Goal: Communication & Community: Answer question/provide support

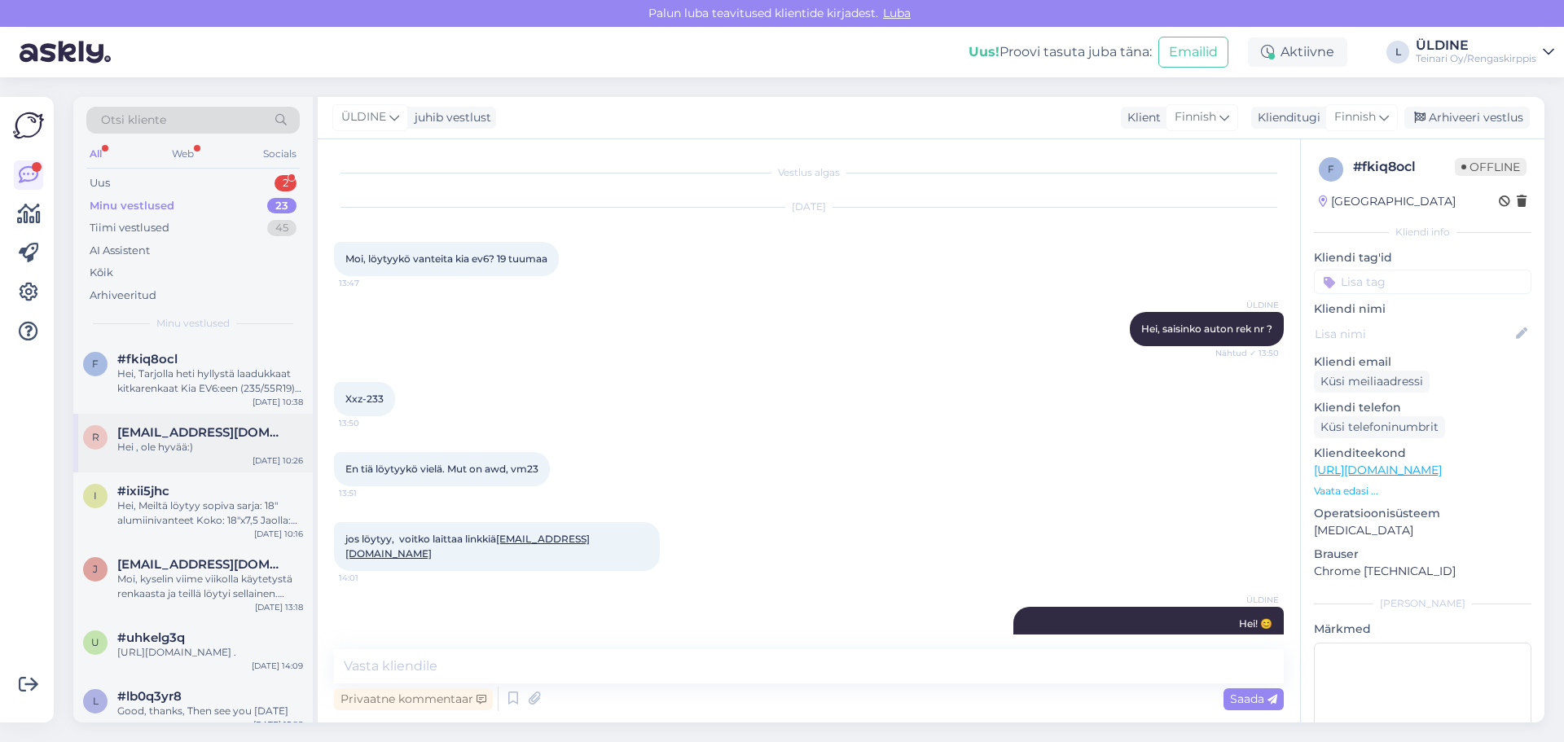
scroll to position [648, 0]
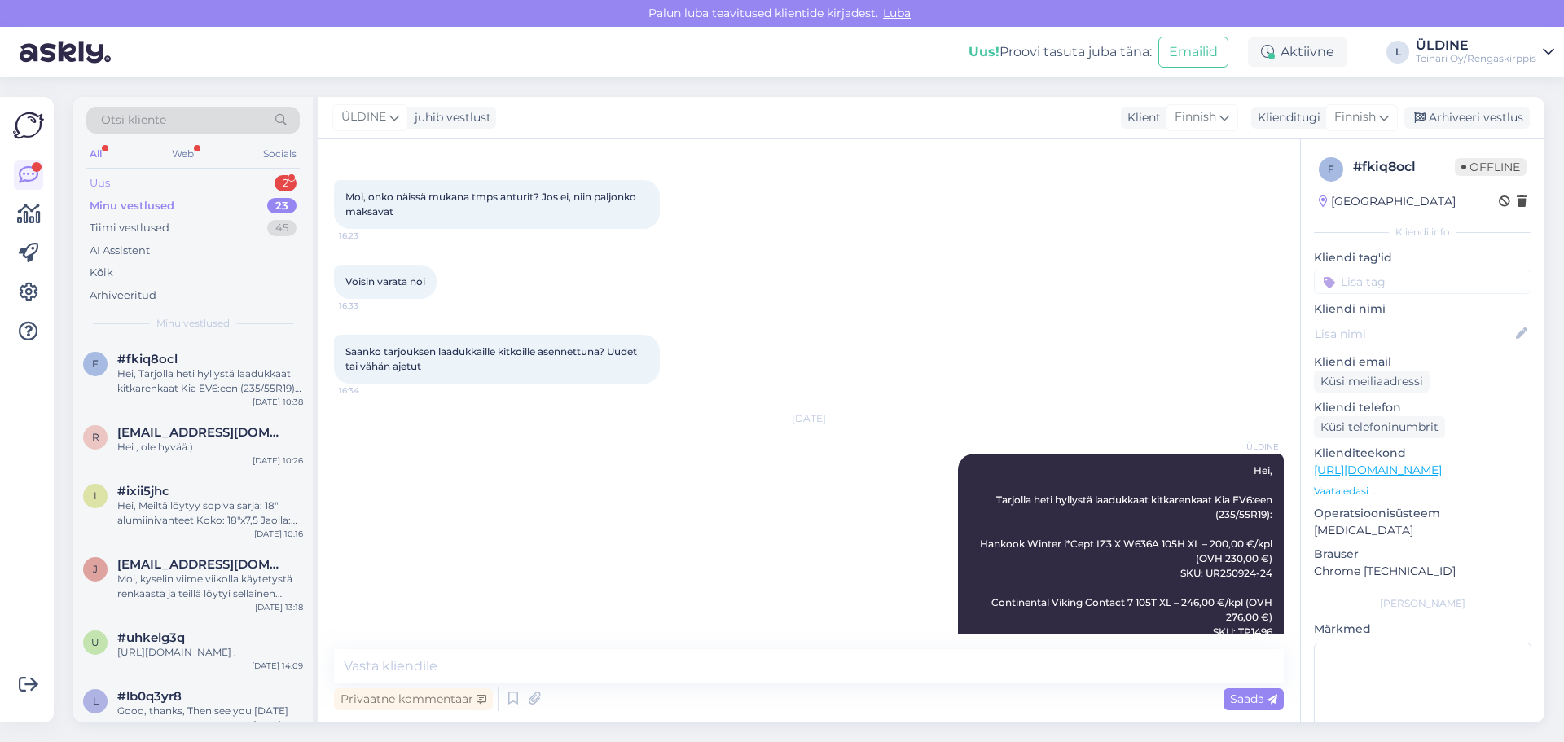
click at [112, 181] on div "Uus 2" at bounding box center [192, 183] width 213 height 23
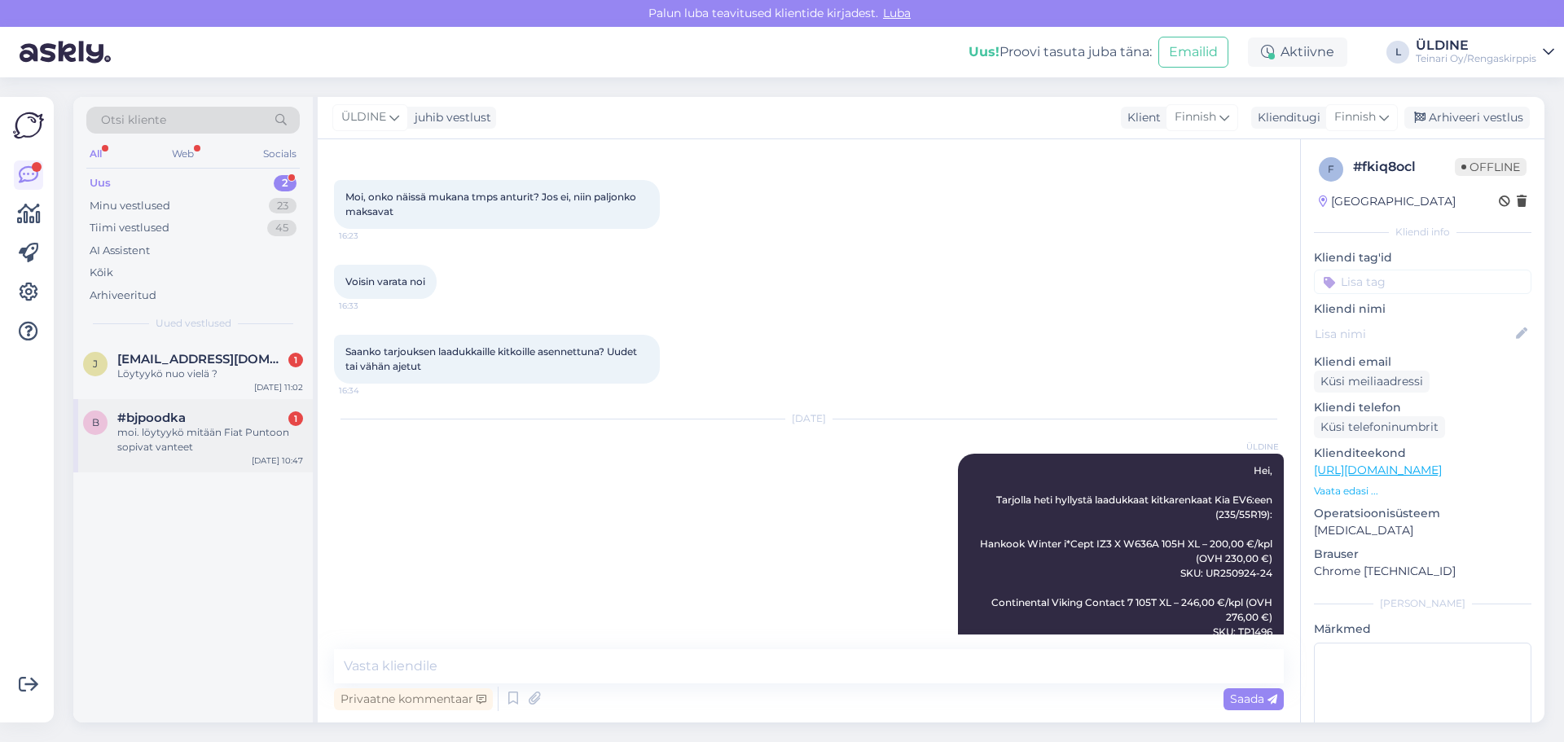
click at [181, 453] on div "moi. löytyykö mitään Fiat Puntoon sopivat vanteet" at bounding box center [210, 439] width 186 height 29
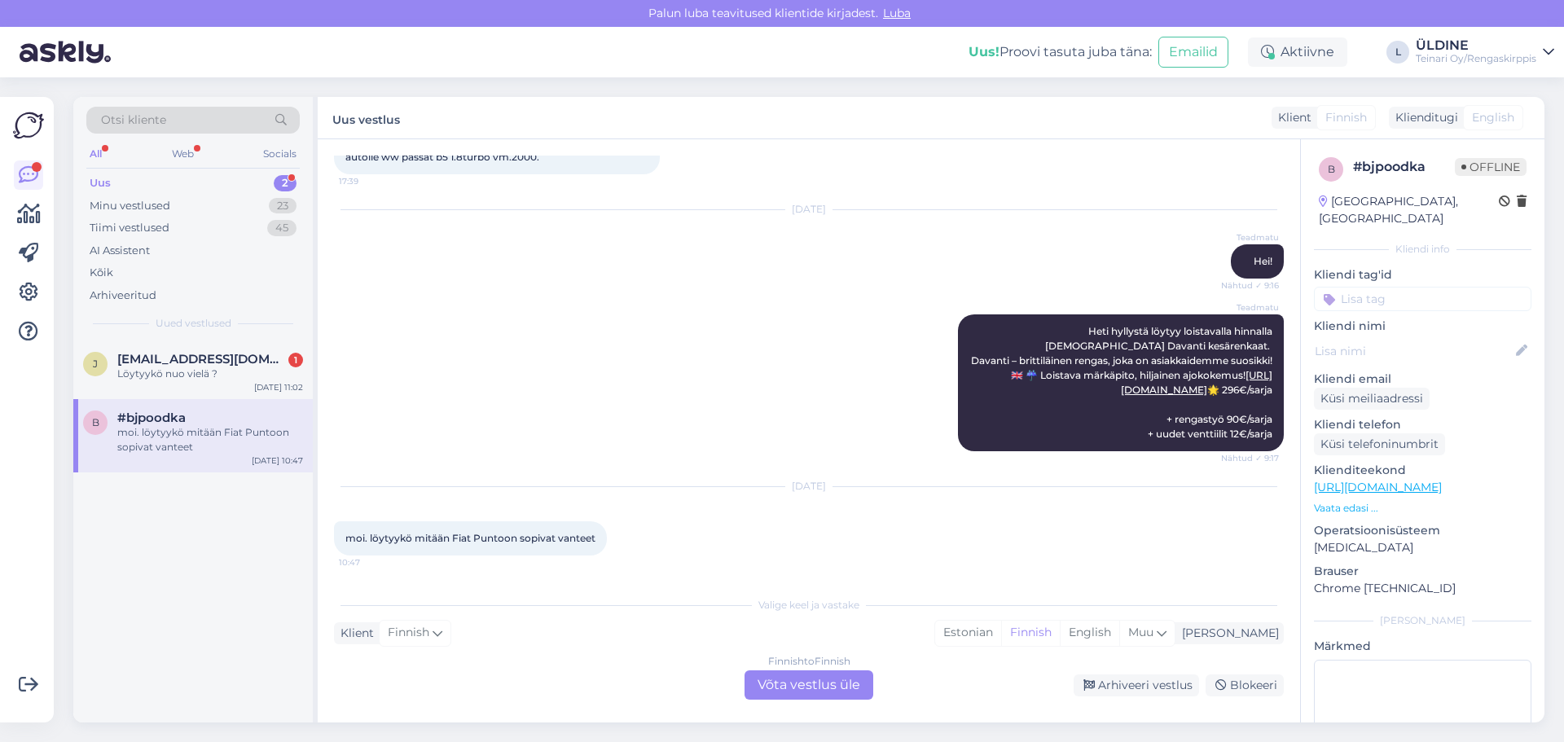
scroll to position [1810, 0]
click at [820, 691] on div "Finnish to Finnish Võta vestlus üle" at bounding box center [808, 684] width 129 height 29
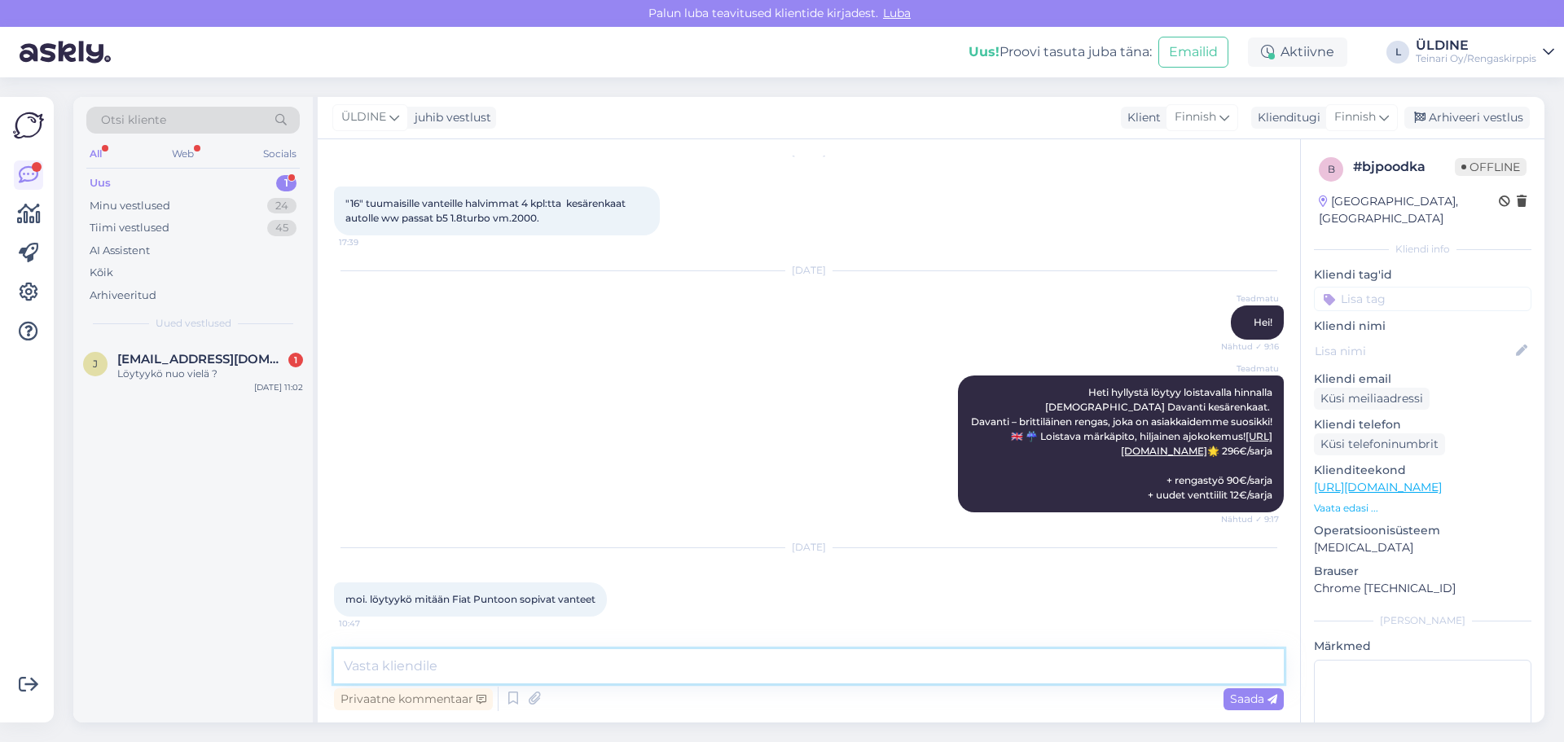
click at [509, 671] on textarea at bounding box center [809, 666] width 950 height 34
type textarea "Hei saisinko auton rek nr"
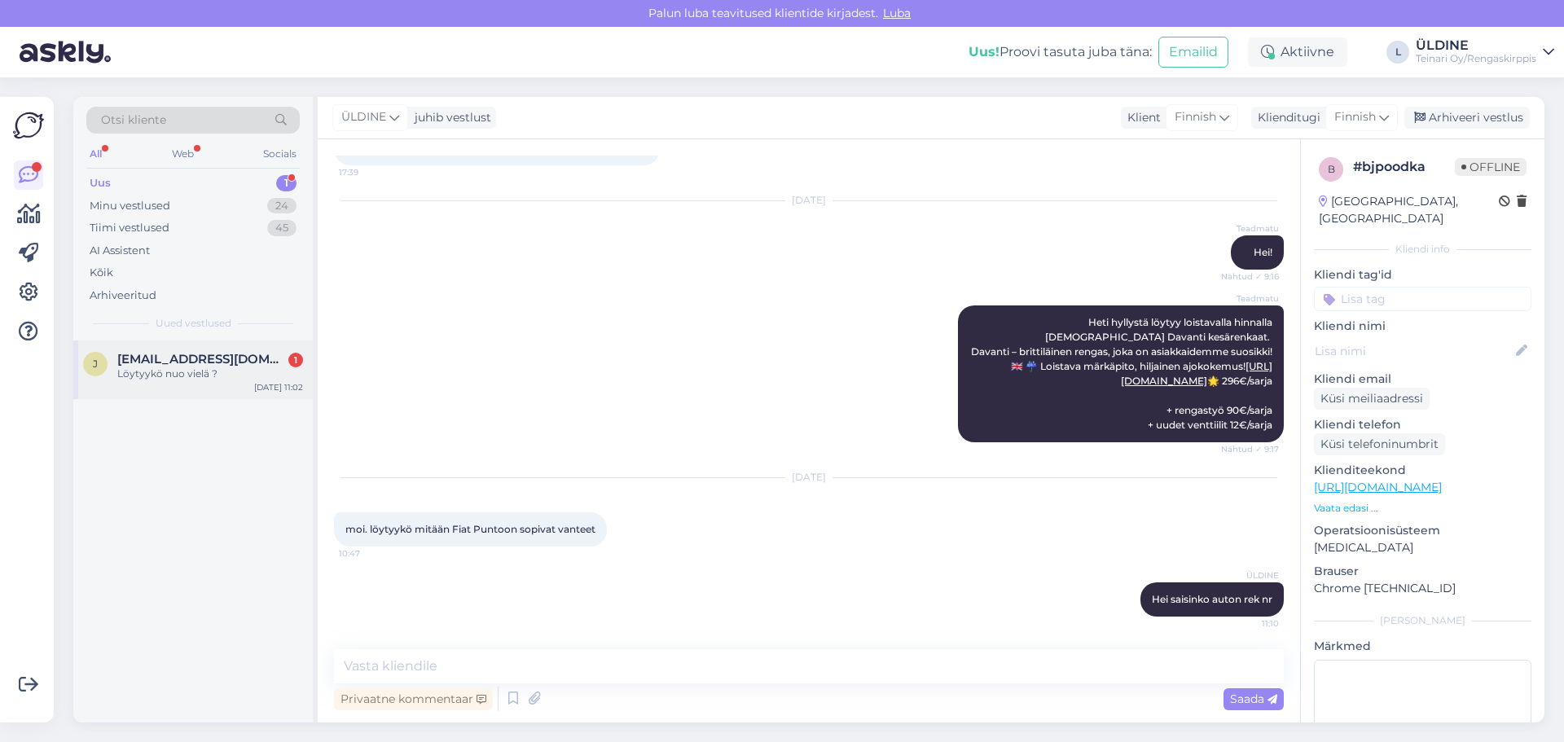
click at [195, 375] on div "Löytyykö nuo vielä ?" at bounding box center [210, 373] width 186 height 15
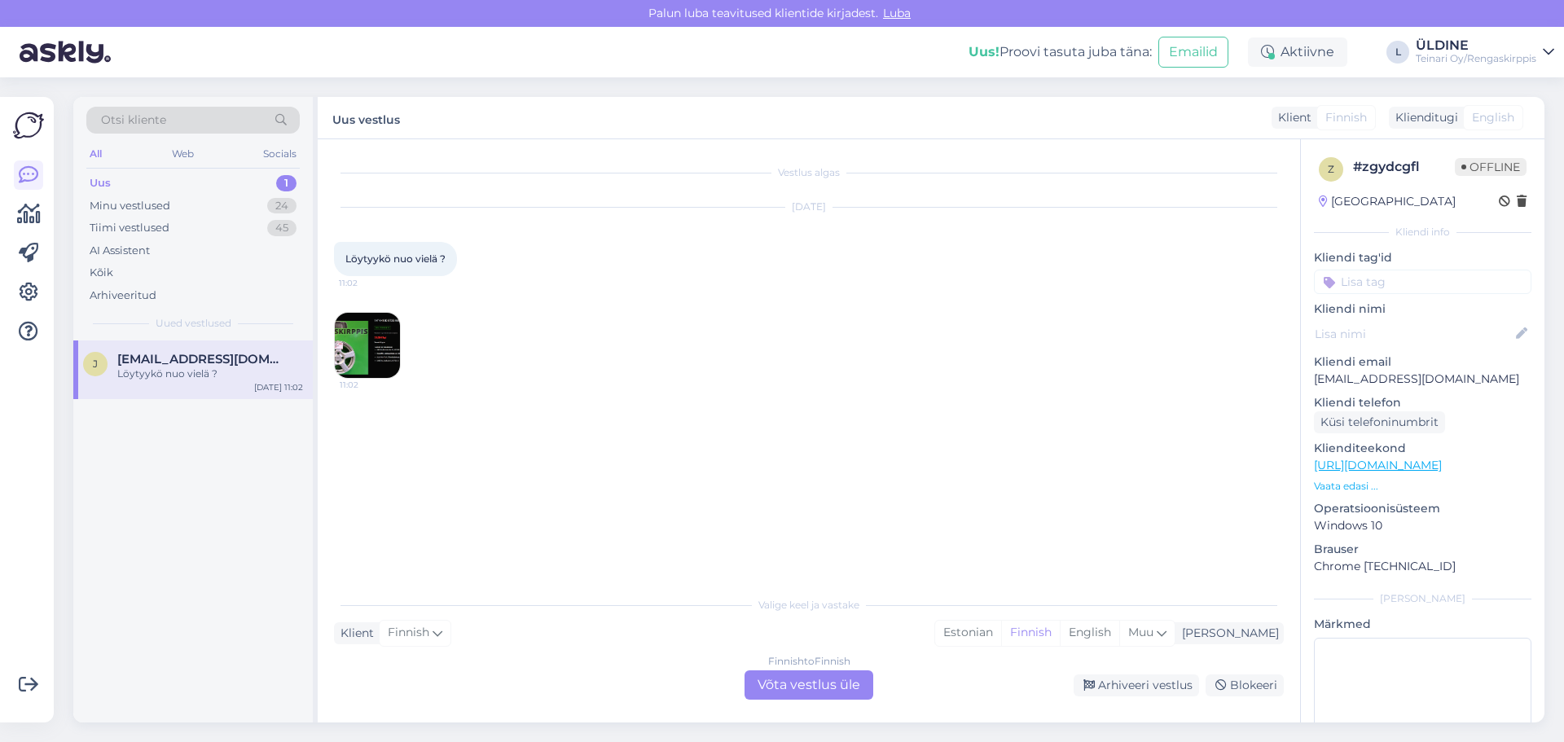
click at [385, 357] on img at bounding box center [367, 345] width 65 height 65
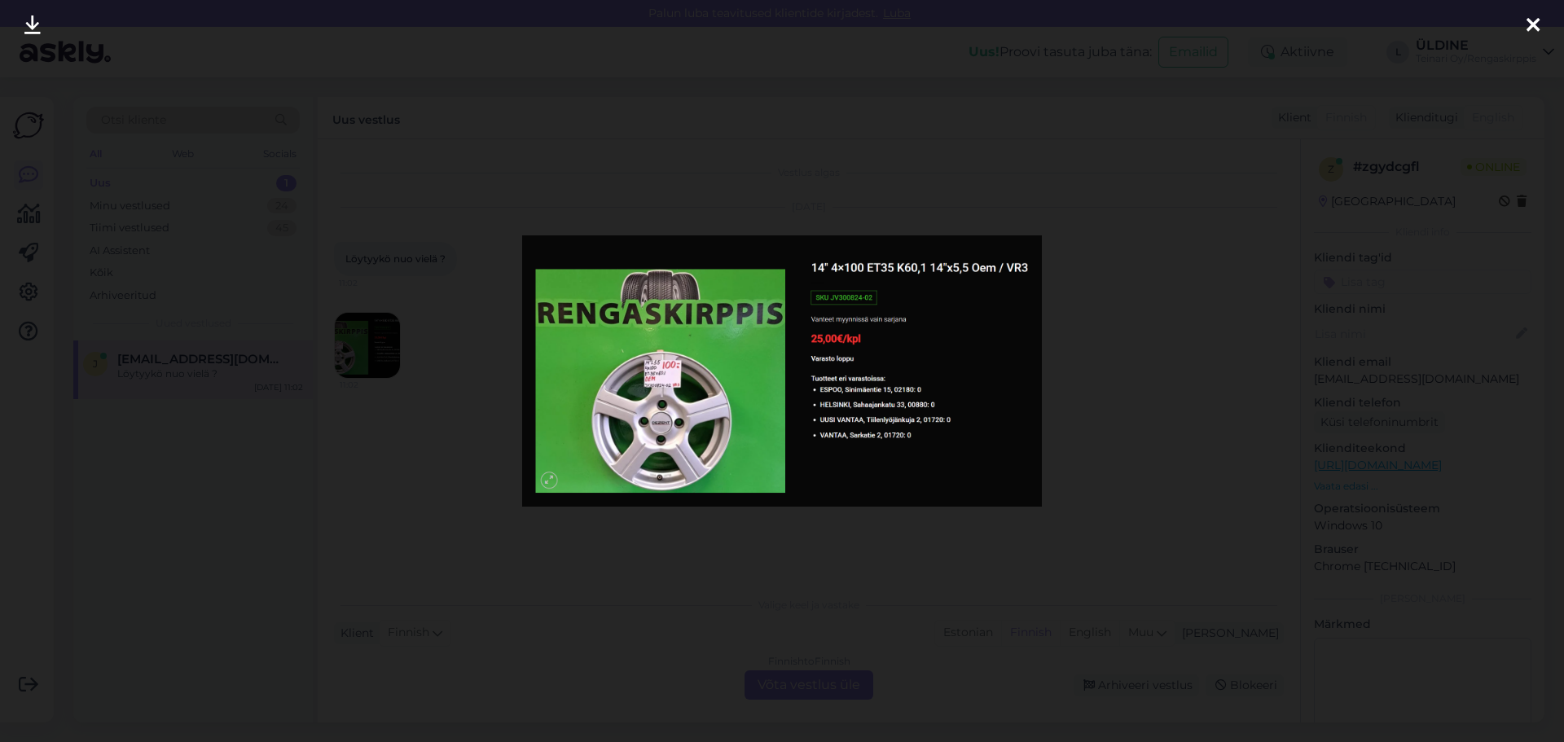
click at [721, 537] on div at bounding box center [782, 371] width 1564 height 742
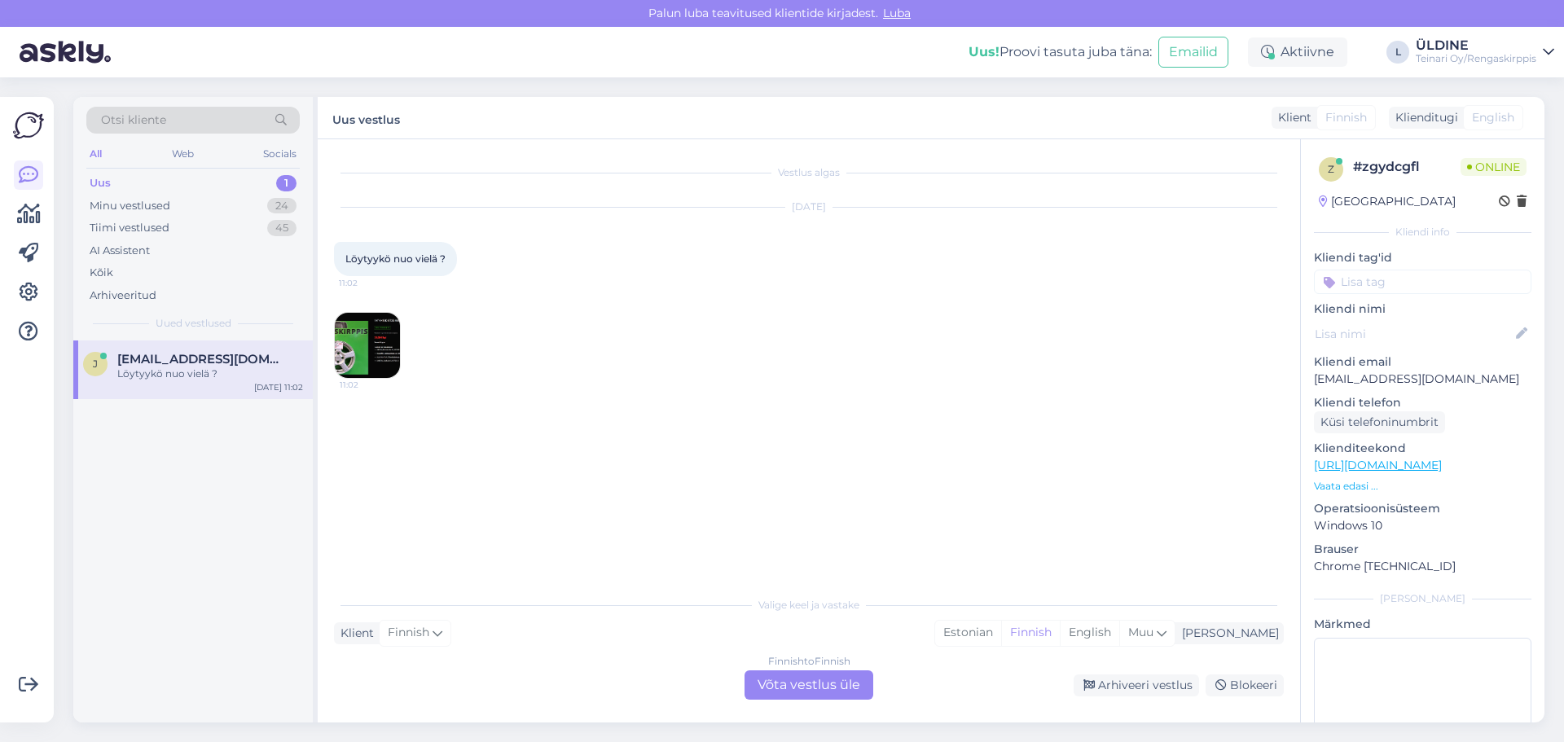
click at [370, 352] on img at bounding box center [367, 345] width 65 height 65
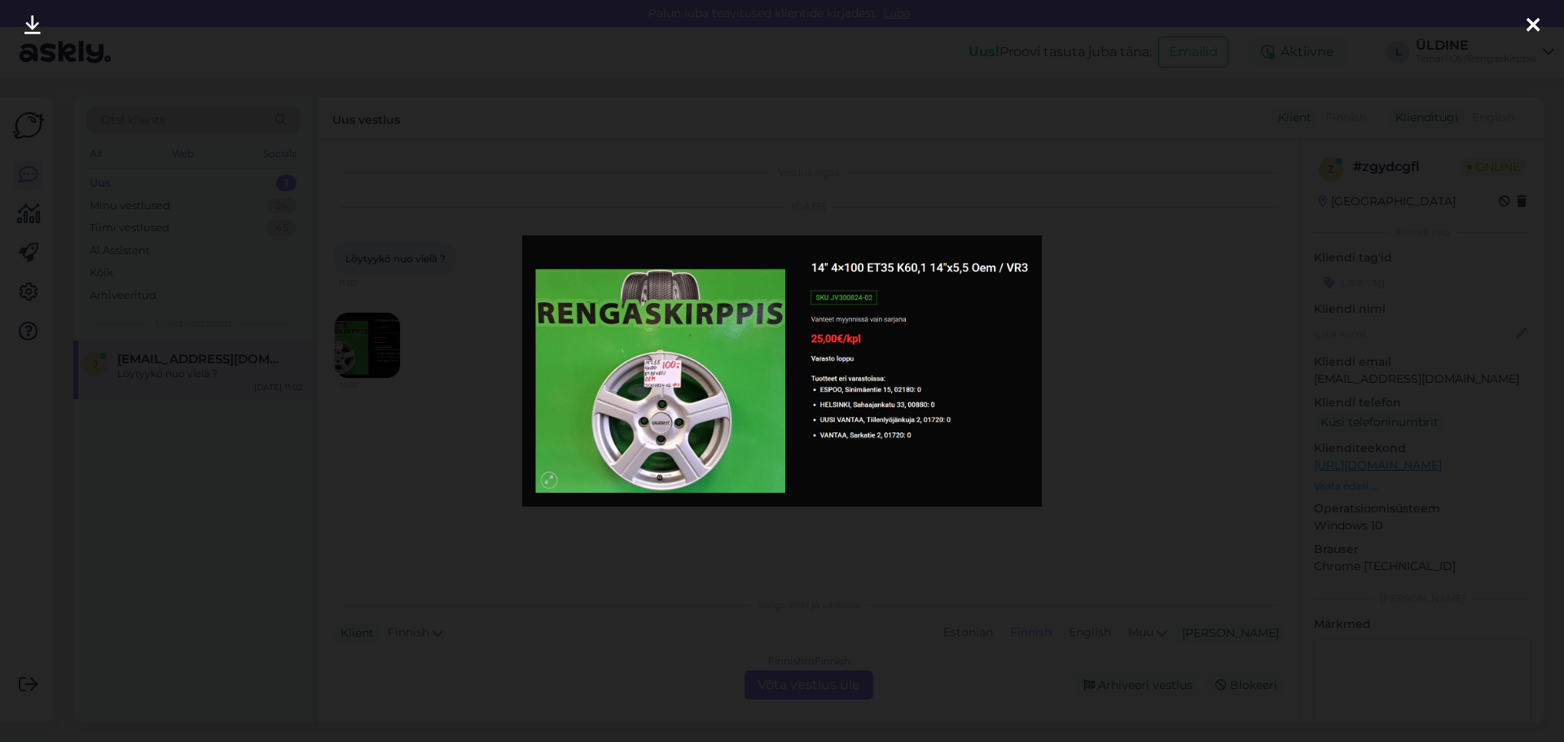
click at [921, 408] on img at bounding box center [782, 370] width 520 height 270
click at [705, 558] on div at bounding box center [782, 371] width 1564 height 742
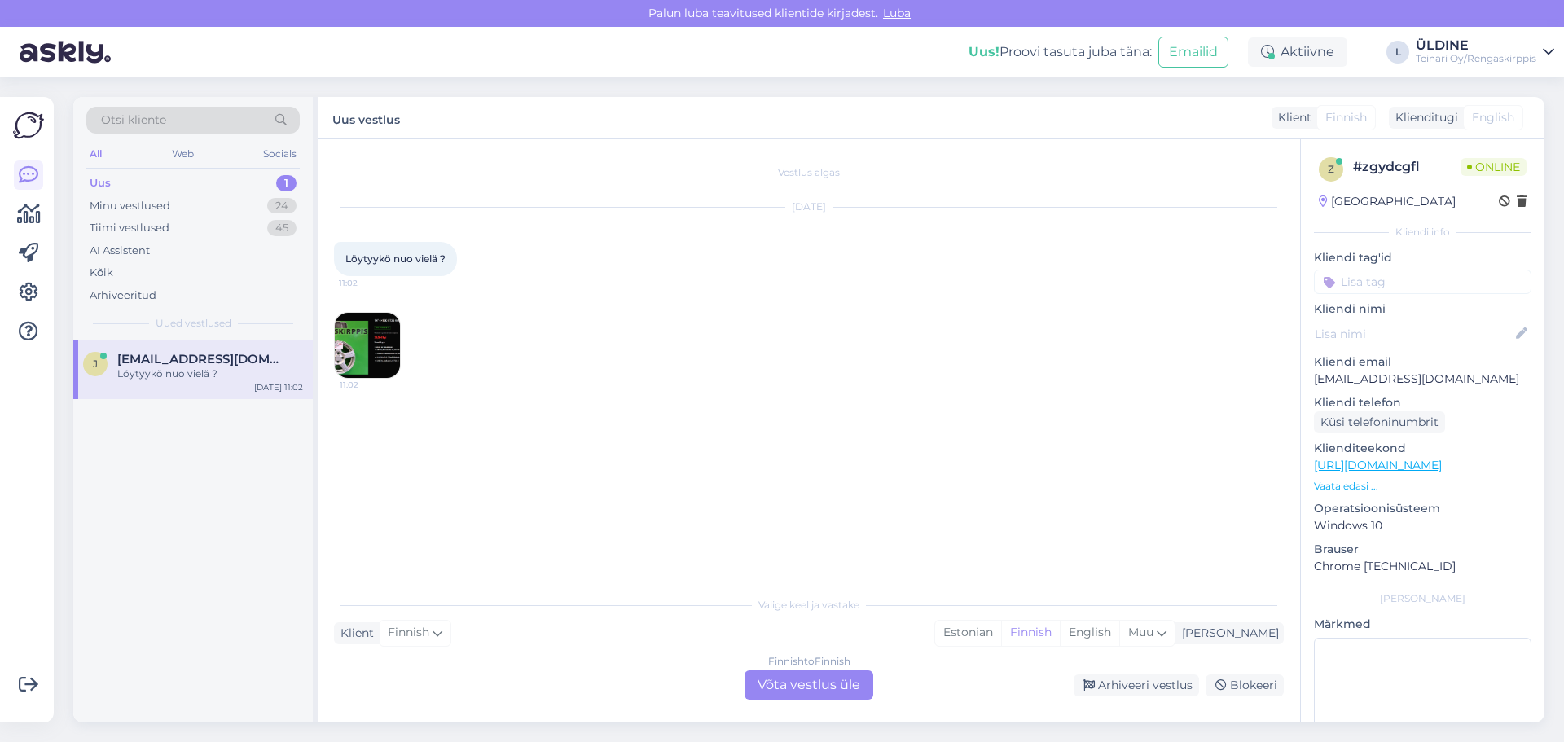
click at [362, 362] on img at bounding box center [367, 345] width 65 height 65
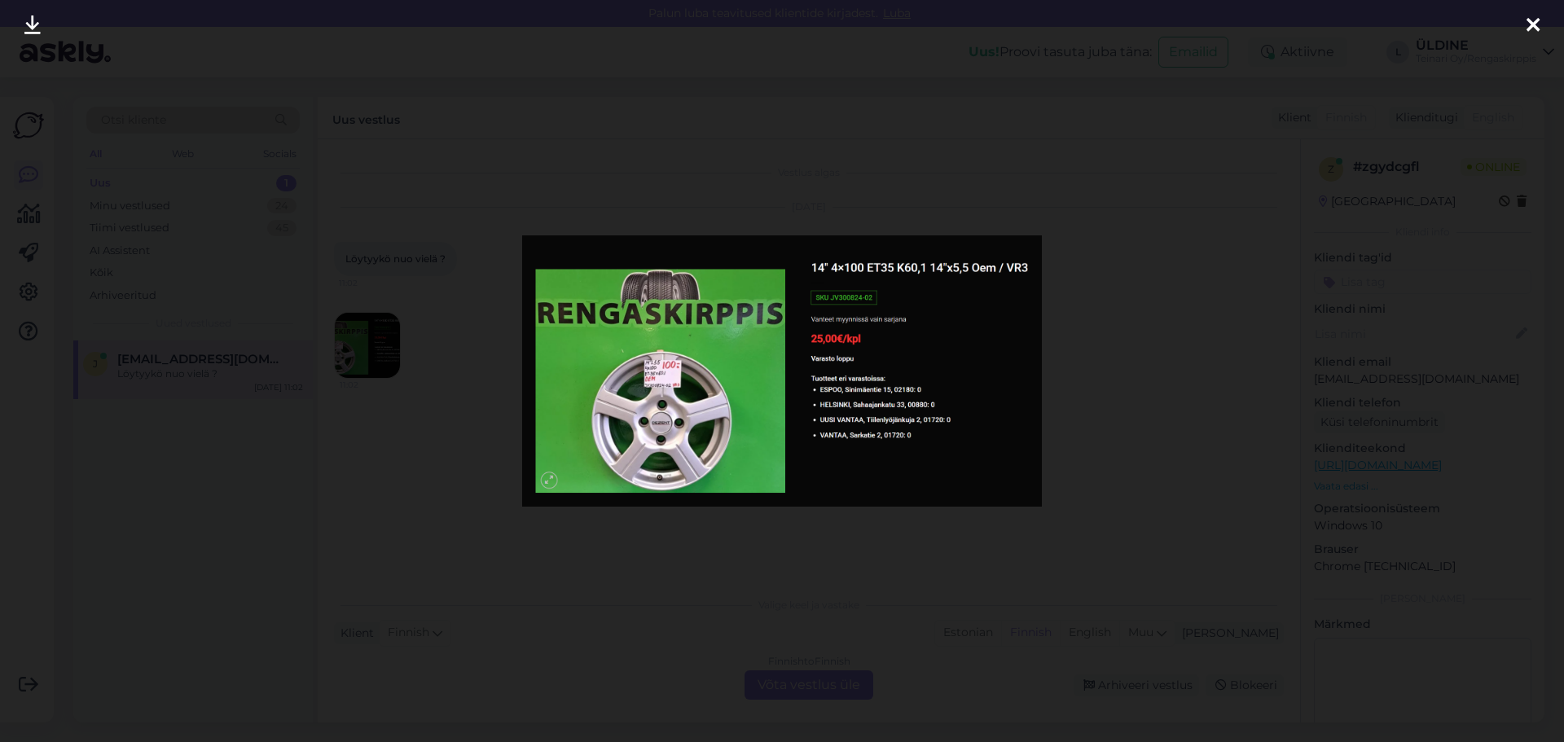
click at [1532, 24] on icon at bounding box center [1532, 25] width 13 height 21
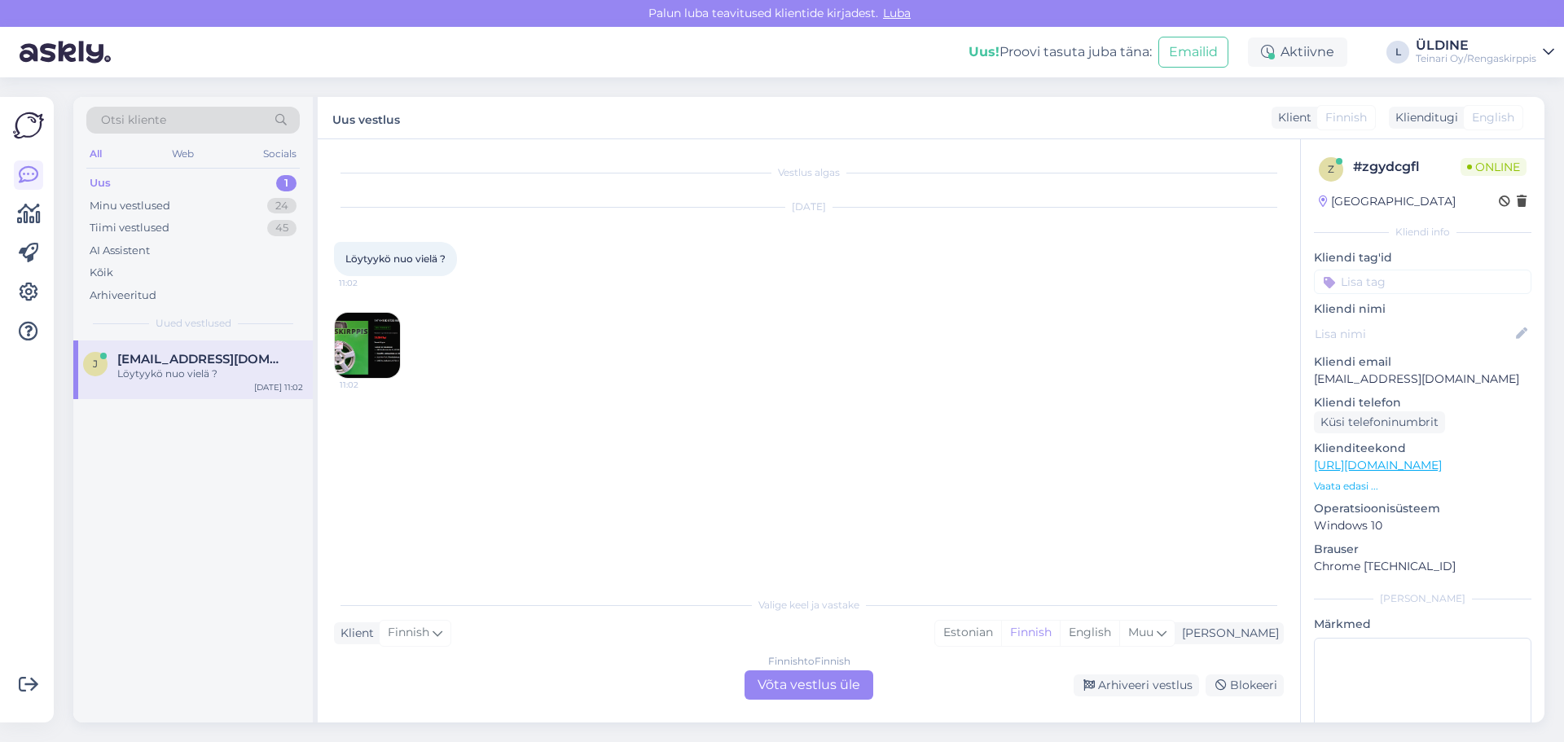
click at [364, 339] on img at bounding box center [367, 345] width 65 height 65
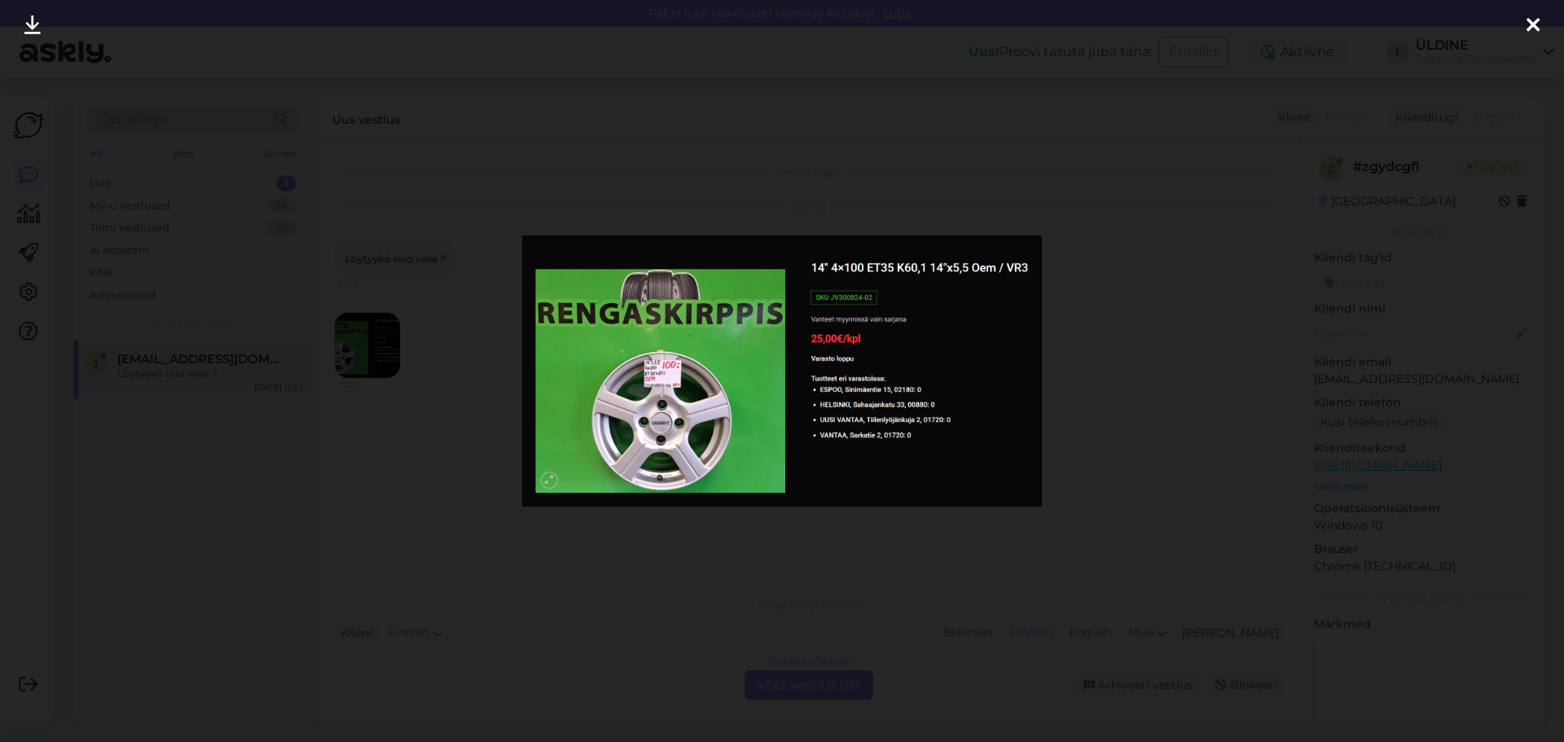
click at [353, 526] on div at bounding box center [782, 371] width 1564 height 742
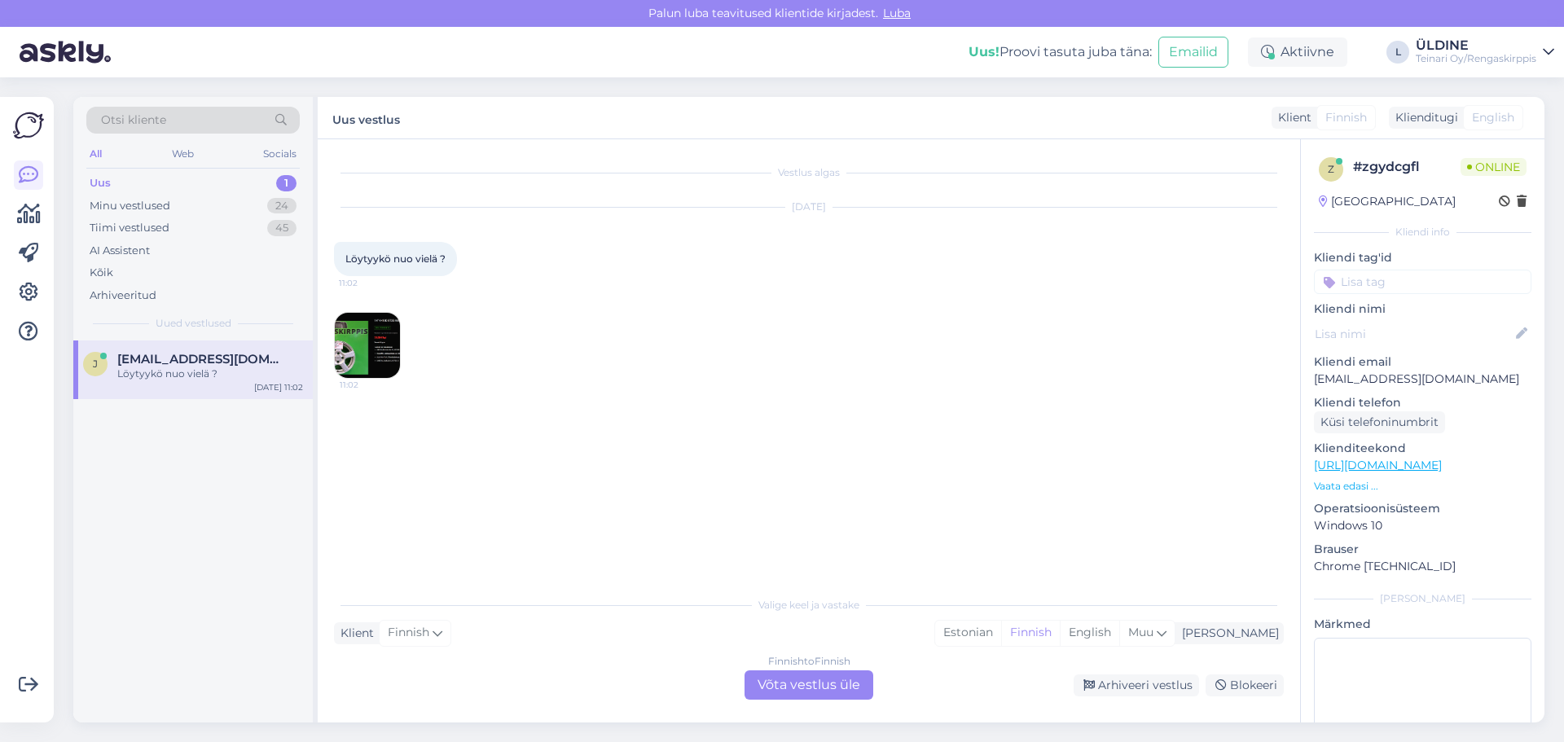
click at [383, 328] on img at bounding box center [367, 345] width 65 height 65
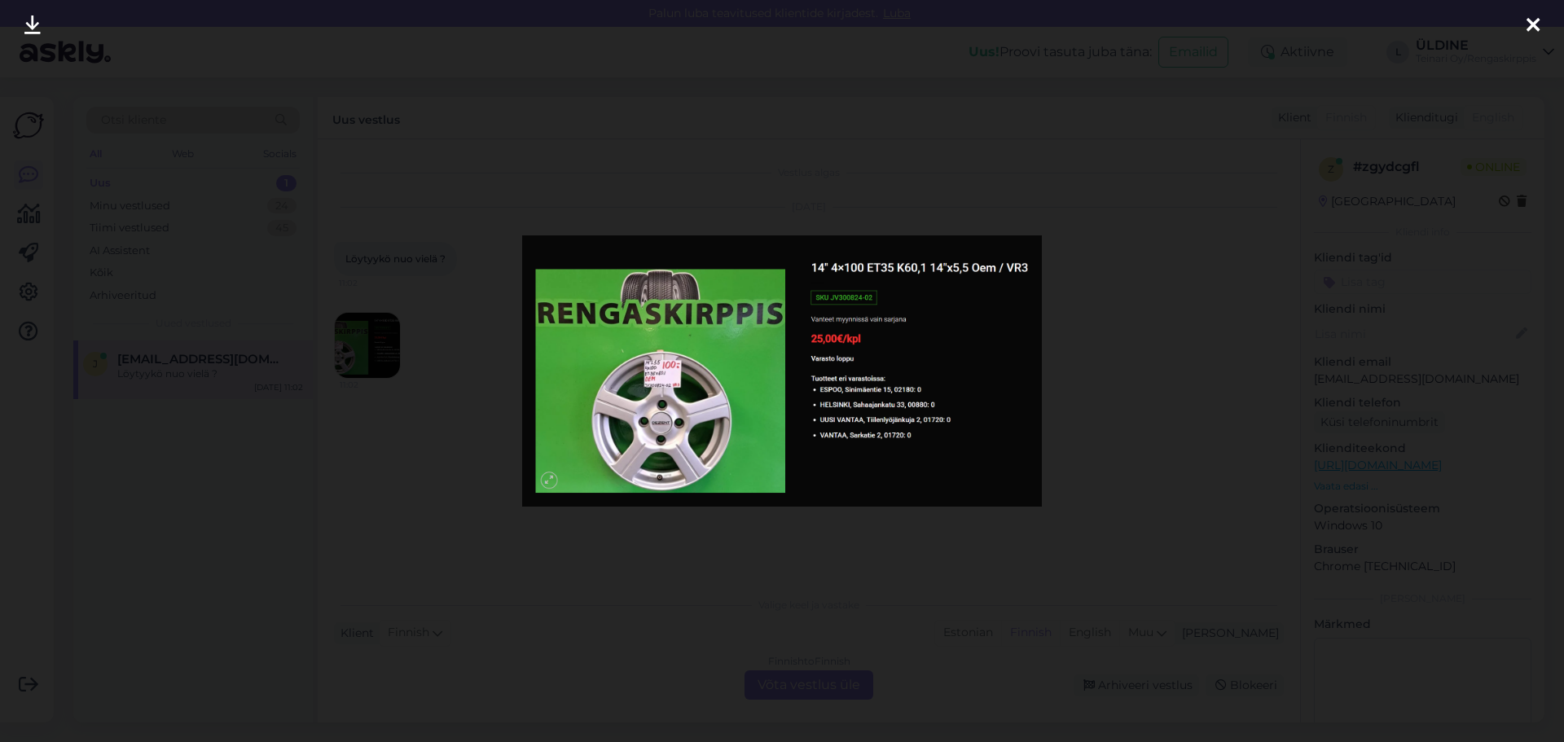
click at [1349, 334] on div at bounding box center [782, 371] width 1564 height 742
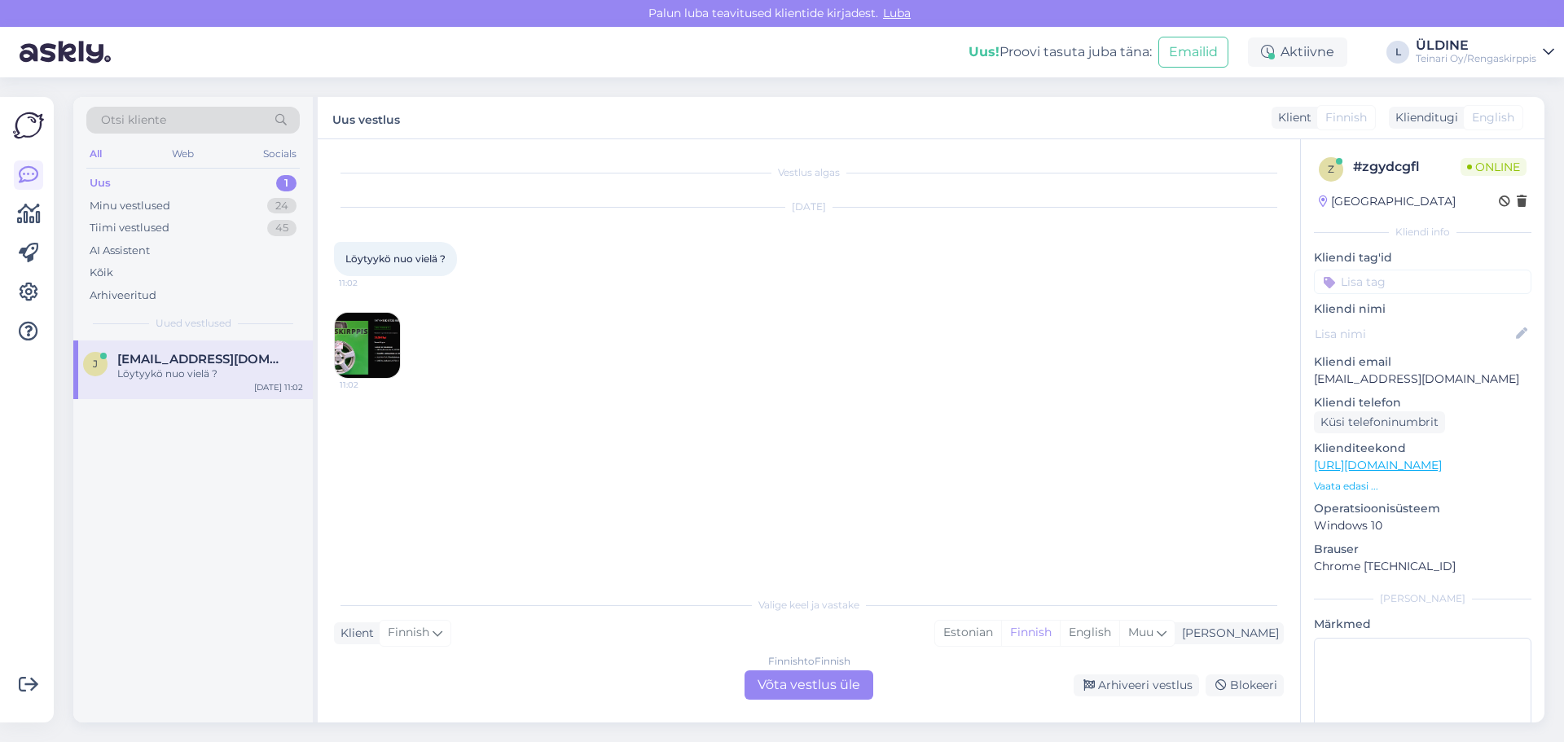
click at [776, 681] on div "Finnish to Finnish Võta vestlus üle" at bounding box center [808, 684] width 129 height 29
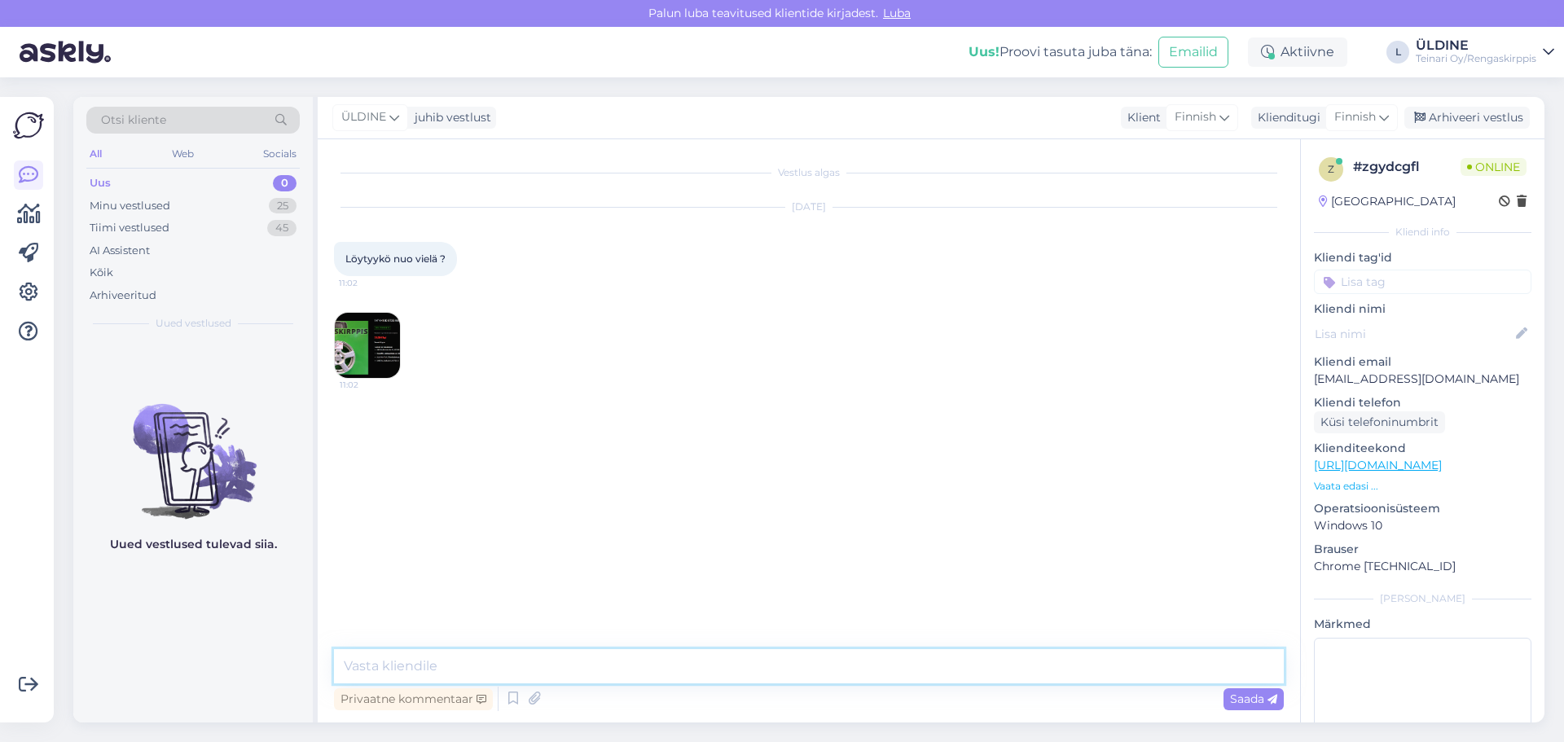
click at [492, 650] on textarea at bounding box center [809, 666] width 950 height 34
type textarea "Hei kyseisia"
drag, startPoint x: 434, startPoint y: 664, endPoint x: 329, endPoint y: 646, distance: 106.6
click at [329, 646] on div "Vestlus algas [DATE] Löytyykö nuo vielä ? 11:02 11:02 Hei kyseisia Privaatne ko…" at bounding box center [809, 430] width 982 height 583
drag, startPoint x: 443, startPoint y: 256, endPoint x: 343, endPoint y: 257, distance: 100.2
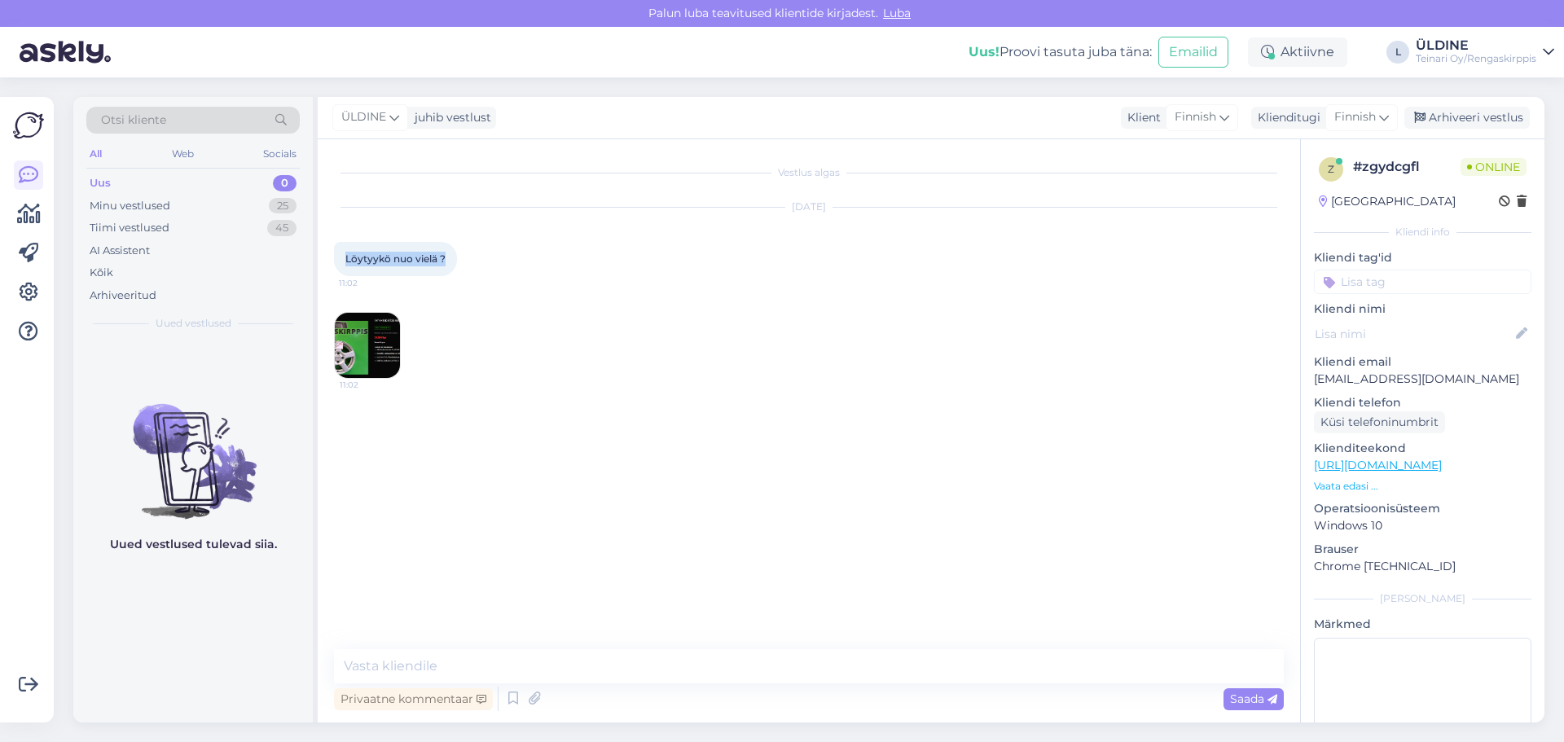
click at [343, 257] on div "Löytyykö nuo vielä ? 11:02" at bounding box center [395, 259] width 123 height 34
copy span "Löytyykö nuo vielä ?"
paste textarea "Hei, Valitettavasti kyseiset vanteet eivät ole enää saatavilla."
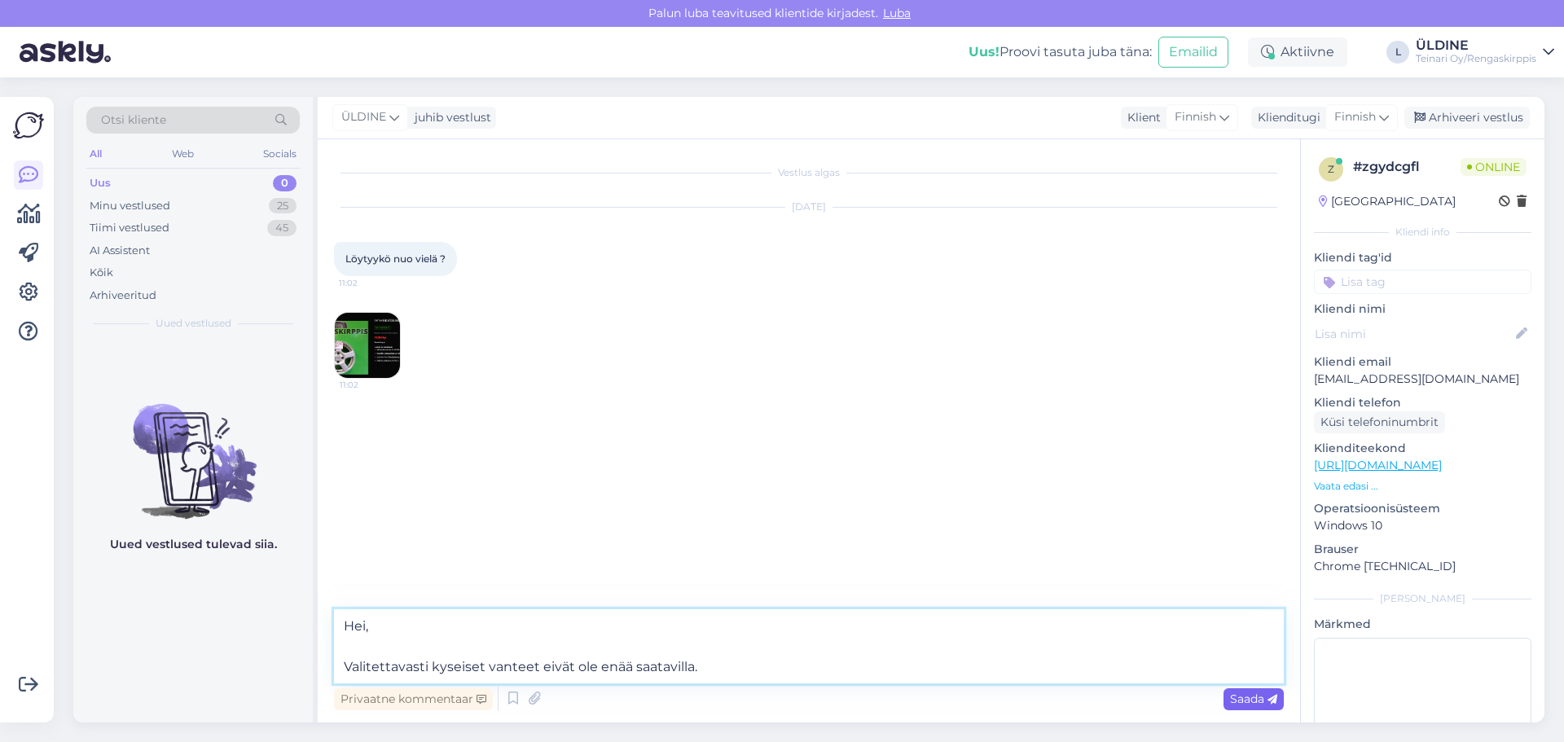
type textarea "Hei, Valitettavasti kyseiset vanteet eivät ole enää saatavilla."
click at [1237, 695] on span "Saada" at bounding box center [1253, 698] width 47 height 15
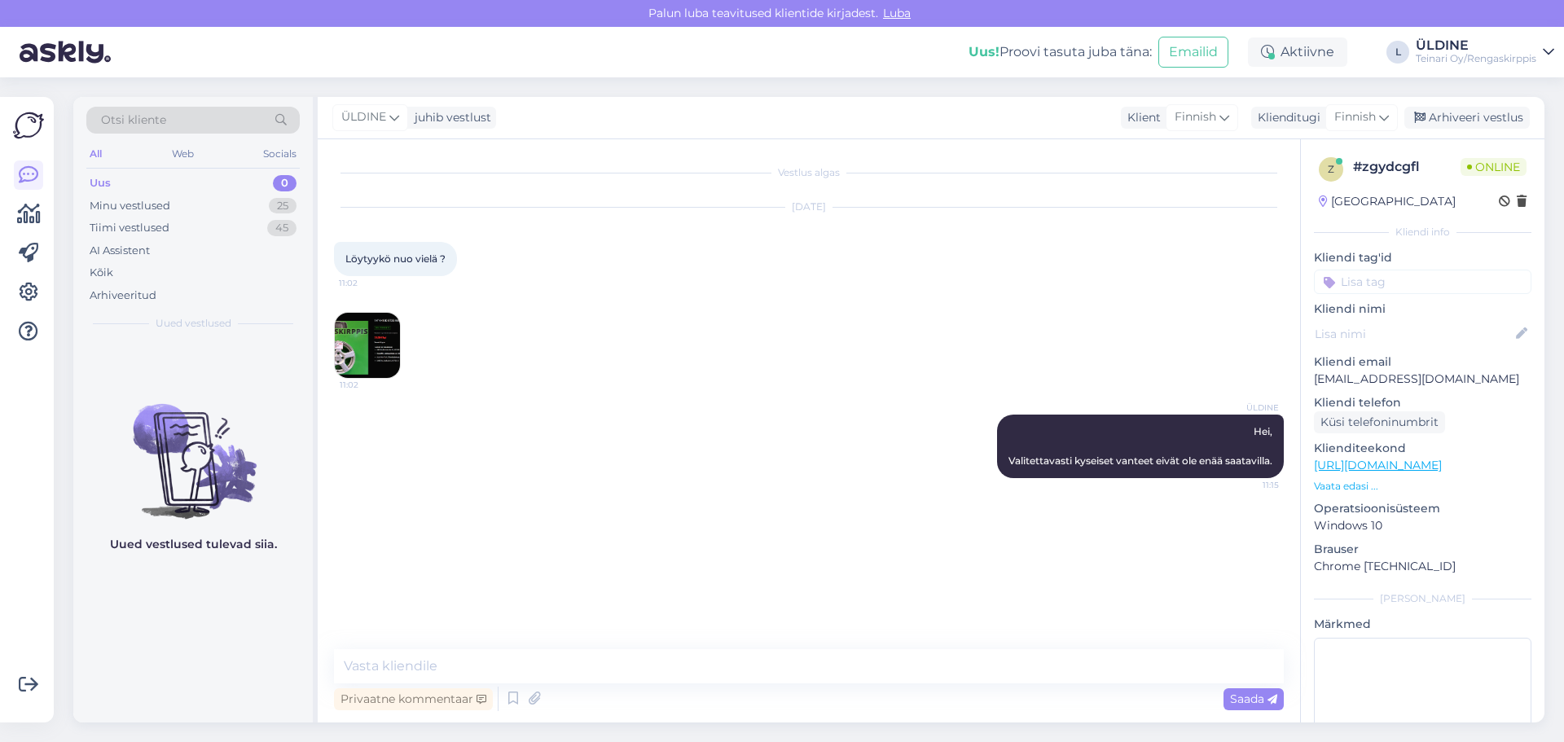
click at [125, 181] on div "Uus 0" at bounding box center [192, 183] width 213 height 23
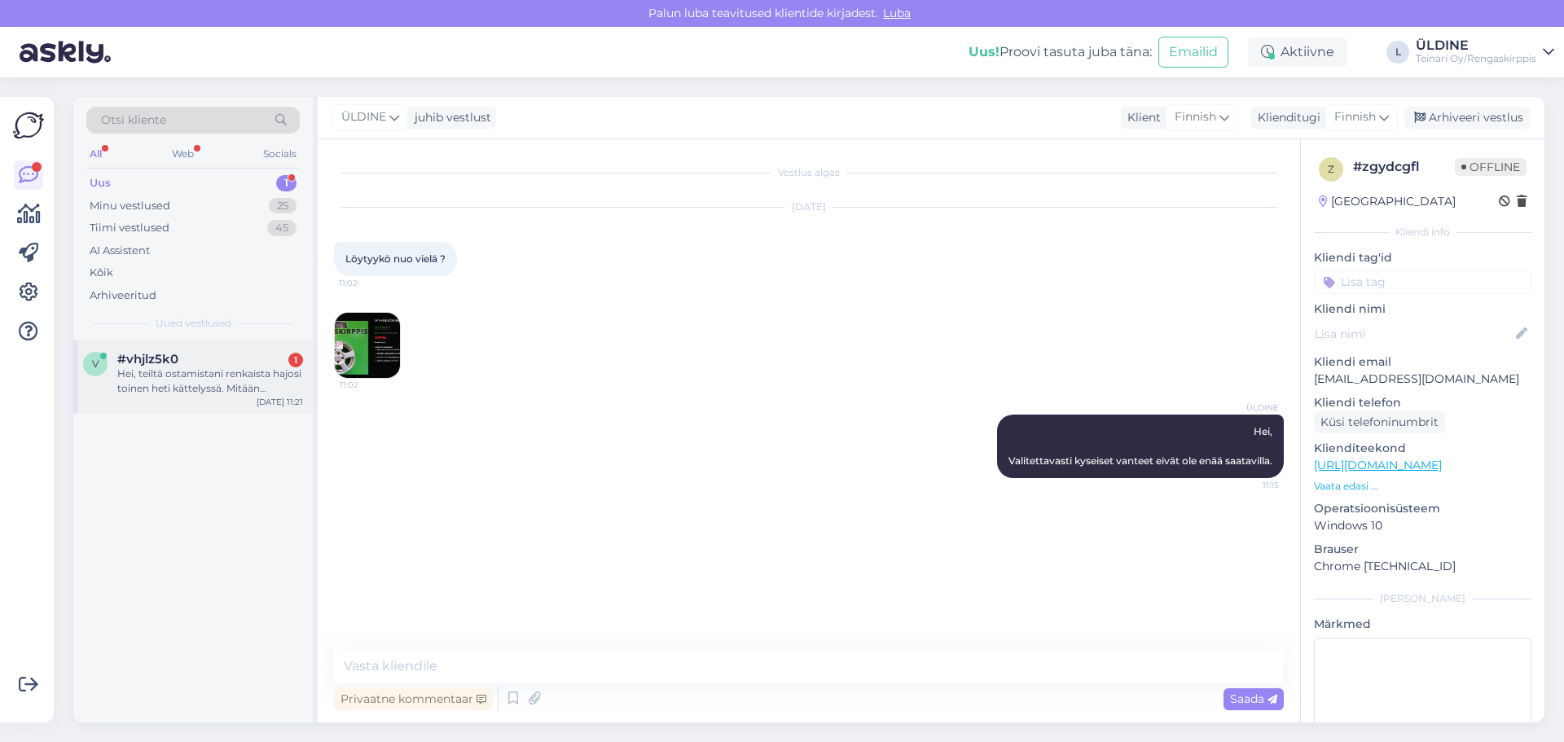
click at [173, 379] on div "Hei, teiltä ostamistani renkaista hajosi toinen heti kättelyssä. Mitään ilmoitt…" at bounding box center [210, 380] width 186 height 29
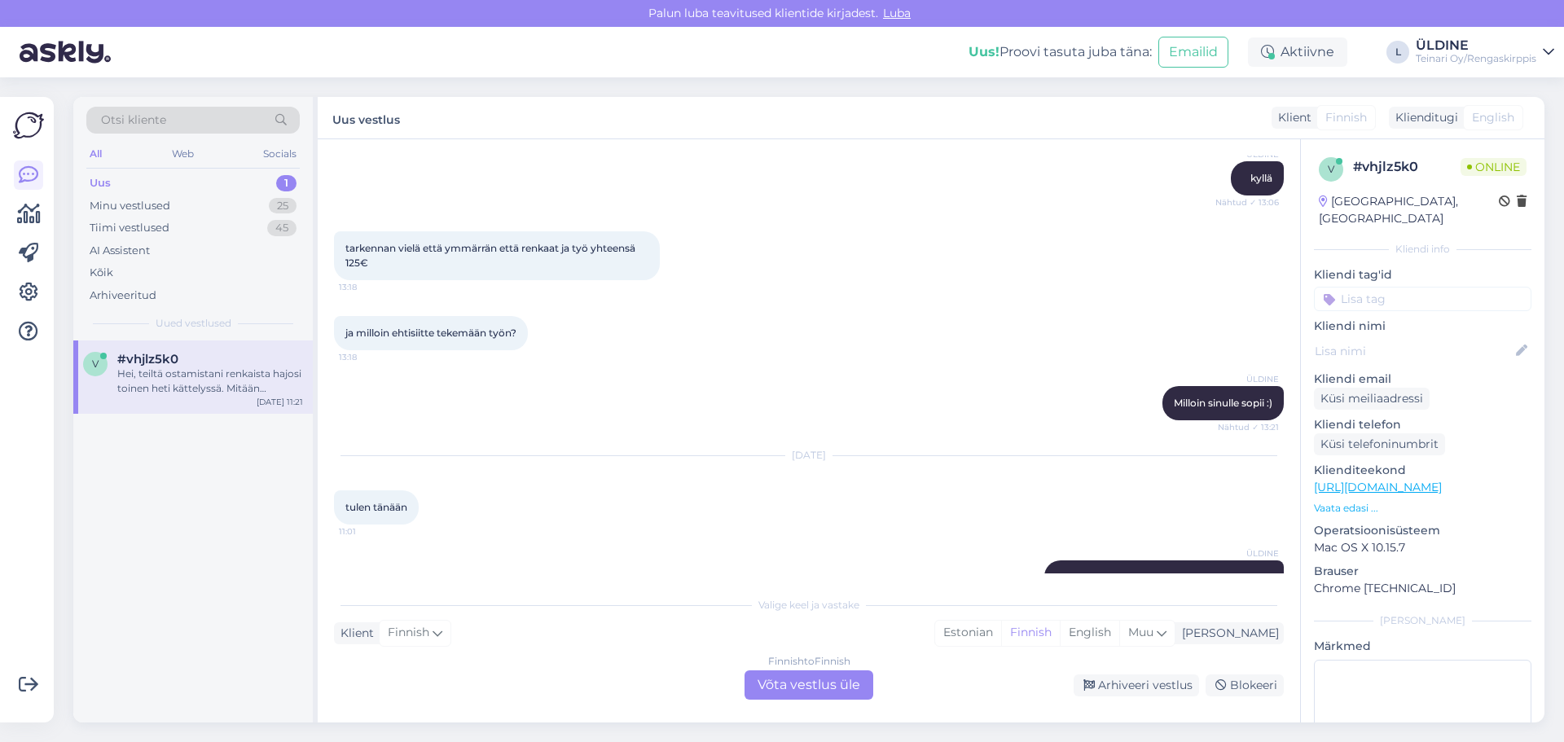
scroll to position [872, 0]
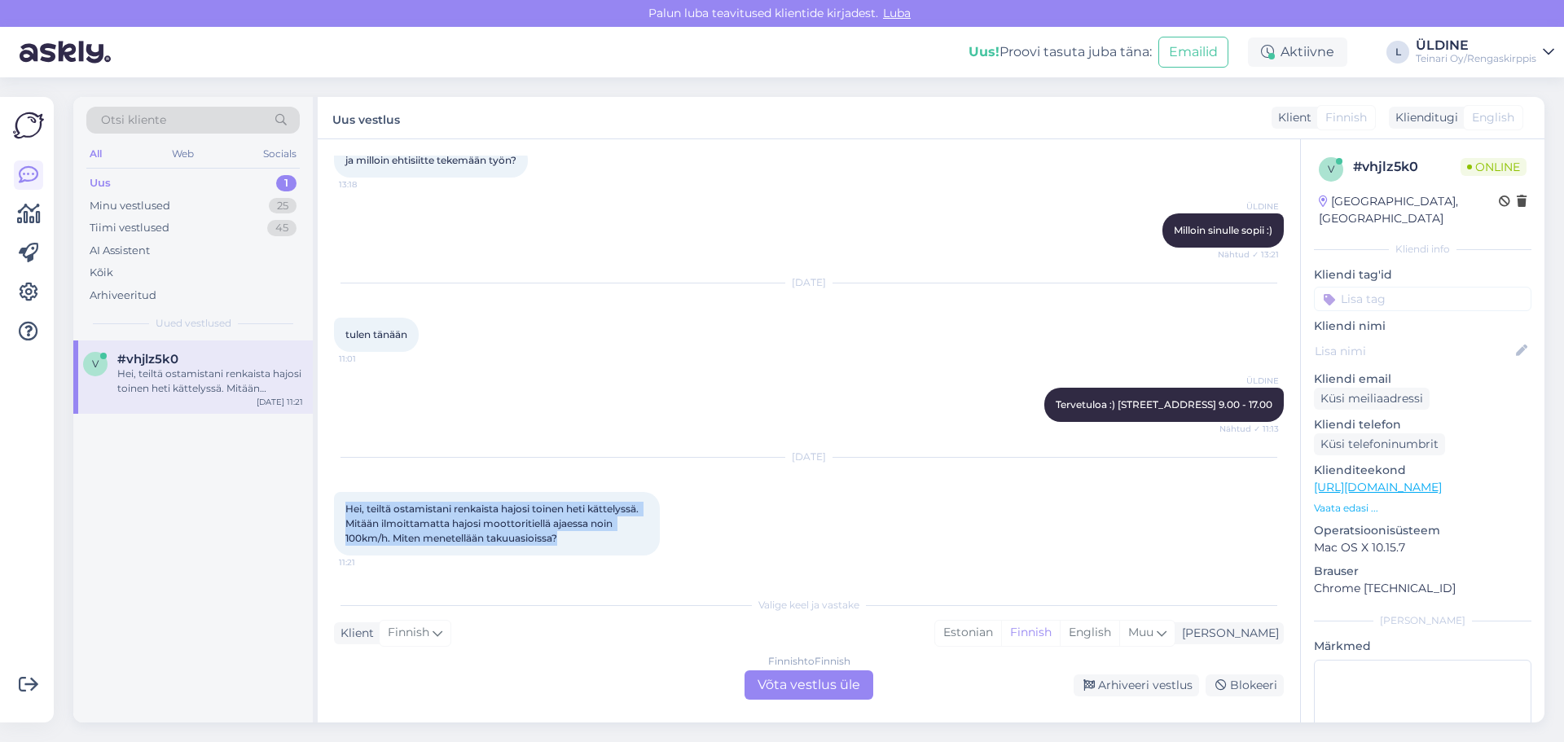
drag, startPoint x: 348, startPoint y: 507, endPoint x: 571, endPoint y: 538, distance: 225.4
click at [571, 538] on div "Hei, teiltä ostamistani renkaista hajosi toinen heti kättelyssä. Mitään ilmoitt…" at bounding box center [497, 524] width 326 height 64
copy span "Hei, teiltä ostamistani renkaista hajosi toinen heti kättelyssä. Mitään ilmoitt…"
click at [841, 684] on div "Finnish to Finnish Võta vestlus üle" at bounding box center [808, 684] width 129 height 29
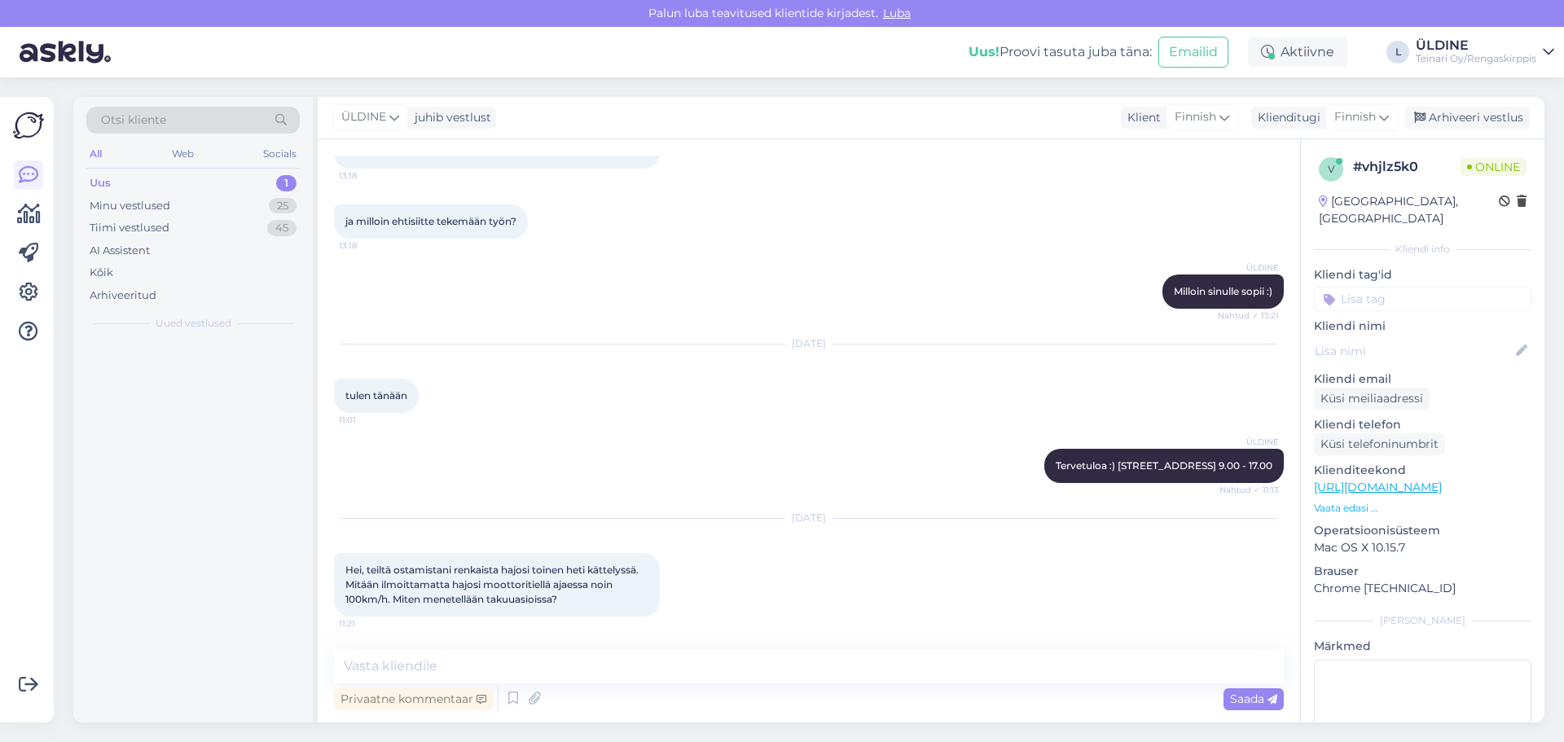
scroll to position [811, 0]
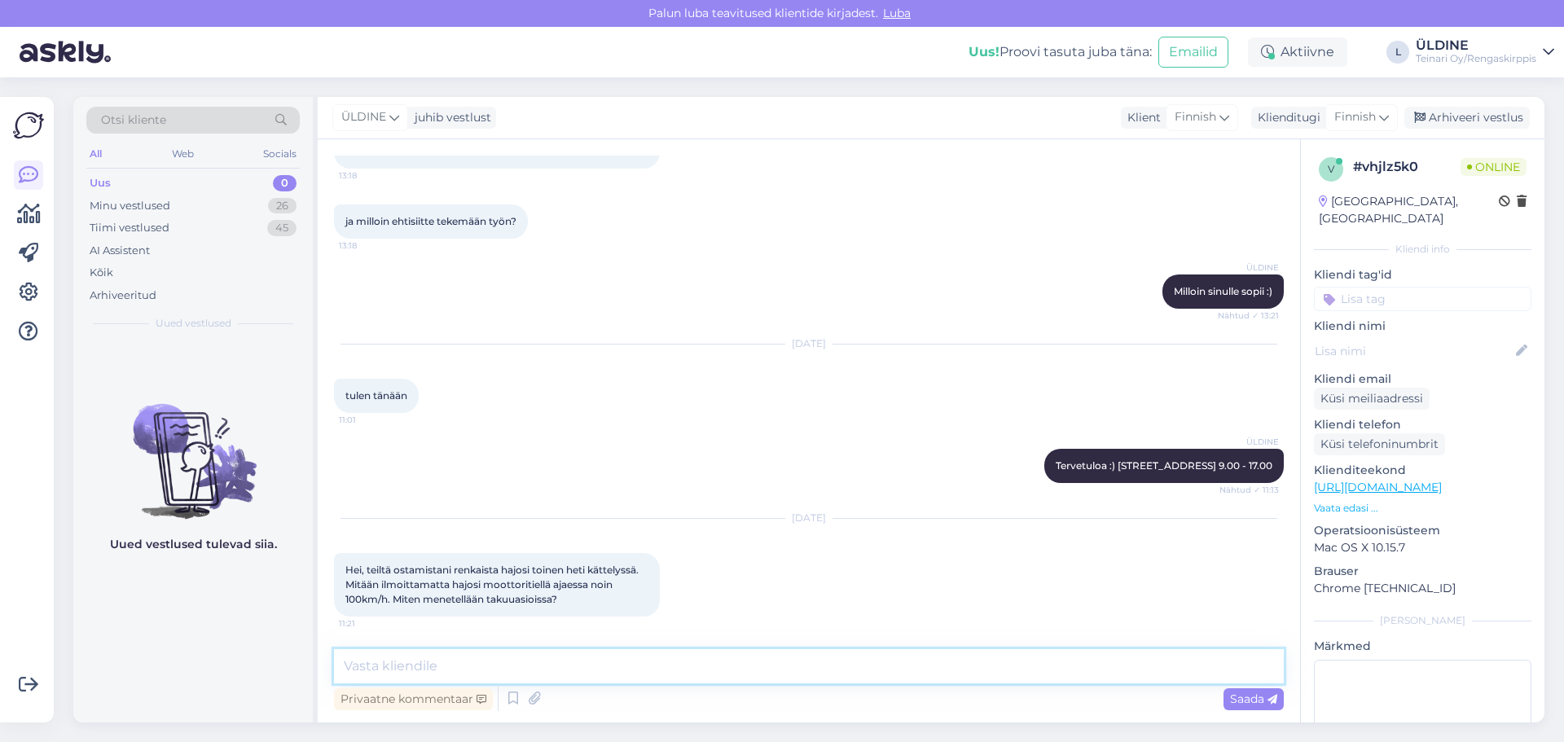
paste textarea "Hei, Ikävä kuulla tilanteesta! Suosittelen tuomaan kyseisen renkaan paikanpääll…"
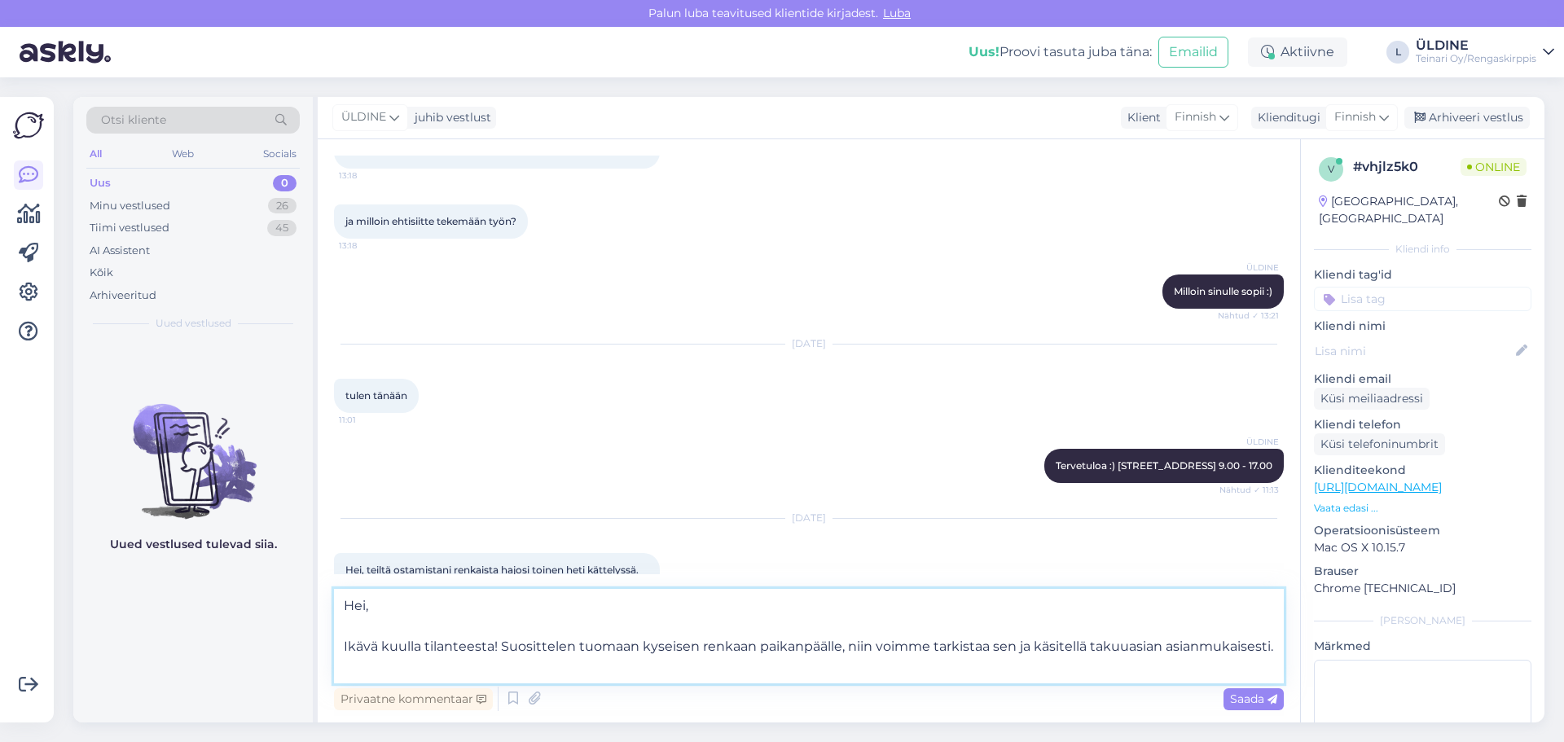
scroll to position [871, 0]
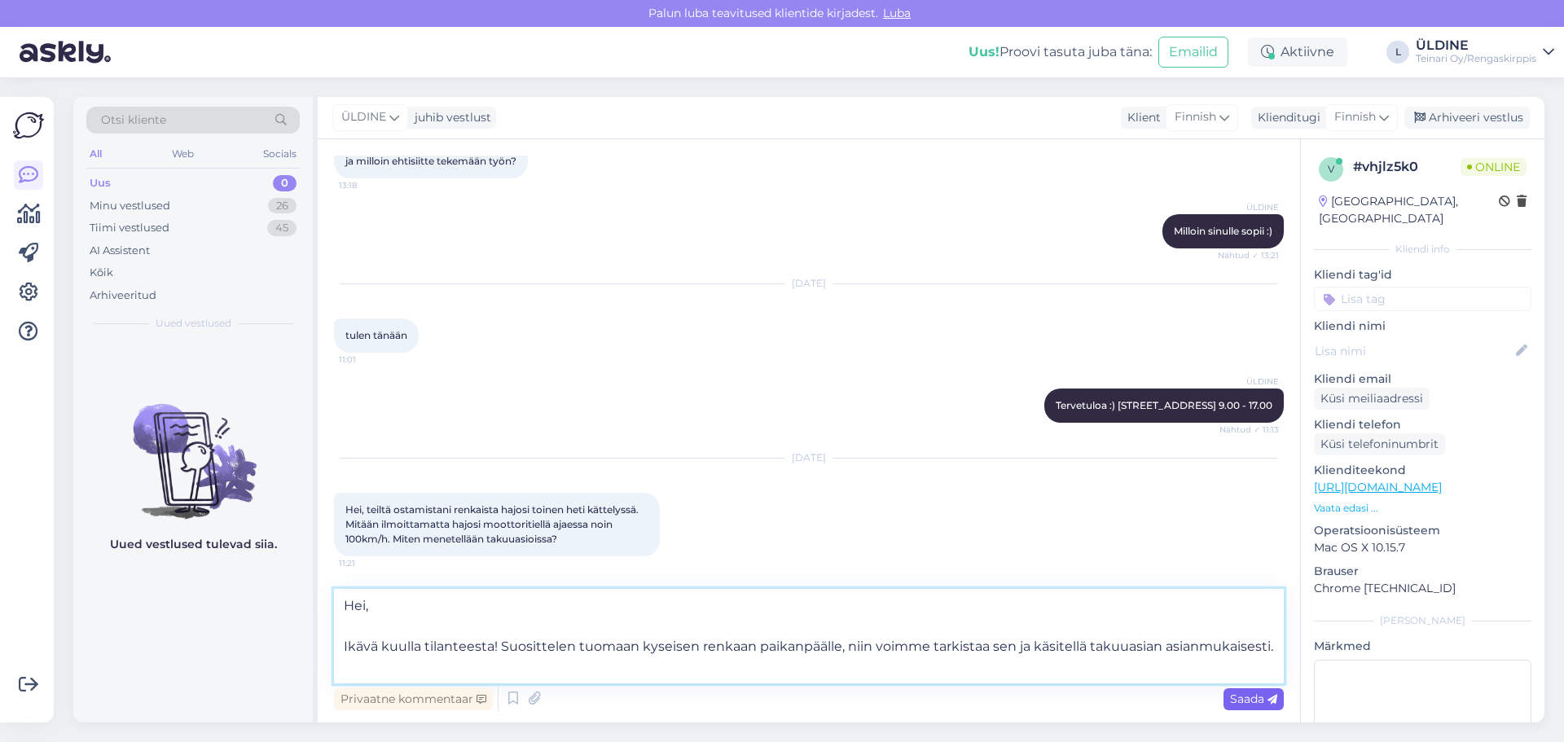
type textarea "Hei, Ikävä kuulla tilanteesta! Suosittelen tuomaan kyseisen renkaan paikanpääll…"
click at [1240, 704] on span "Saada" at bounding box center [1253, 698] width 47 height 15
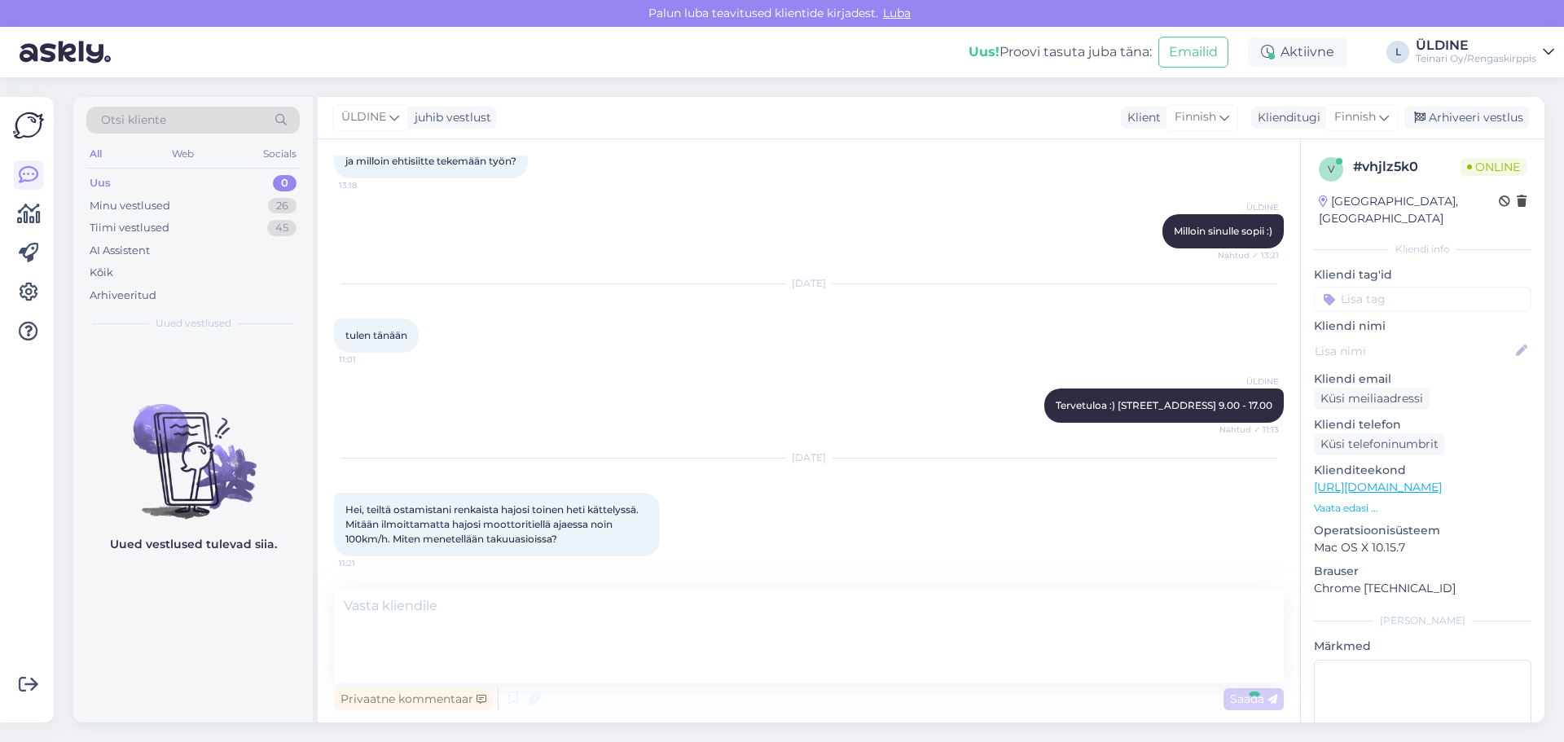
scroll to position [940, 0]
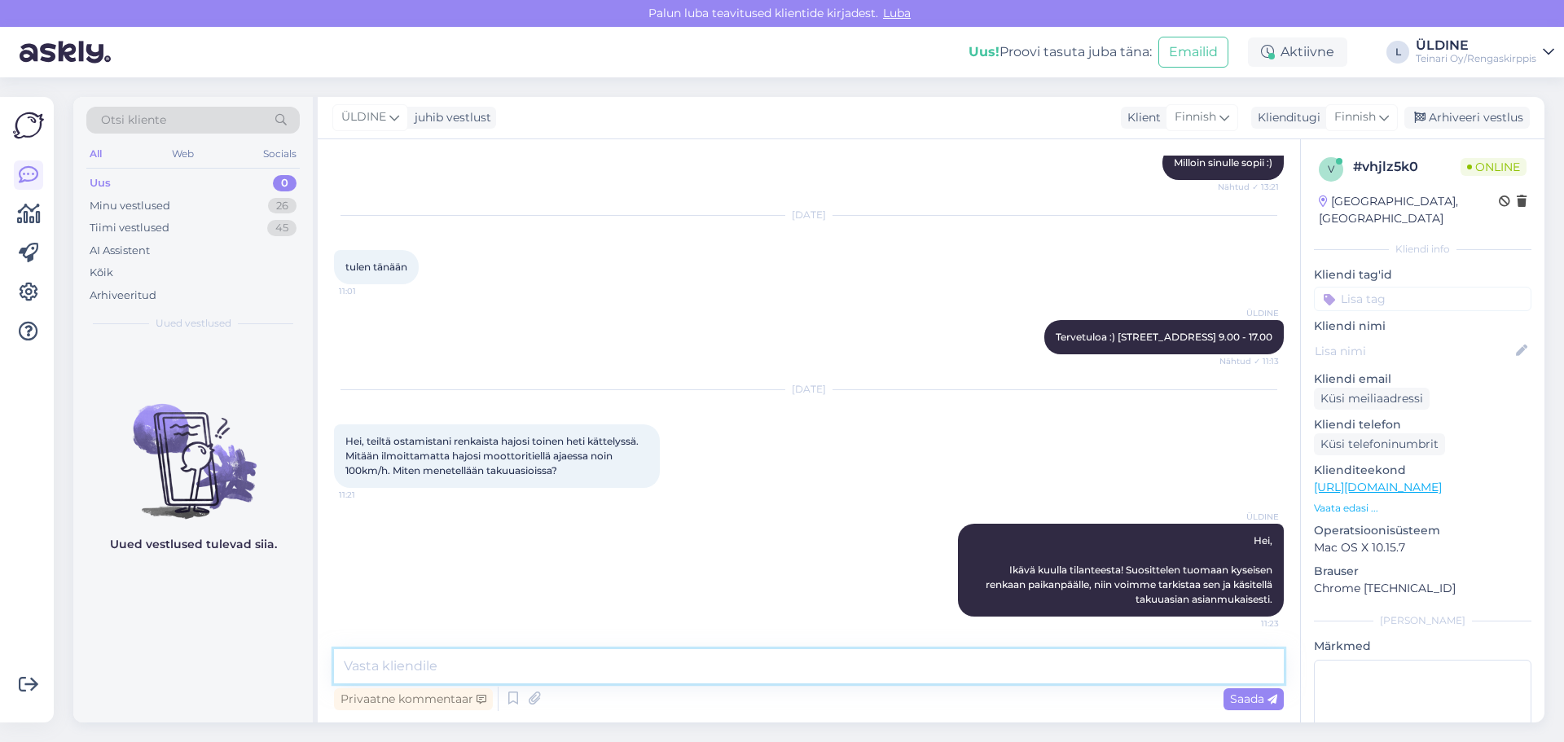
click at [621, 667] on textarea at bounding box center [809, 666] width 950 height 34
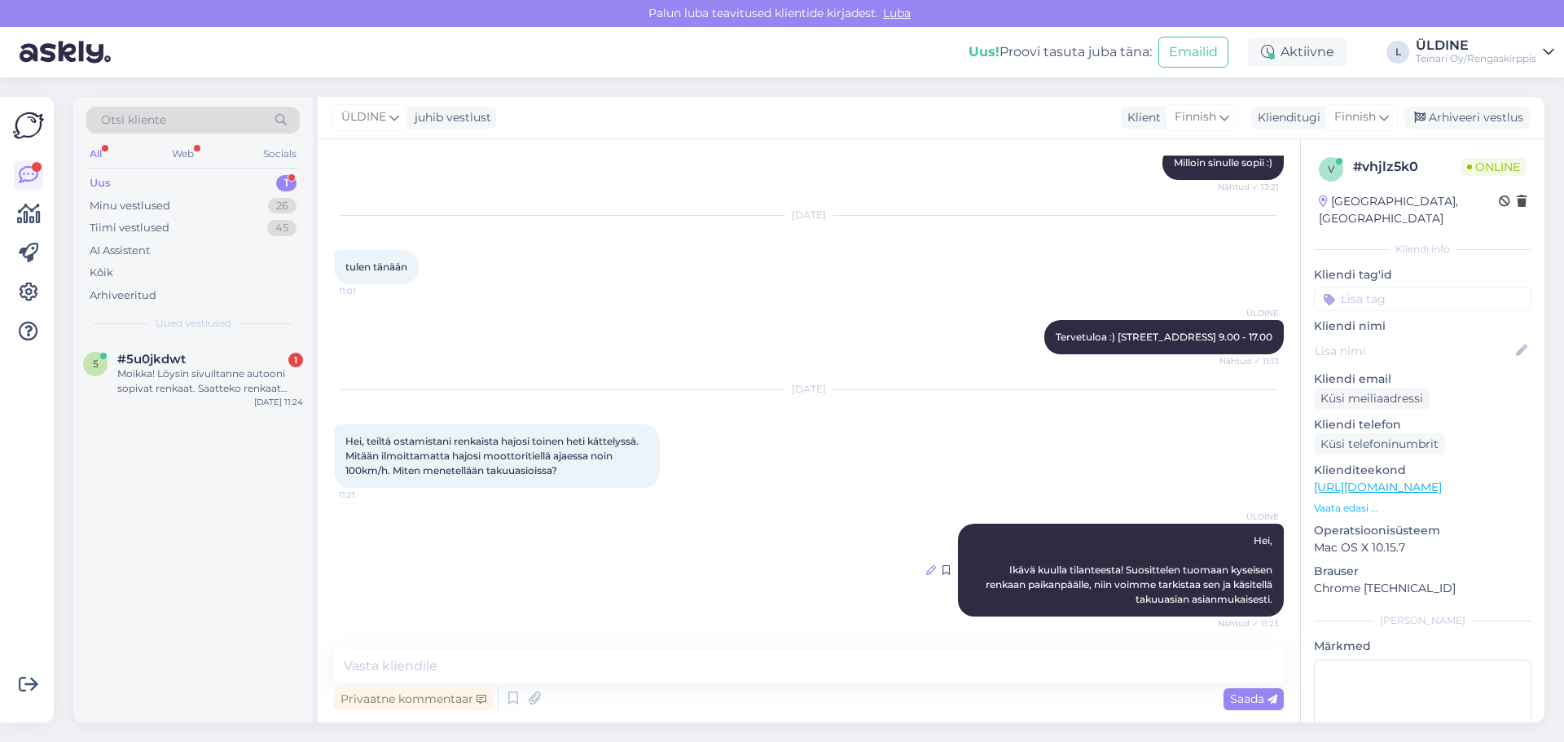
click at [926, 571] on icon at bounding box center [931, 570] width 10 height 10
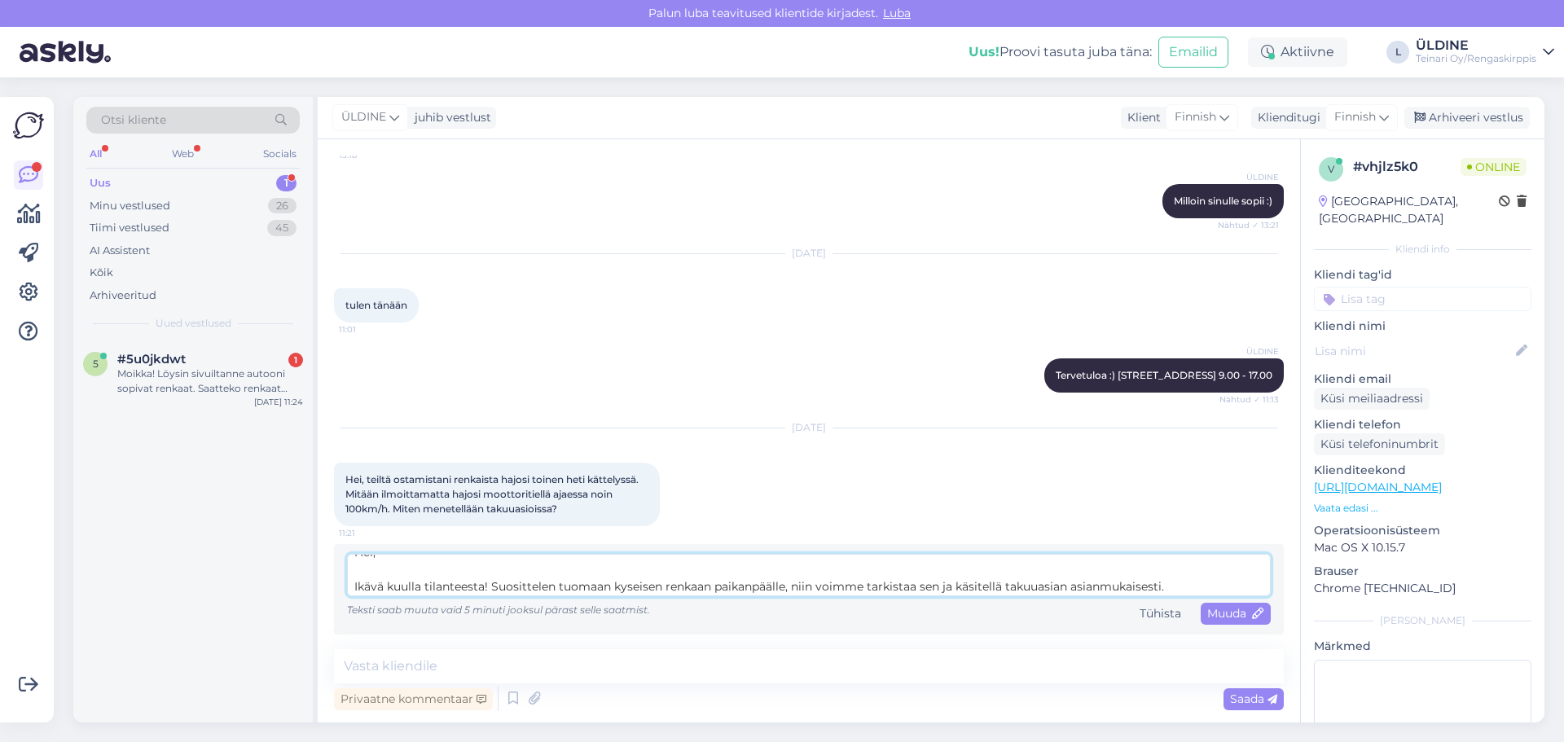
scroll to position [17, 0]
click at [361, 571] on textarea "Hei, Ikävä kuulla tilanteesta! Suosittelen tuomaan kyseisen renkaan paikanpääll…" at bounding box center [808, 575] width 923 height 42
paste textarea "Hei, Käytetyille renkaillamme on 1 viikon takuu ostopäivästä lukien"
drag, startPoint x: 399, startPoint y: 582, endPoint x: 343, endPoint y: 584, distance: 56.2
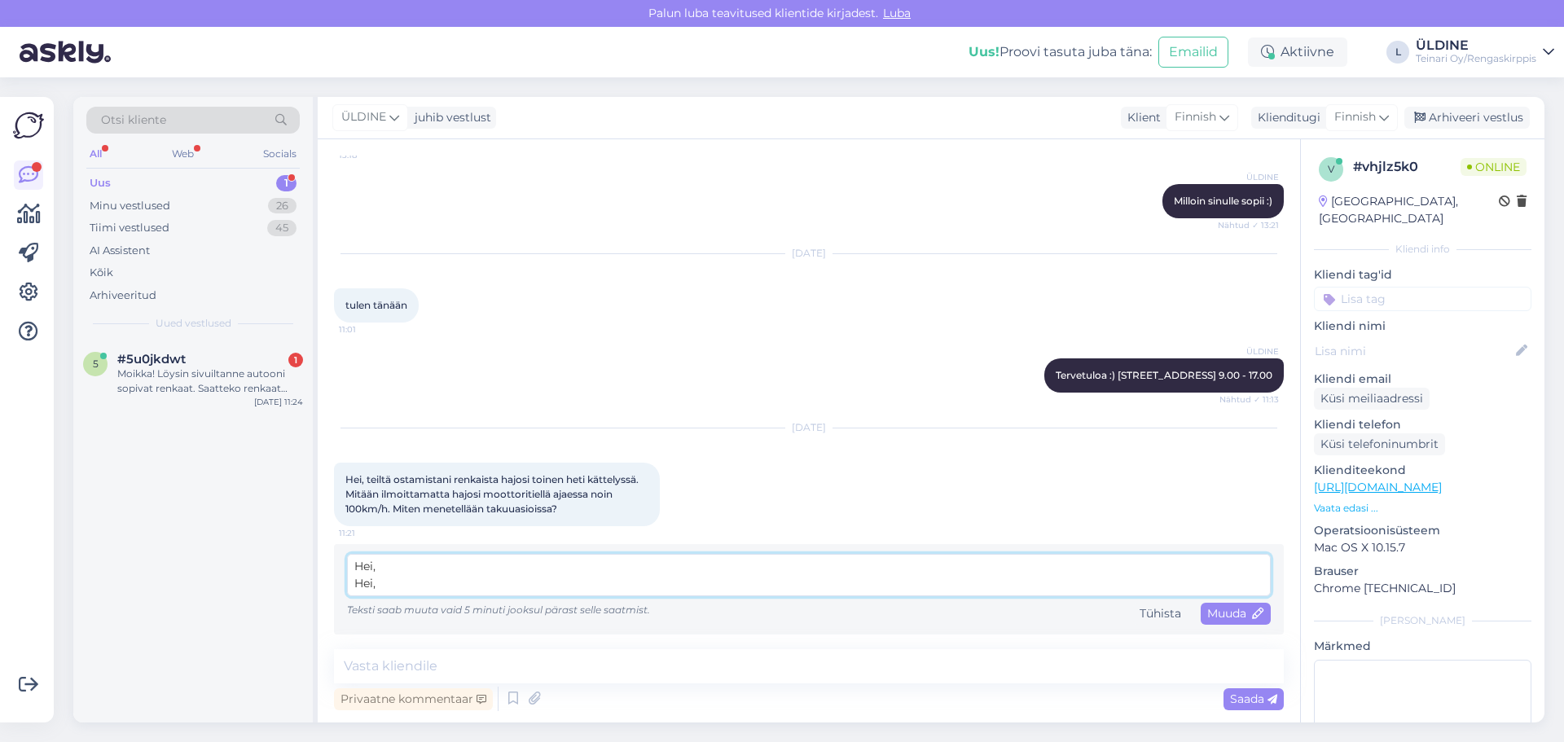
click at [353, 586] on textarea "Hei, Hei, Käytetyille renkaillamme on 1 viikon takuu ostopäivästä lukien Ikävä …" at bounding box center [808, 575] width 923 height 42
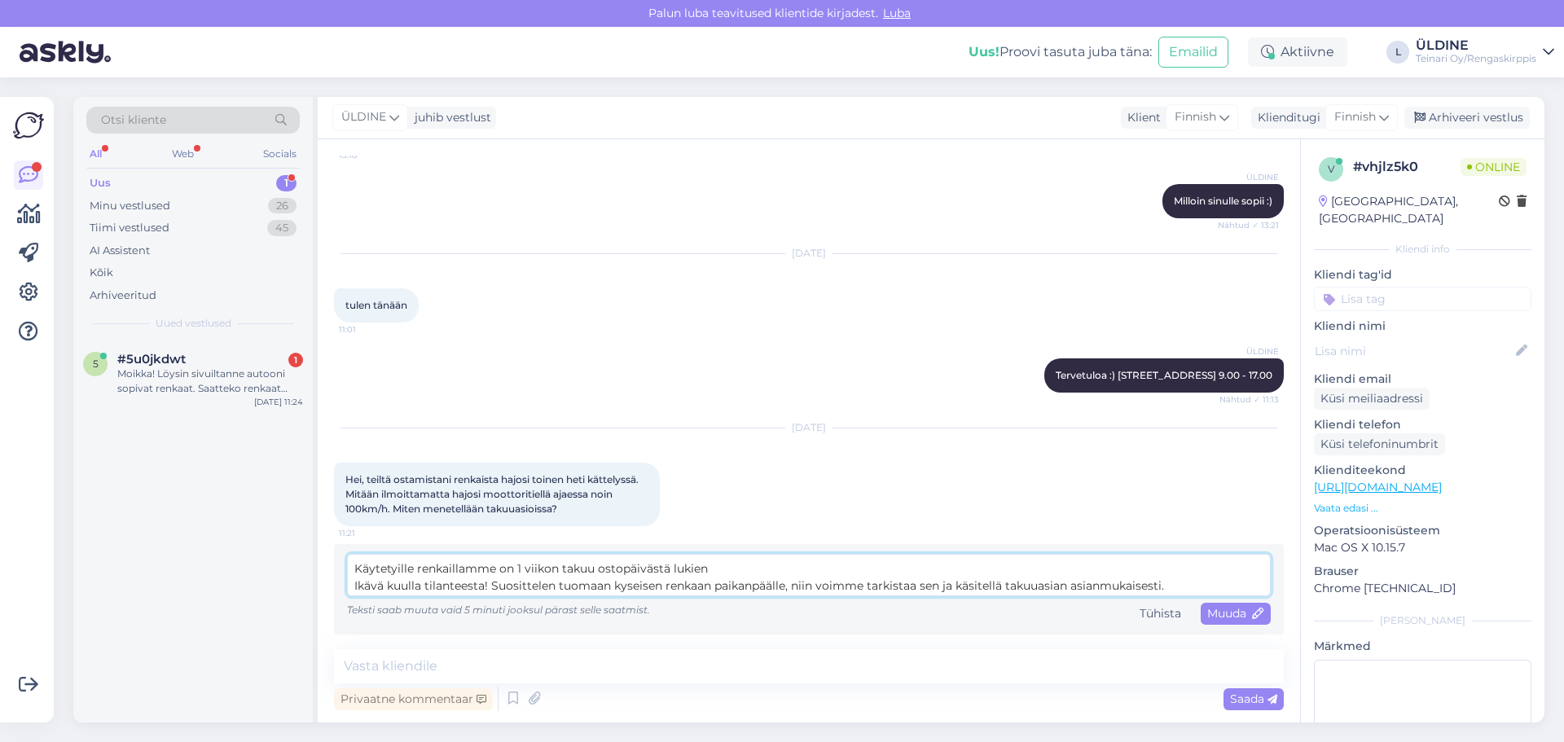
click at [731, 571] on textarea "Hei, Hei, Käytetyille renkaillamme on 1 viikon takuu ostopäivästä lukien Ikävä …" at bounding box center [808, 575] width 923 height 42
drag, startPoint x: 387, startPoint y: 581, endPoint x: 347, endPoint y: 581, distance: 39.9
click at [347, 581] on textarea "Hei, Hei, Käytetyille renkaillamme on 1 viikon takuu ostopäivästä lukien Ikävä …" at bounding box center [808, 575] width 923 height 42
click at [737, 564] on textarea "Hei, Hei, Käytetyille renkaillamme on 1 viikon takuu ostopäivästä lukien Ikävä …" at bounding box center [808, 575] width 923 height 42
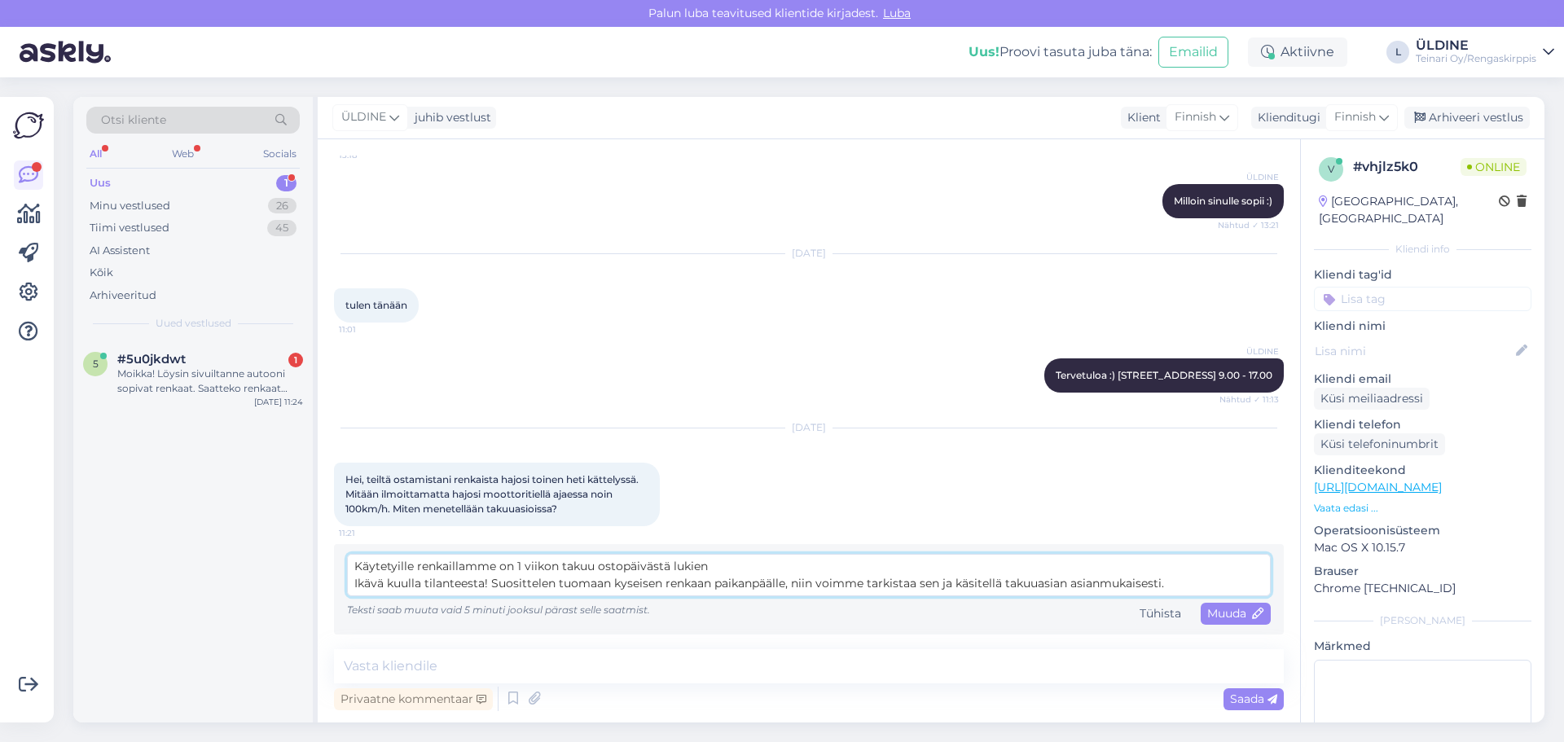
scroll to position [0, 0]
drag, startPoint x: 383, startPoint y: 583, endPoint x: 387, endPoint y: 573, distance: 10.6
click at [344, 581] on div "Hei, Hei, Käytetyille renkaillamme on 1 viikon takuu ostopäivästä lukien Ikävä …" at bounding box center [809, 589] width 950 height 90
click at [401, 566] on textarea "Hei, Ikävä kuulla tilanteesta! Suosittelen tuomaan kyseisen renkaan paikanpääll…" at bounding box center [808, 575] width 923 height 42
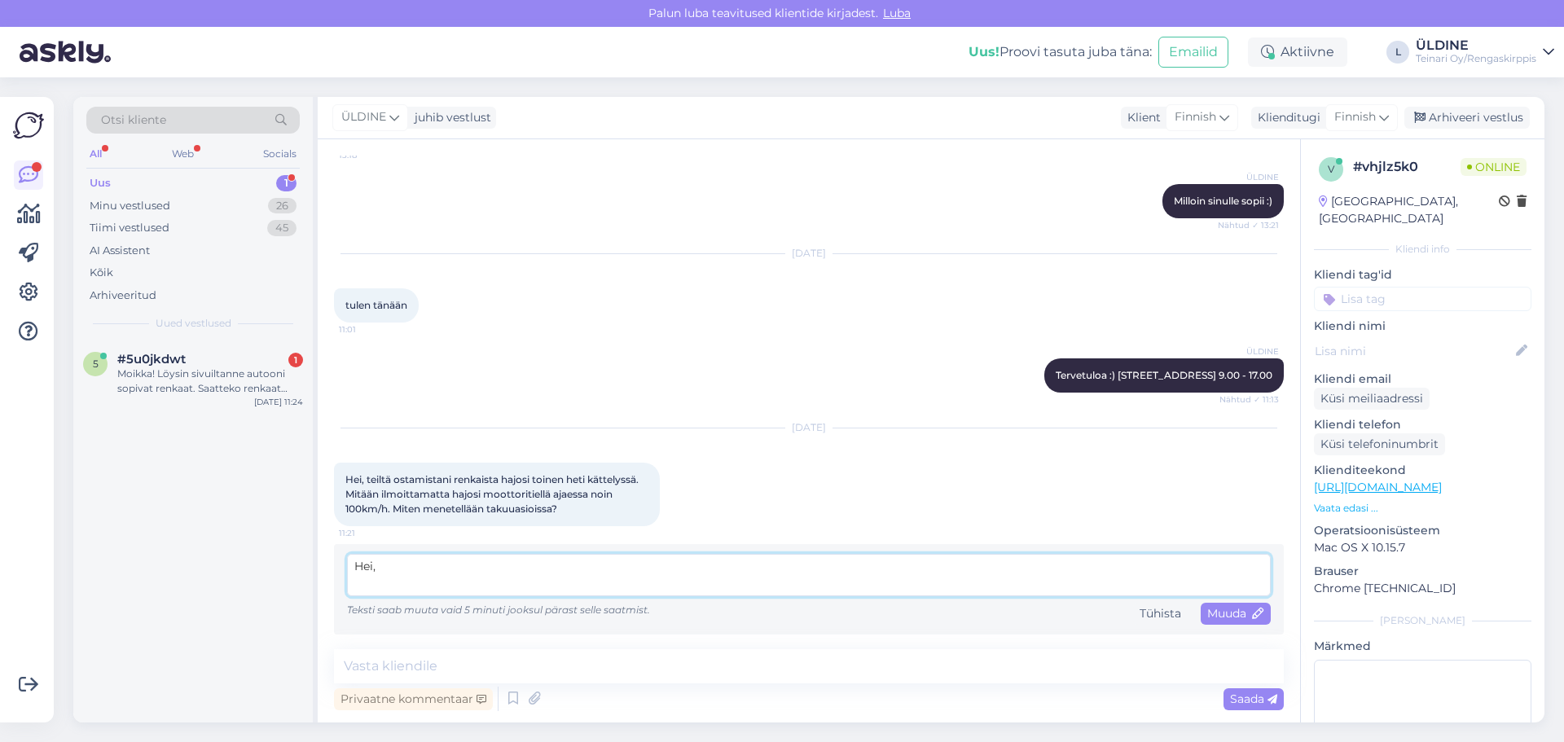
scroll to position [17, 0]
paste textarea "Hei, Käytetyille renkaillamme on 1 viikon takuu ostopäivästä lukien"
click at [385, 568] on textarea "Hei, Hei, Käytetyille renkaillamme on 1 viikon takuu ostopäivästä lukien Ikävä …" at bounding box center [808, 575] width 923 height 42
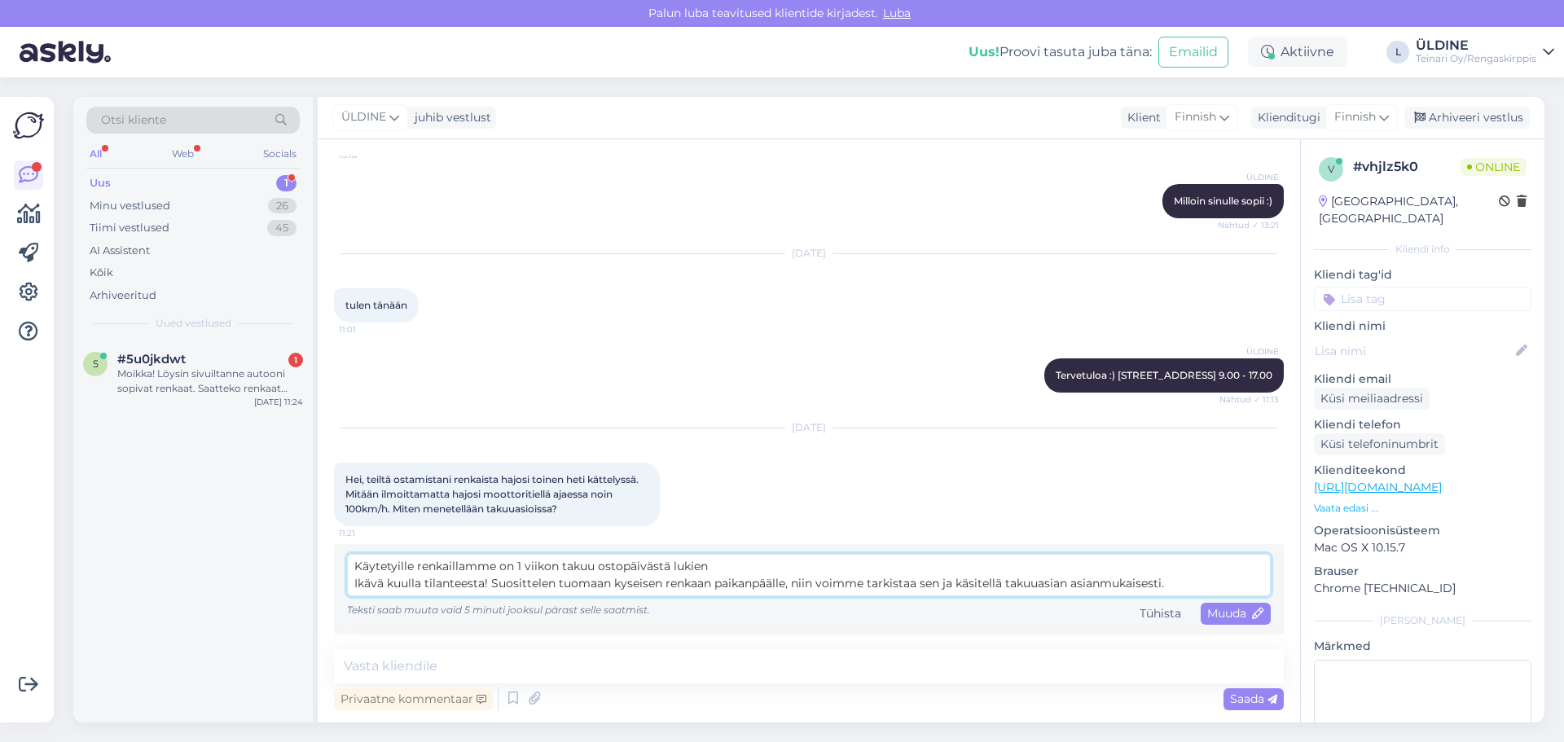
scroll to position [51, 0]
click at [713, 568] on textarea "Hei, Käytetyille renkaillamme on 1 viikon takuu ostopäivästä lukien Ikävä kuull…" at bounding box center [808, 575] width 923 height 42
drag, startPoint x: 943, startPoint y: 583, endPoint x: 1175, endPoint y: 581, distance: 232.1
click at [1175, 581] on textarea "Hei, Käytetyille renkaillamme on 1 viikon takuu ostopäivästä lukien. Ikävä kuul…" at bounding box center [808, 575] width 923 height 42
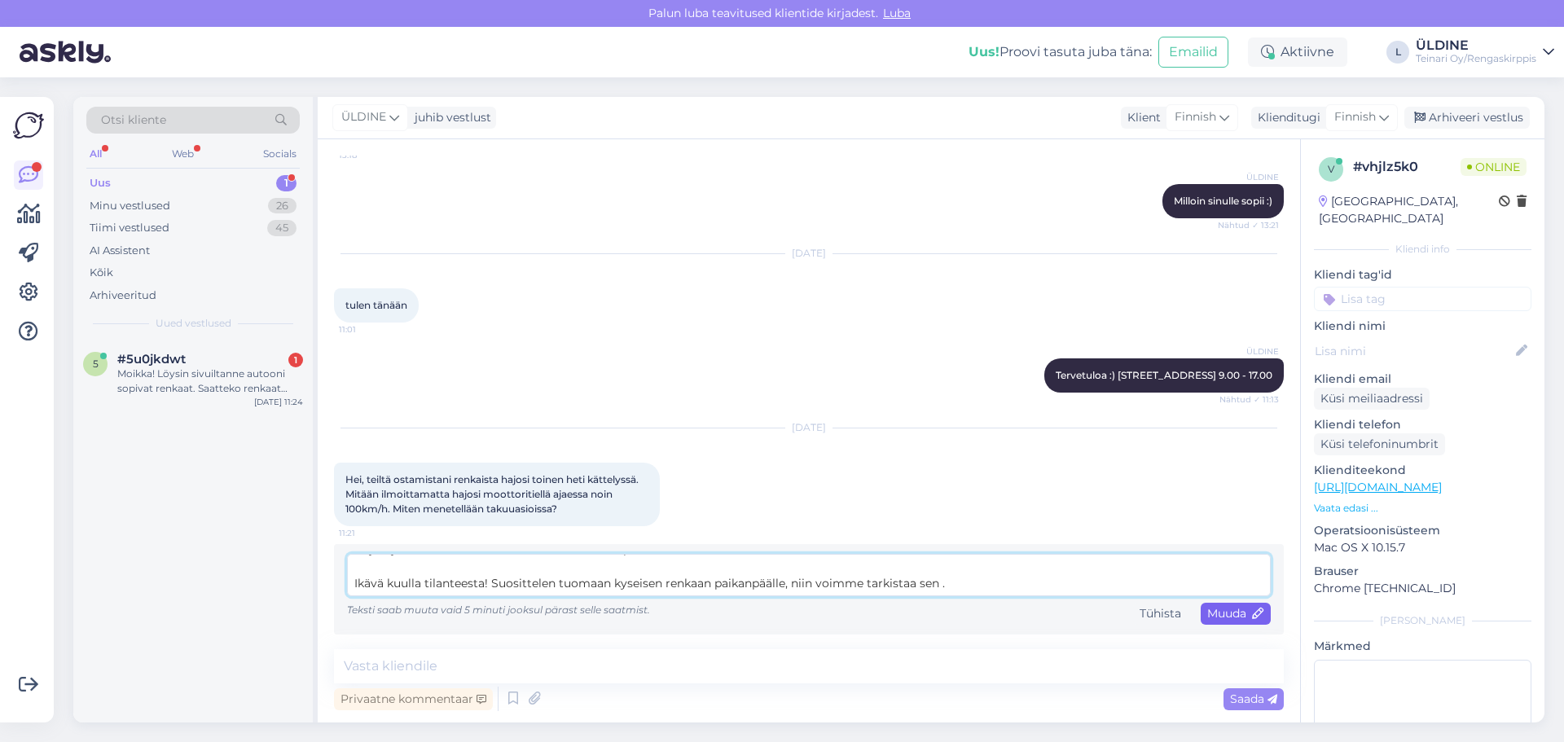
type textarea "Hei, Käytetyille renkaillamme on 1 viikon takuu ostopäivästä lukien. Ikävä kuul…"
click at [1221, 616] on span "Muuda" at bounding box center [1235, 613] width 57 height 15
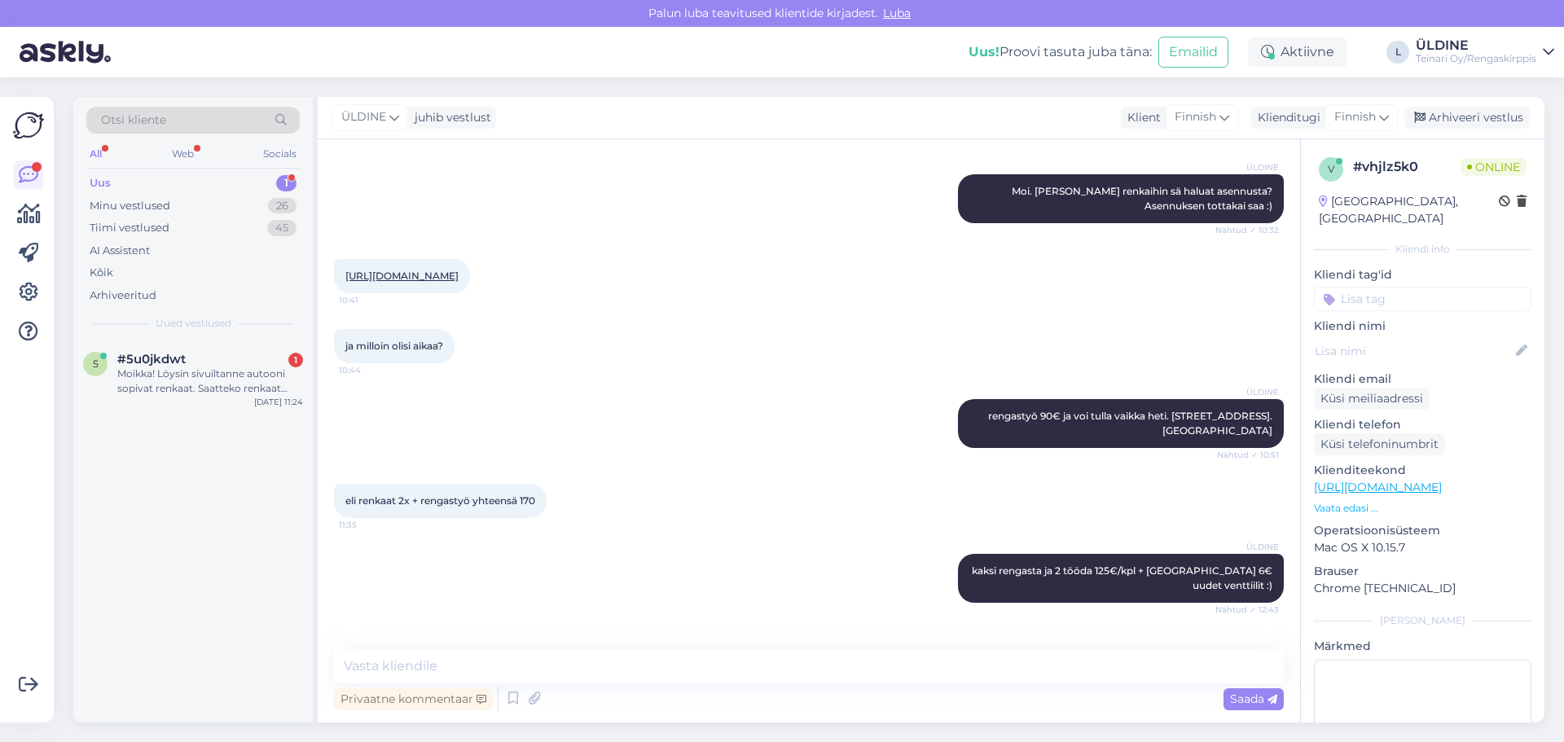
scroll to position [7, 0]
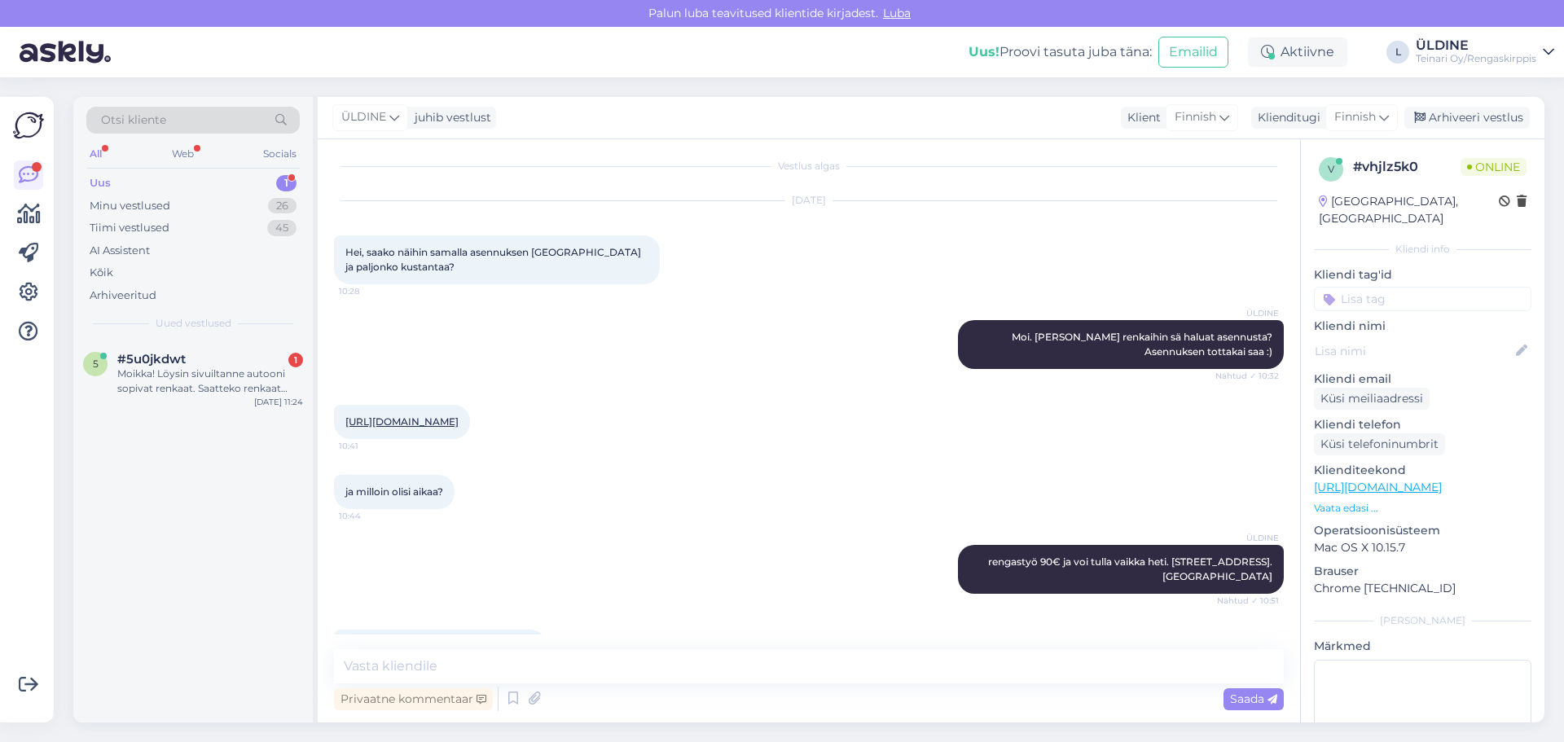
click at [458, 422] on link "[URL][DOMAIN_NAME]" at bounding box center [401, 421] width 113 height 12
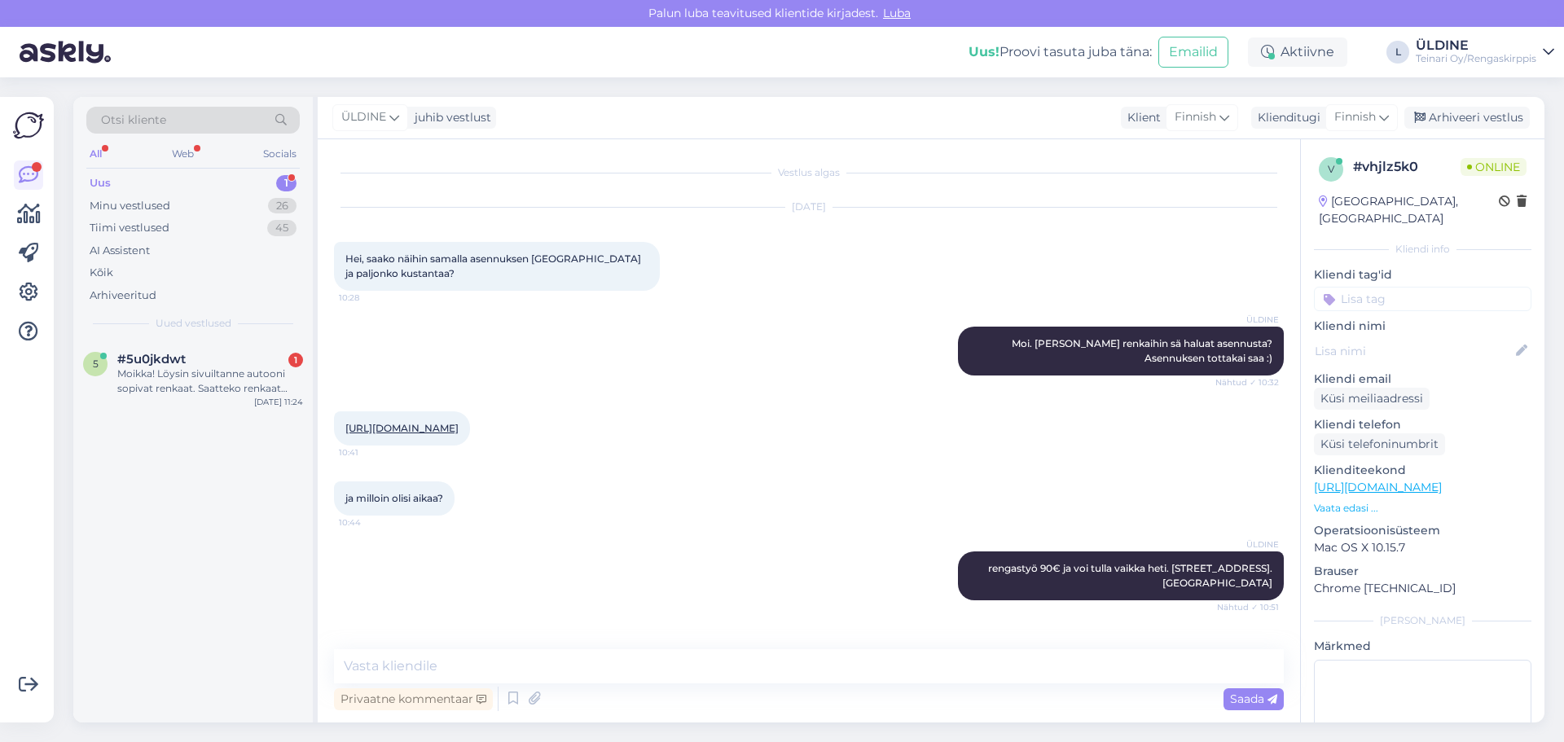
click at [458, 430] on link "[URL][DOMAIN_NAME]" at bounding box center [401, 428] width 113 height 12
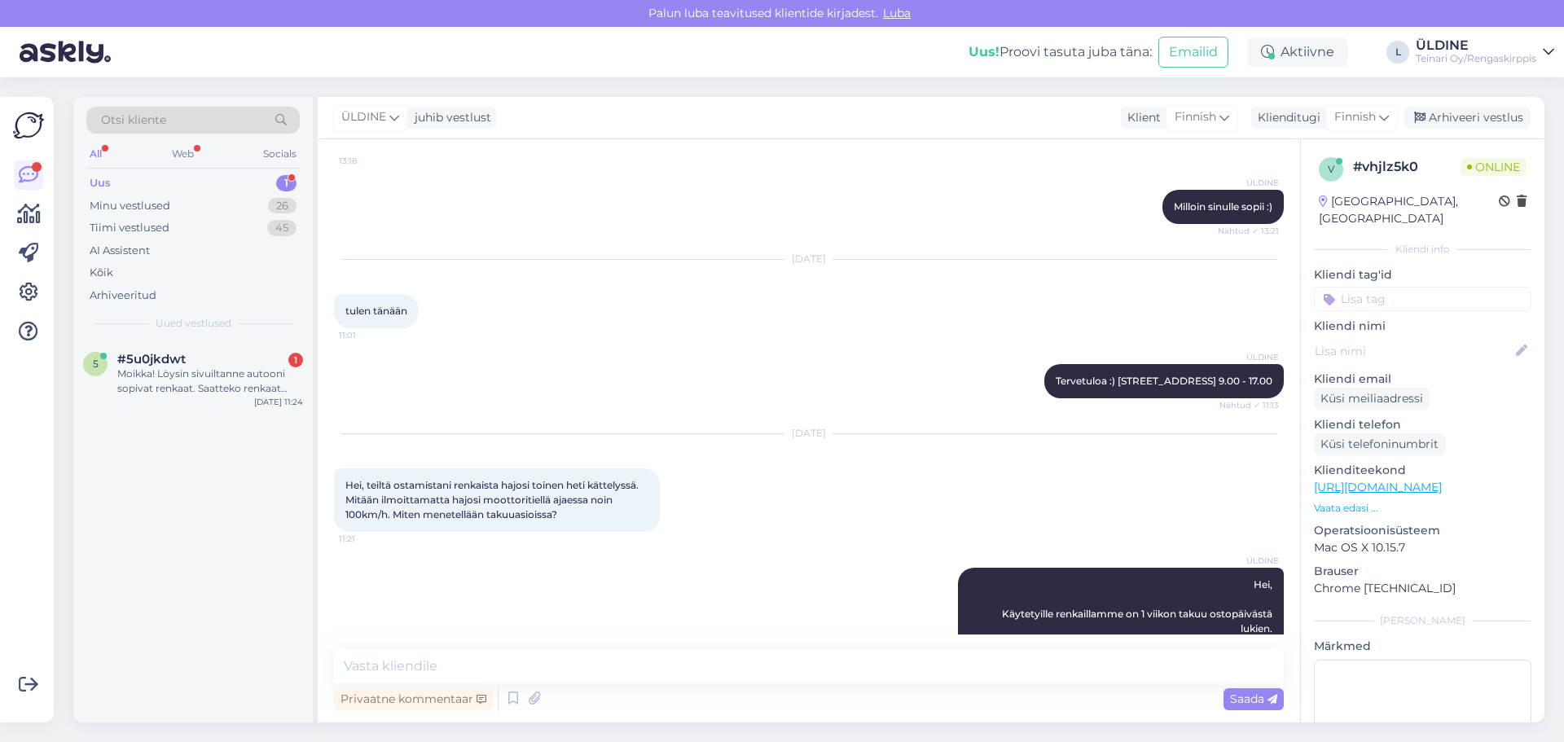
scroll to position [984, 0]
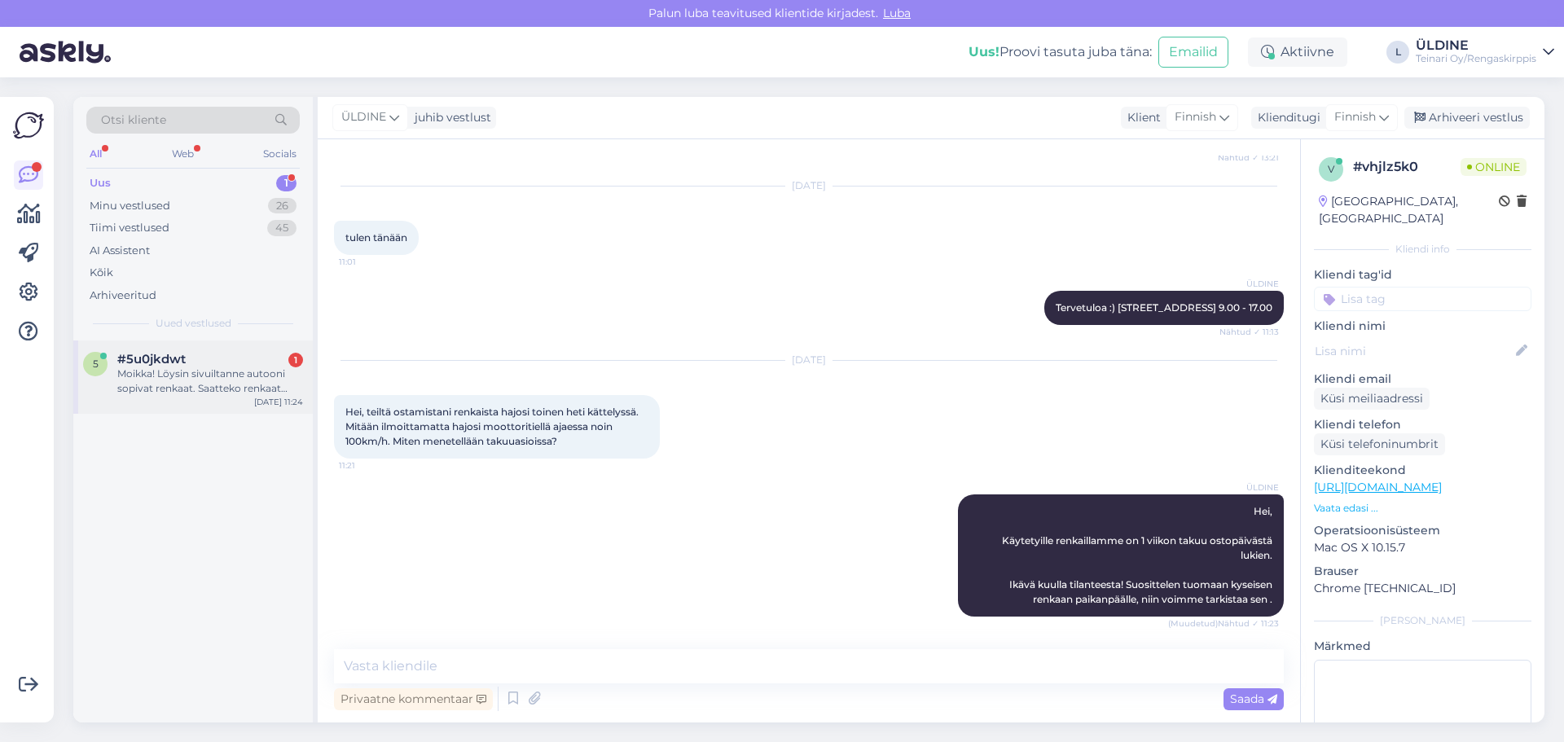
click at [164, 378] on div "Moikka! Löysin sivuiltanne autooni sopivat renkaat. Saatteko renkaat asennettua…" at bounding box center [210, 380] width 186 height 29
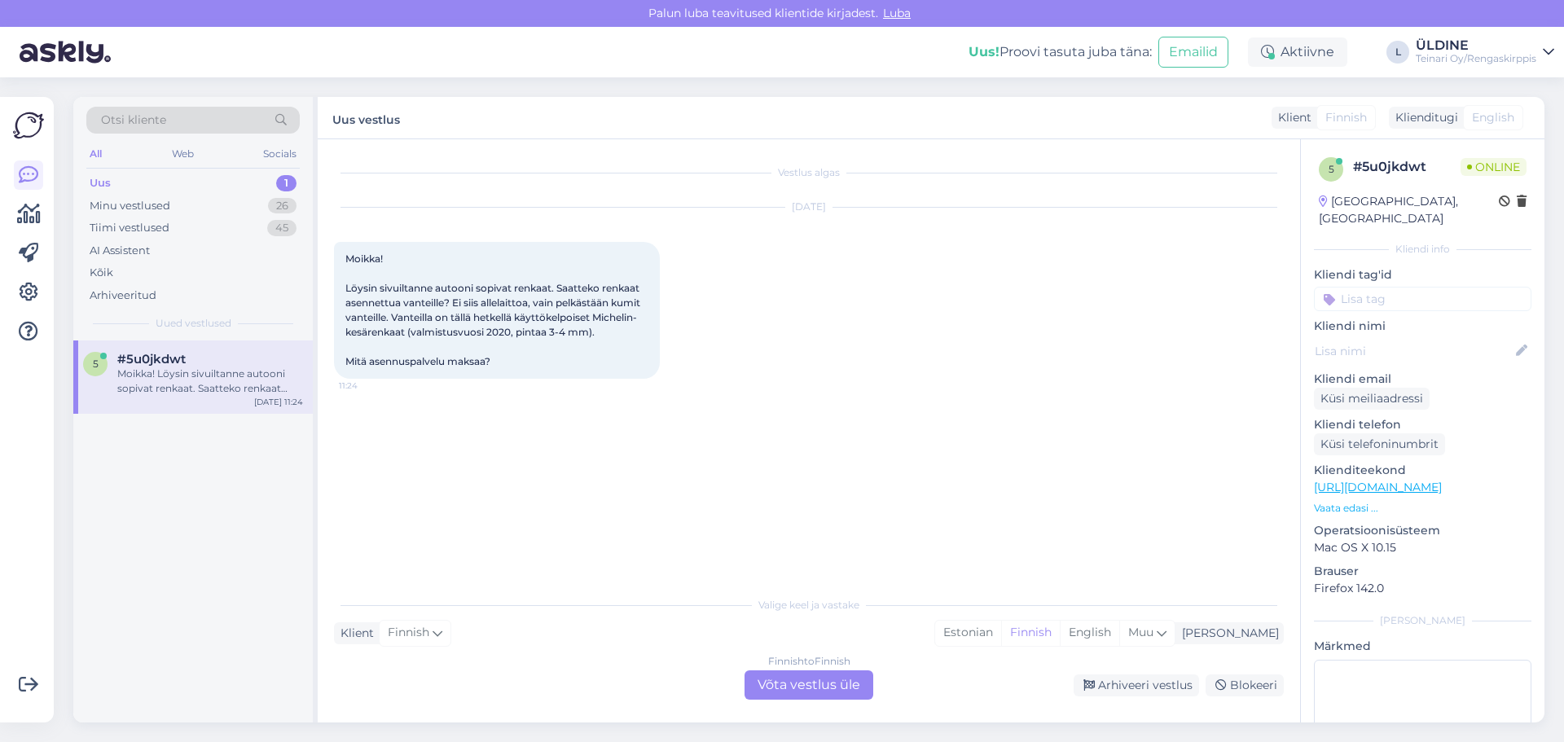
click at [780, 678] on div "Finnish to Finnish Võta vestlus üle" at bounding box center [808, 684] width 129 height 29
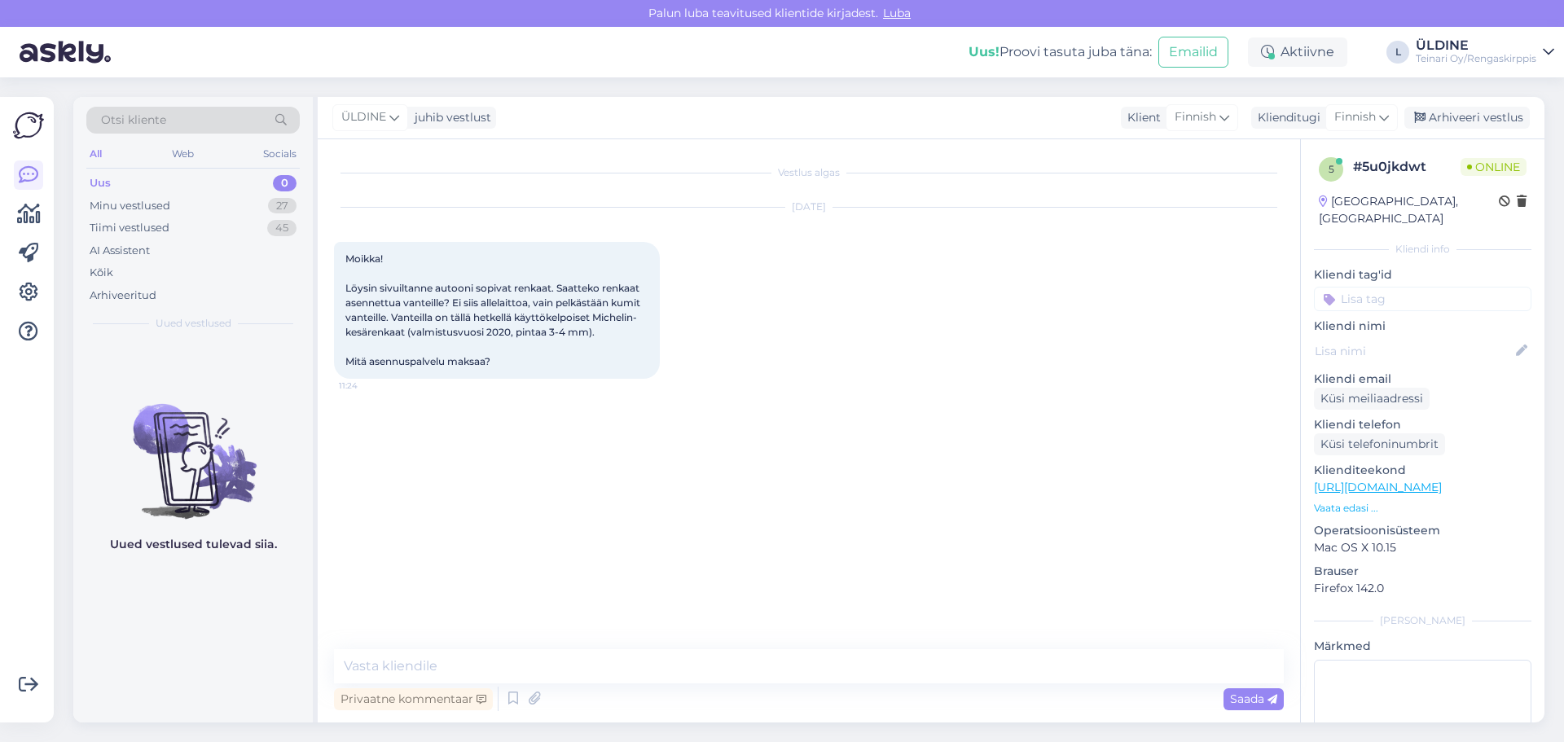
click at [1441, 480] on link "[URL][DOMAIN_NAME]" at bounding box center [1378, 487] width 128 height 15
paste textarea "Hei, 17" renkaiden rengastyöt maksavat 100 € / sarja. Tervetuloa meille asentam…"
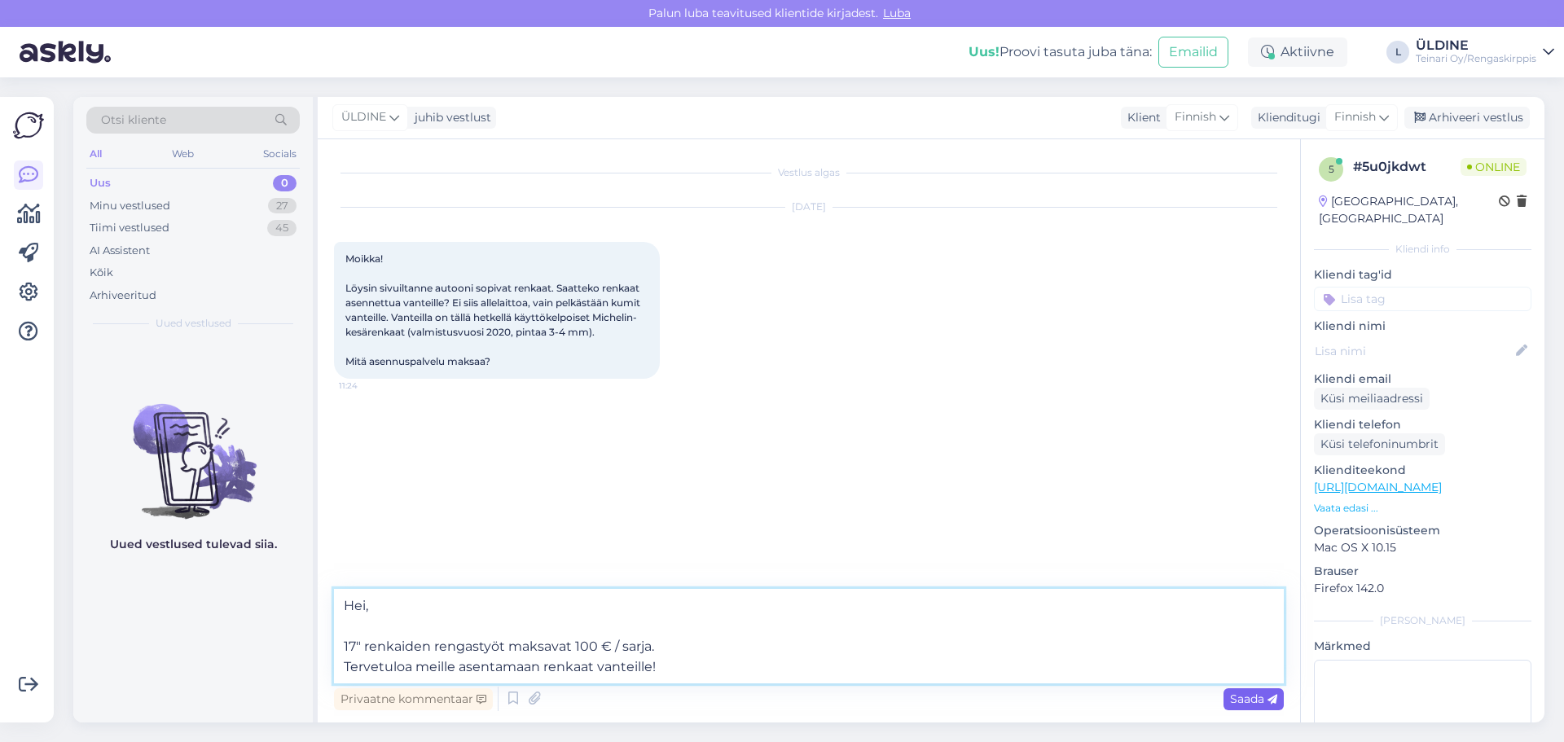
type textarea "Hei, 17" renkaiden rengastyöt maksavat 100 € / sarja. Tervetuloa meille asentam…"
click at [1248, 700] on span "Saada" at bounding box center [1253, 698] width 47 height 15
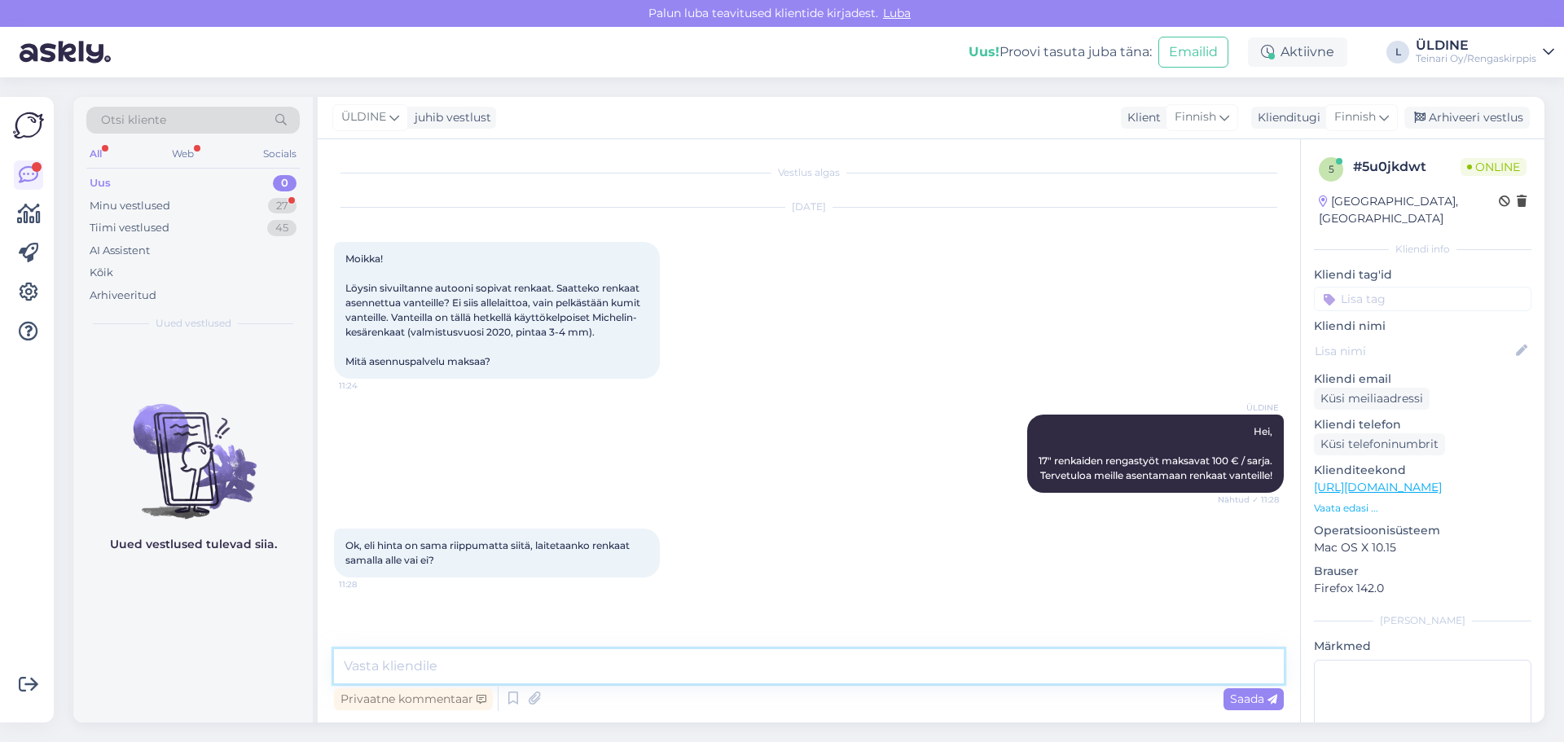
click at [456, 673] on textarea at bounding box center [809, 666] width 950 height 34
type textarea "Kyllä"
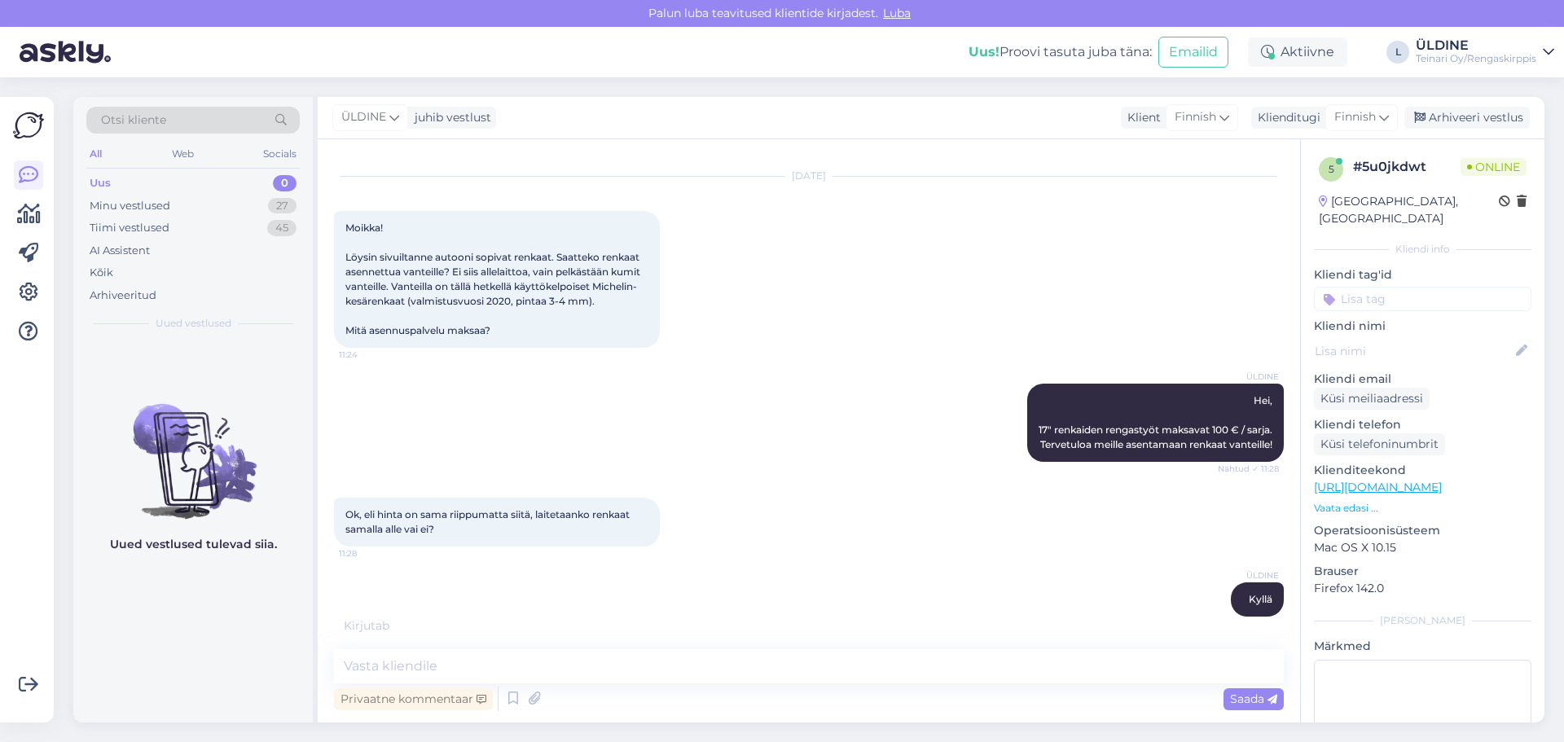
click at [1146, 639] on div "Vestlus algas [DATE] [GEOGRAPHIC_DATA]! Löysin sivuiltanne autooni sopivat renk…" at bounding box center [809, 430] width 982 height 583
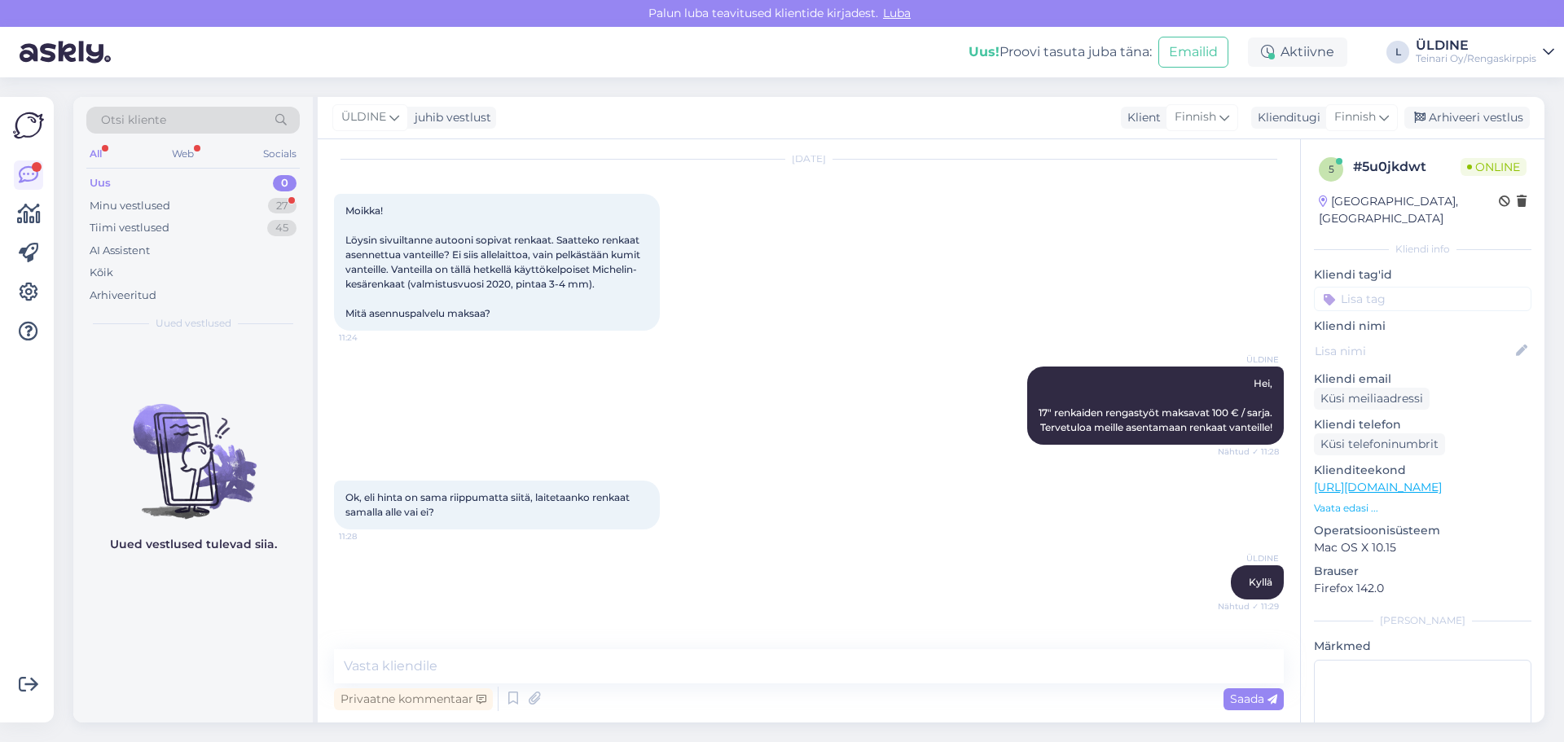
scroll to position [116, 0]
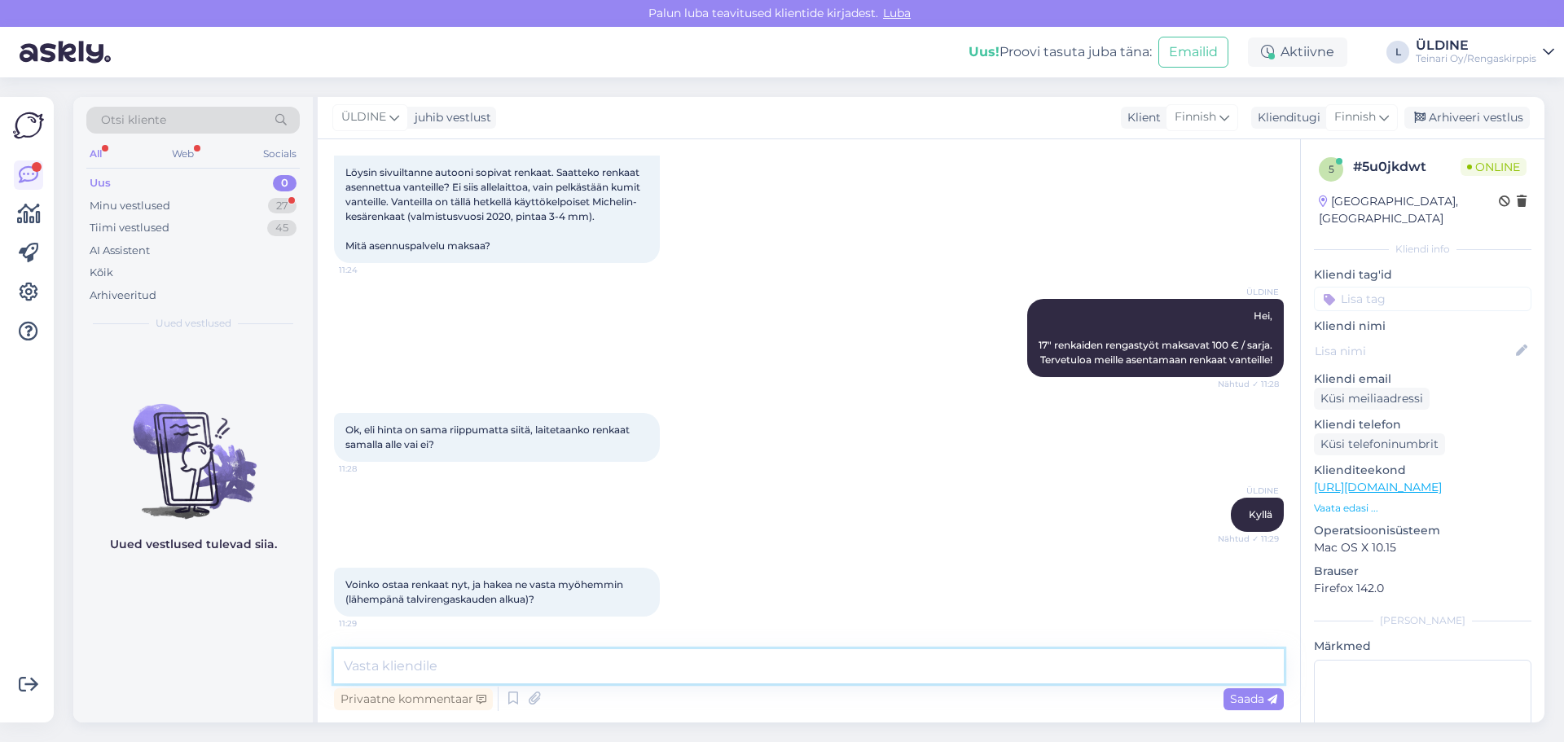
click at [481, 662] on textarea at bounding box center [809, 666] width 950 height 34
type textarea "H"
drag, startPoint x: 344, startPoint y: 583, endPoint x: 561, endPoint y: 607, distance: 217.9
click at [561, 607] on div "Voinko ostaa renkaat nyt, ja hakea ne vasta myöhemmin (lähempänä talvirengaskau…" at bounding box center [497, 592] width 326 height 49
copy span "Voinko ostaa renkaat nyt, ja hakea ne vasta myöhemmin (lähempänä talvirengaskau…"
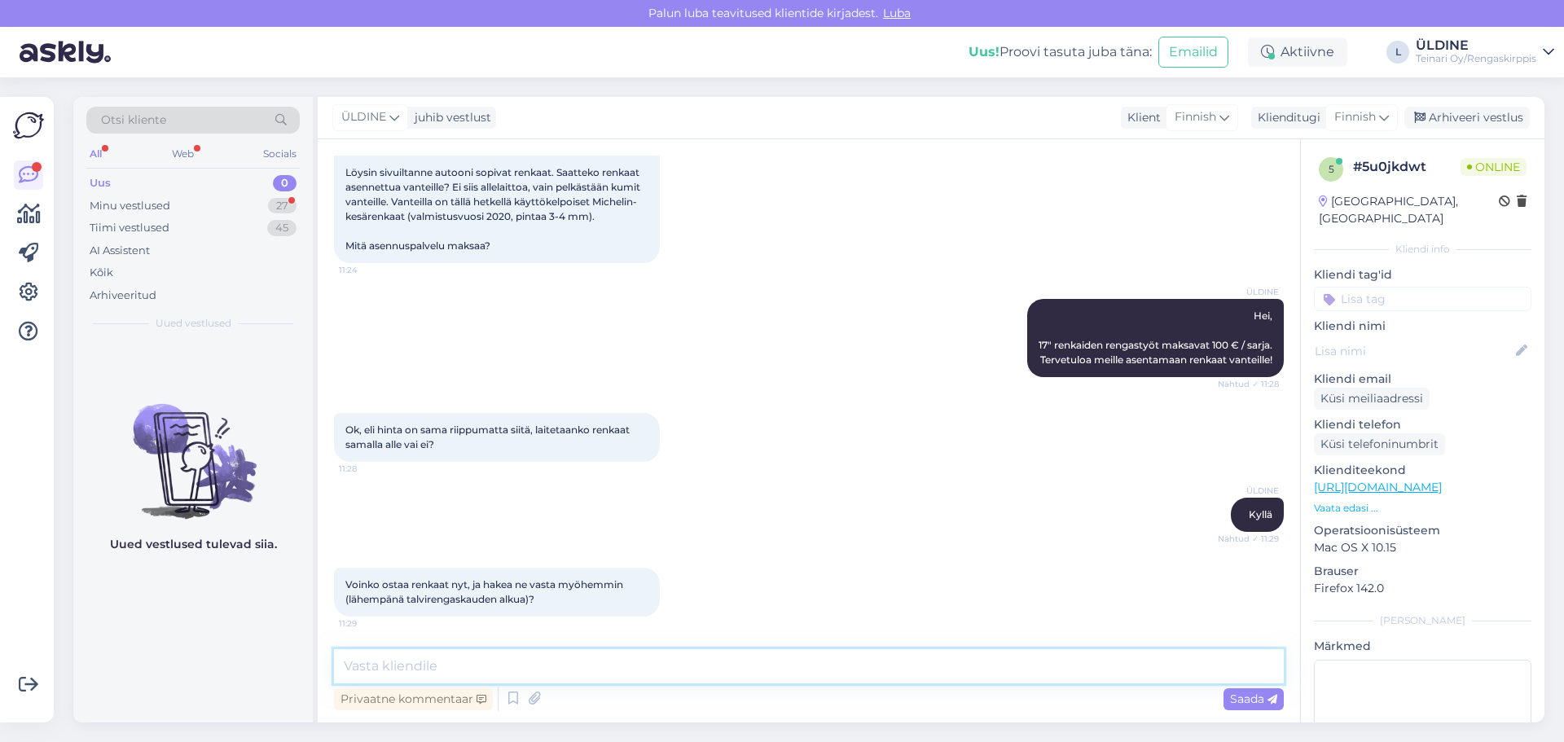
paste textarea "Hei, Kyllä, se onnistuu. Verkkokauppatilaus odottaa sinua hyllyssä, ja voit nou…"
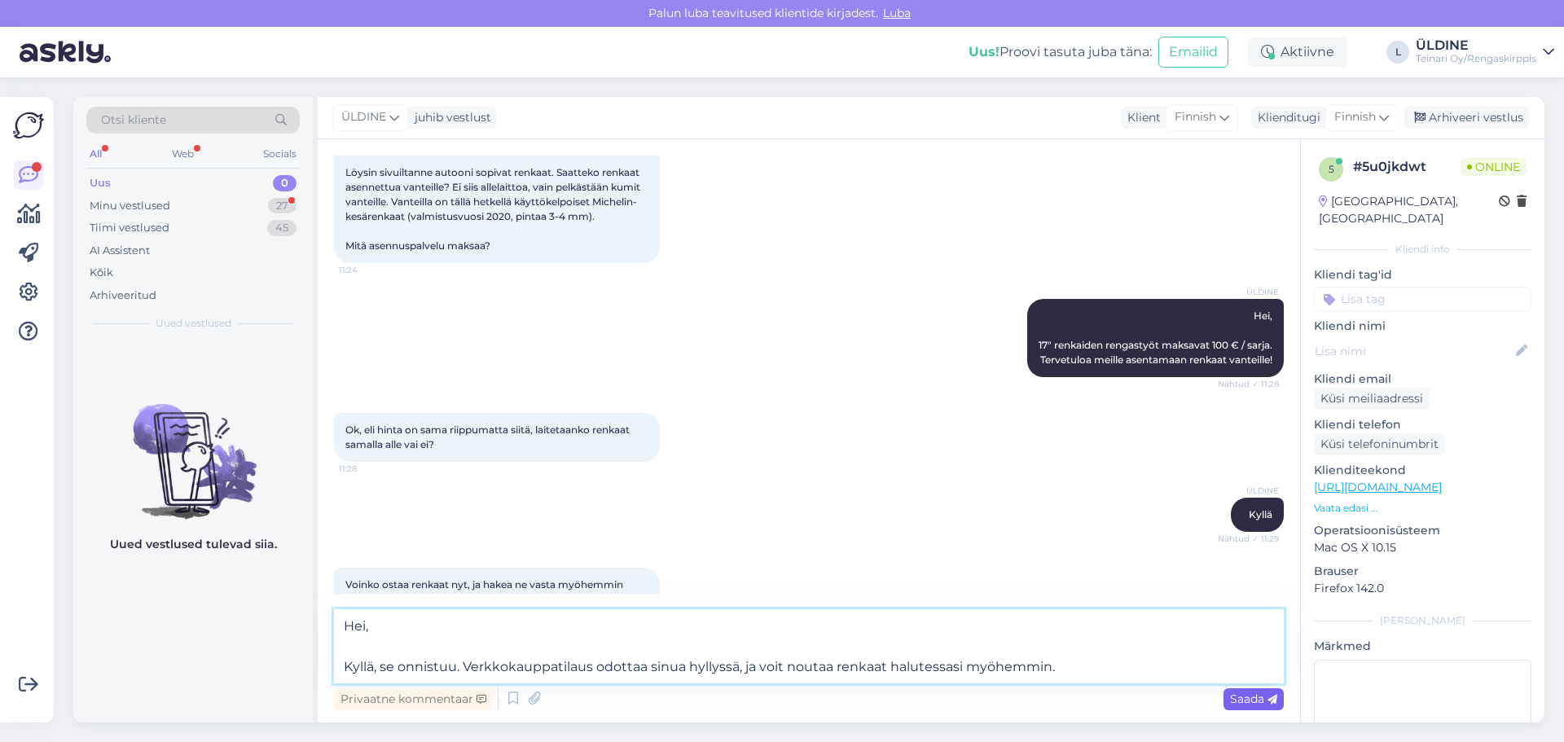
type textarea "Hei, Kyllä, se onnistuu. Verkkokauppatilaus odottaa sinua hyllyssä, ja voit nou…"
click at [1264, 697] on span "Saada" at bounding box center [1253, 698] width 47 height 15
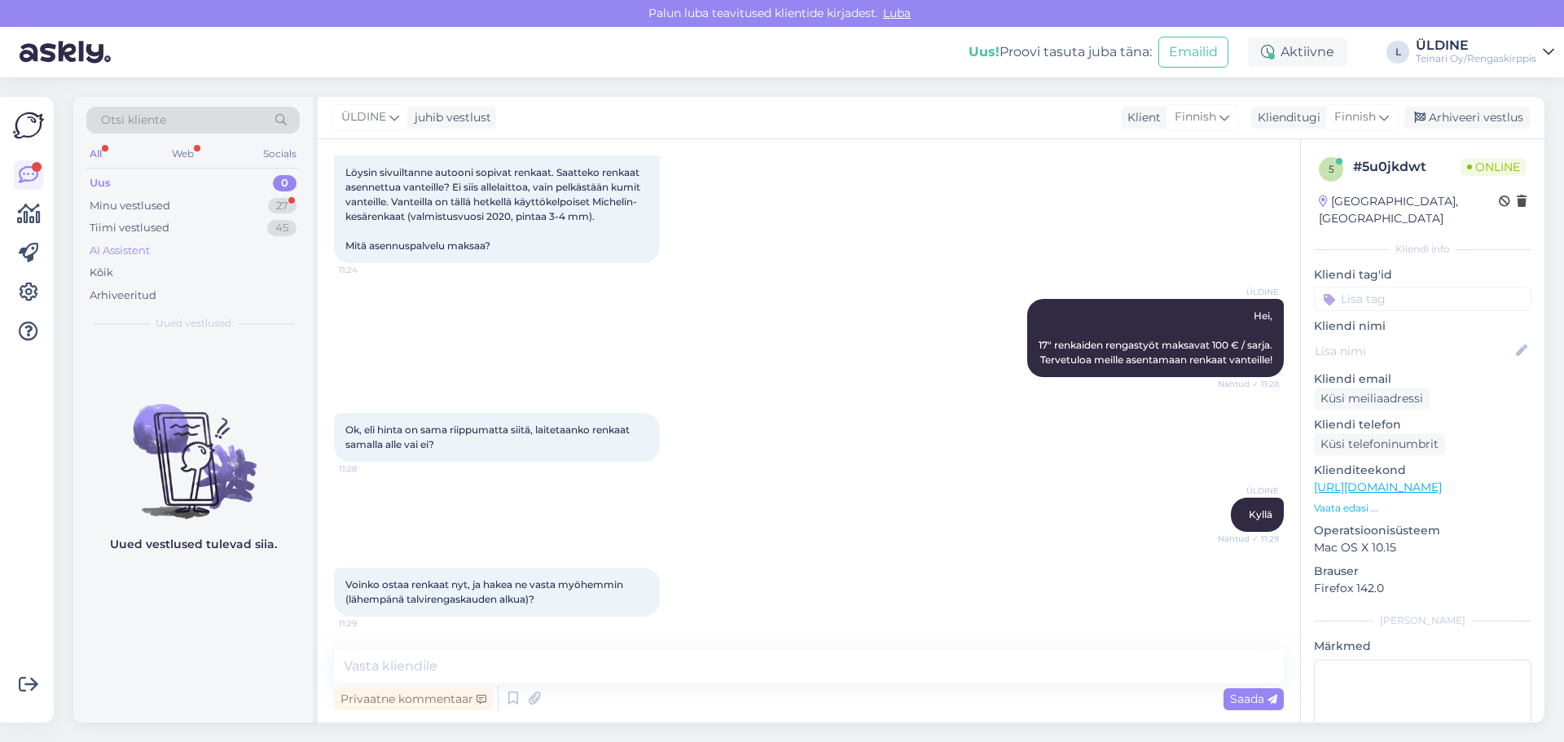
scroll to position [230, 0]
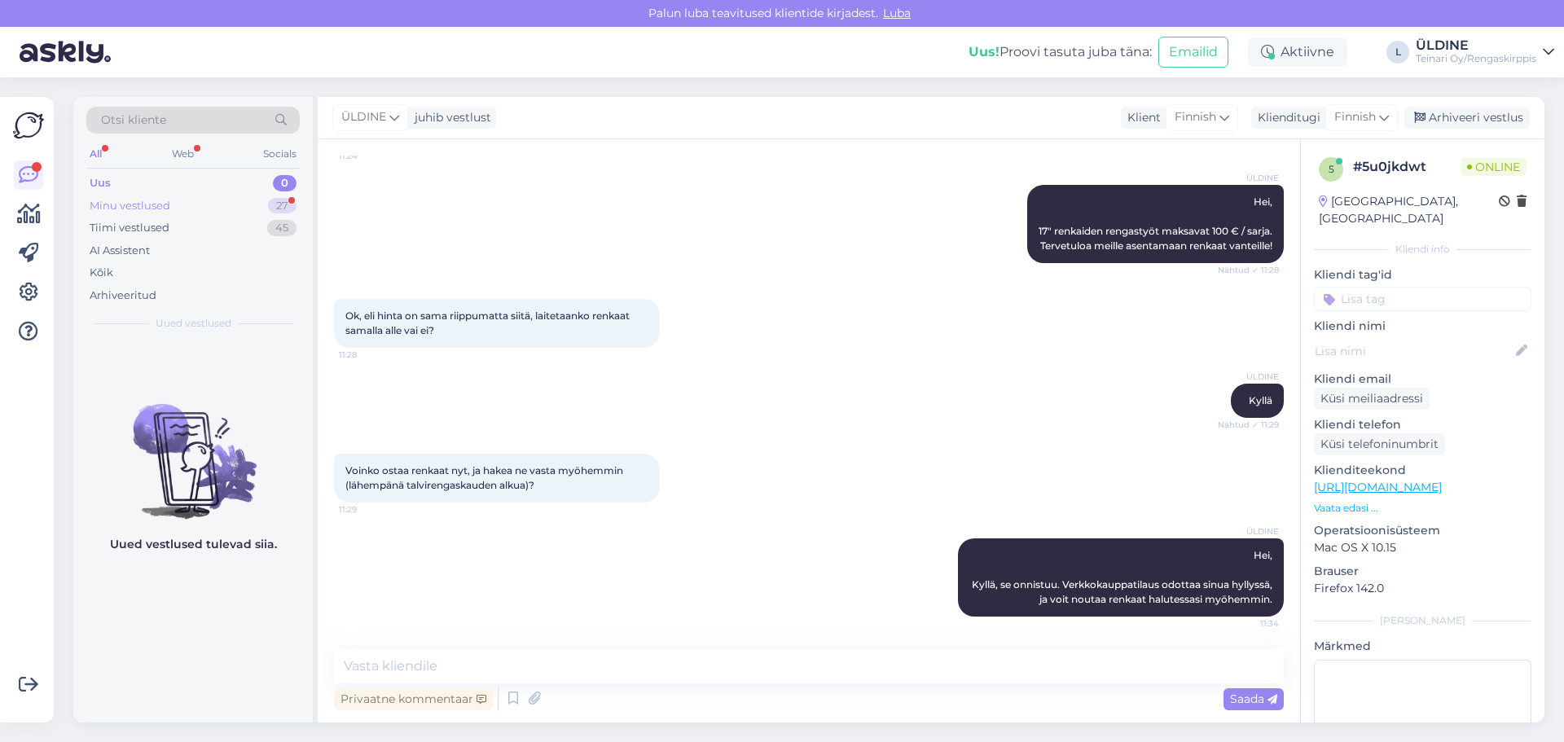
click at [160, 208] on div "Minu vestlused" at bounding box center [130, 206] width 81 height 16
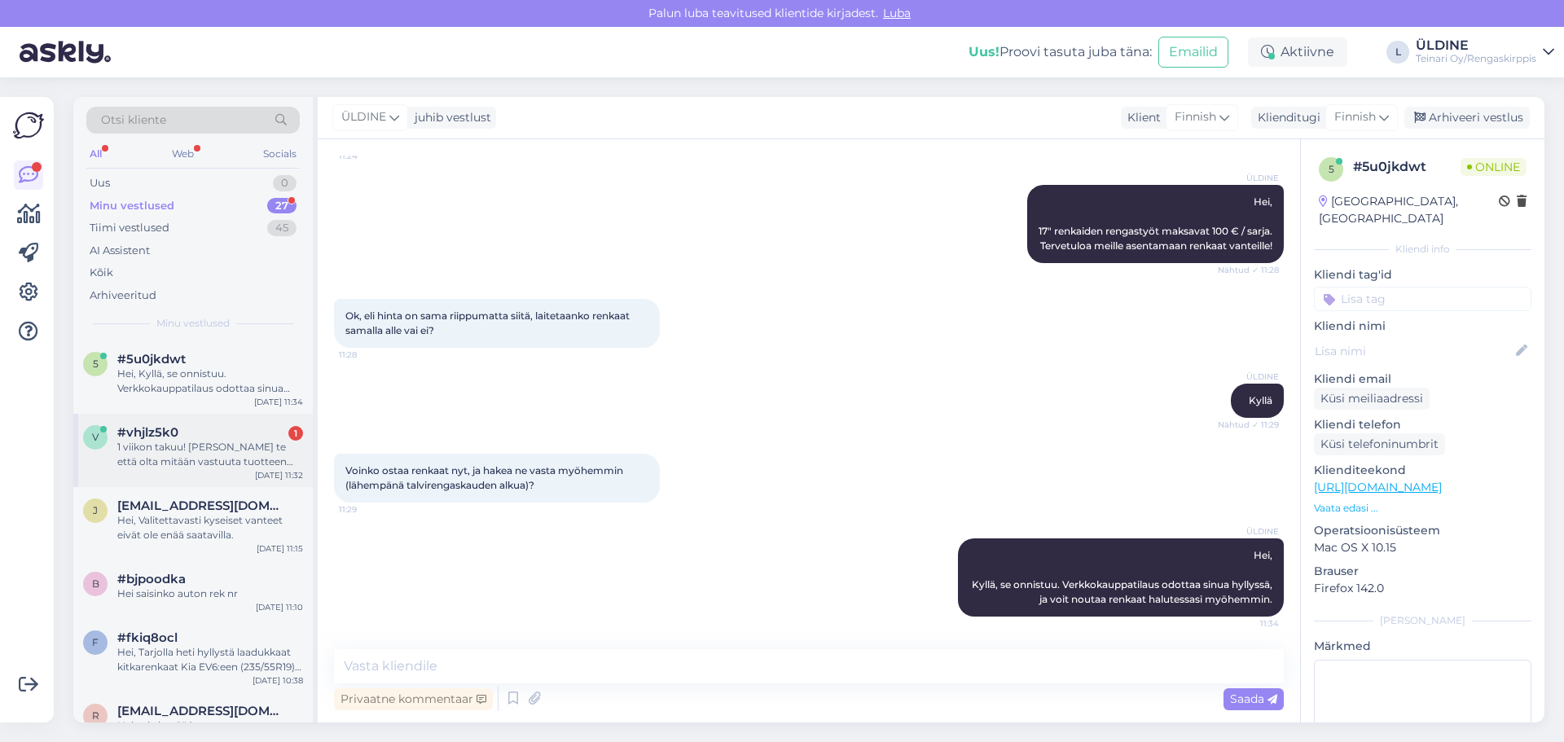
click at [213, 450] on div "1 viikon takuu! [PERSON_NAME] te että olta mitään vastuuta tuotteen rikkoontumi…" at bounding box center [210, 454] width 186 height 29
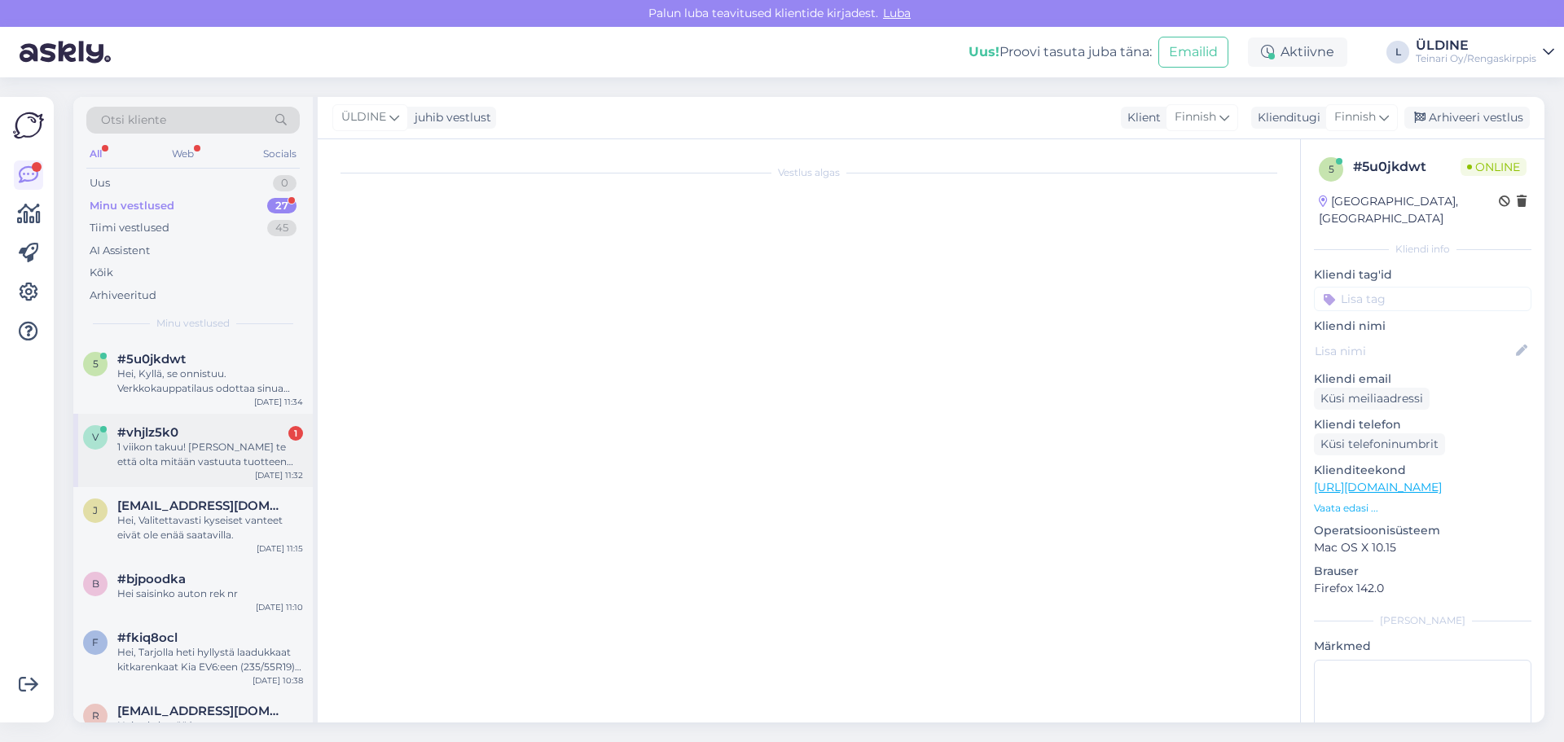
scroll to position [1068, 0]
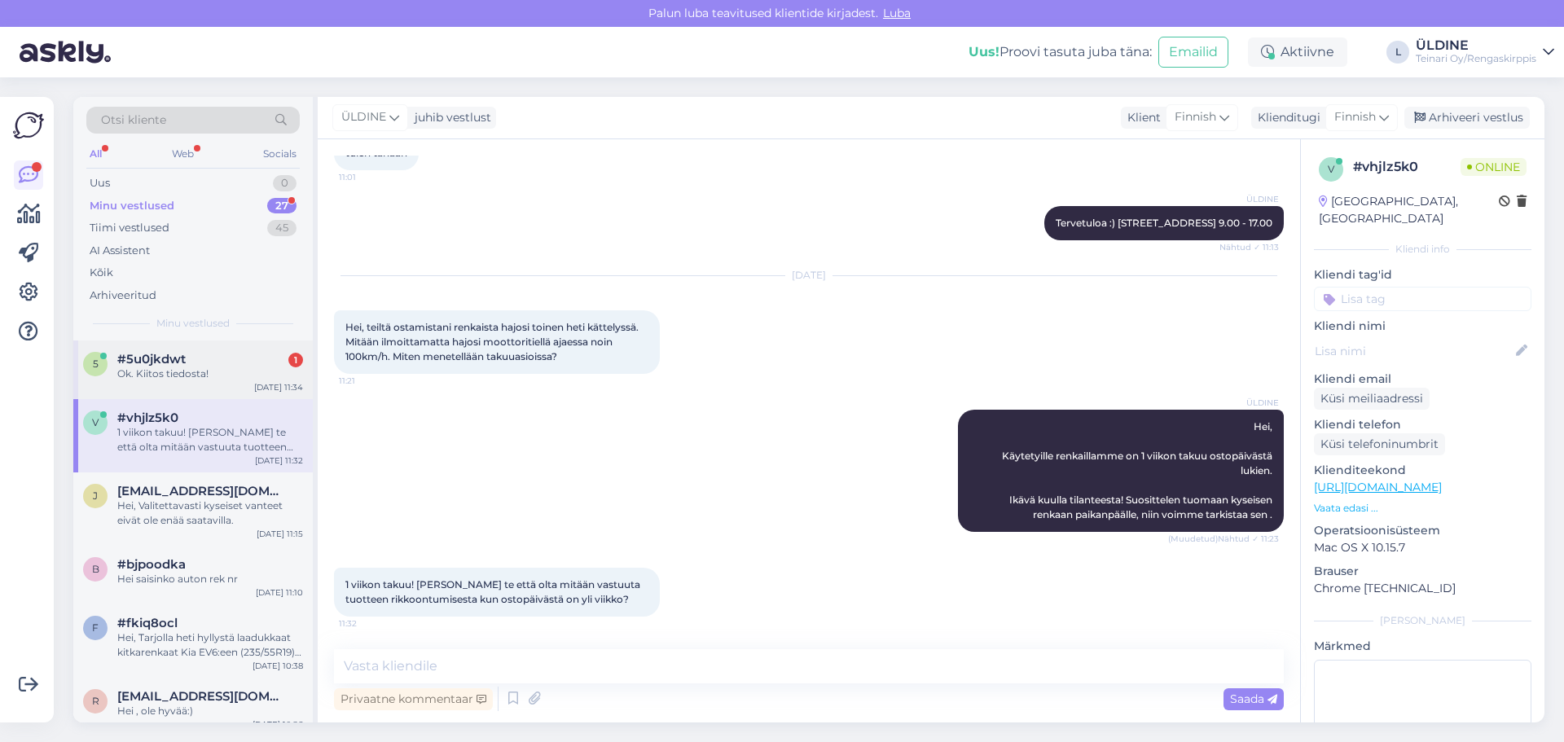
click at [216, 385] on div "5 #5u0jkdwt 1 Ok. Kiitos tiedosta! [DATE] 11:34" at bounding box center [192, 369] width 239 height 59
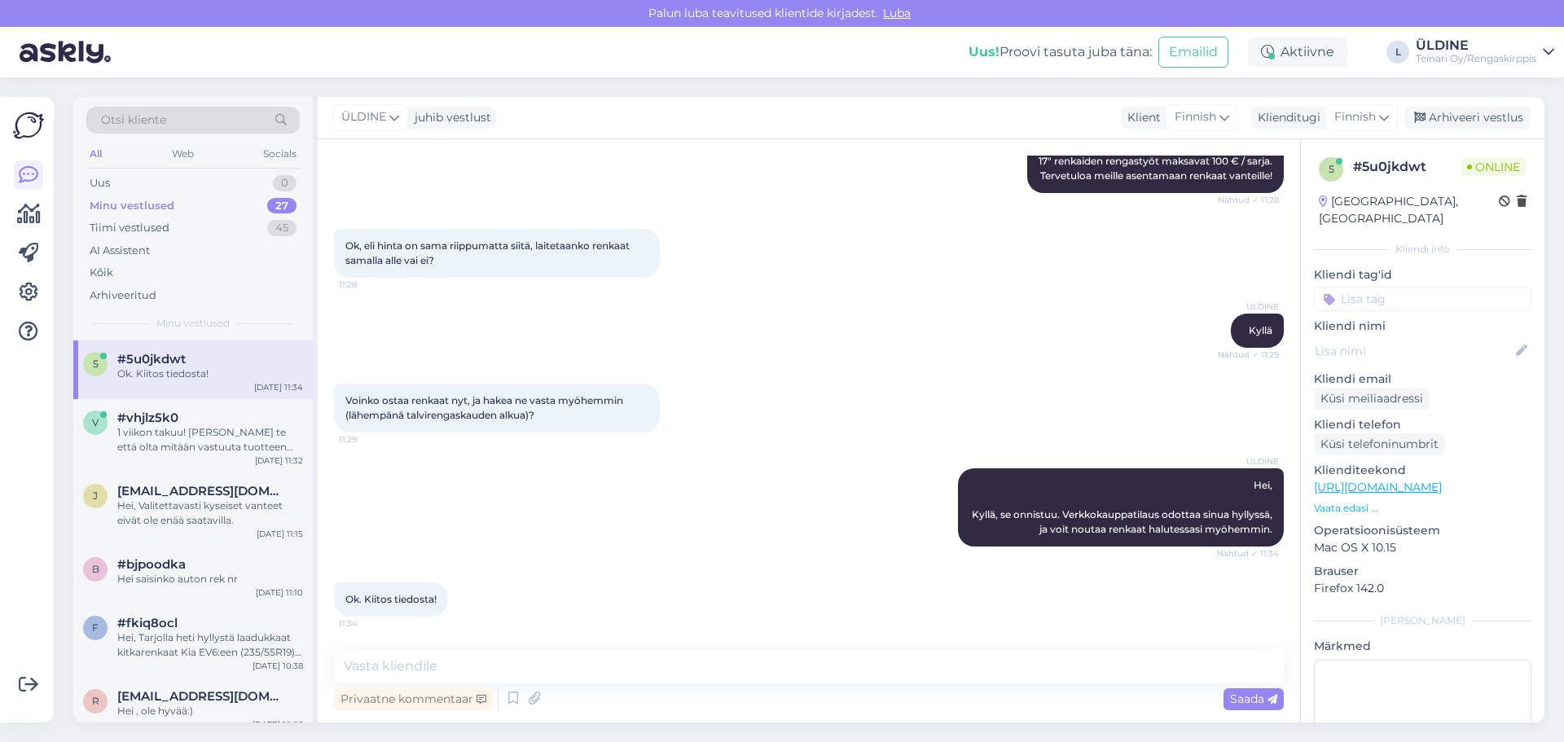
scroll to position [300, 0]
click at [493, 675] on textarea at bounding box center [809, 666] width 950 height 34
type textarea "Ole hyvää:)"
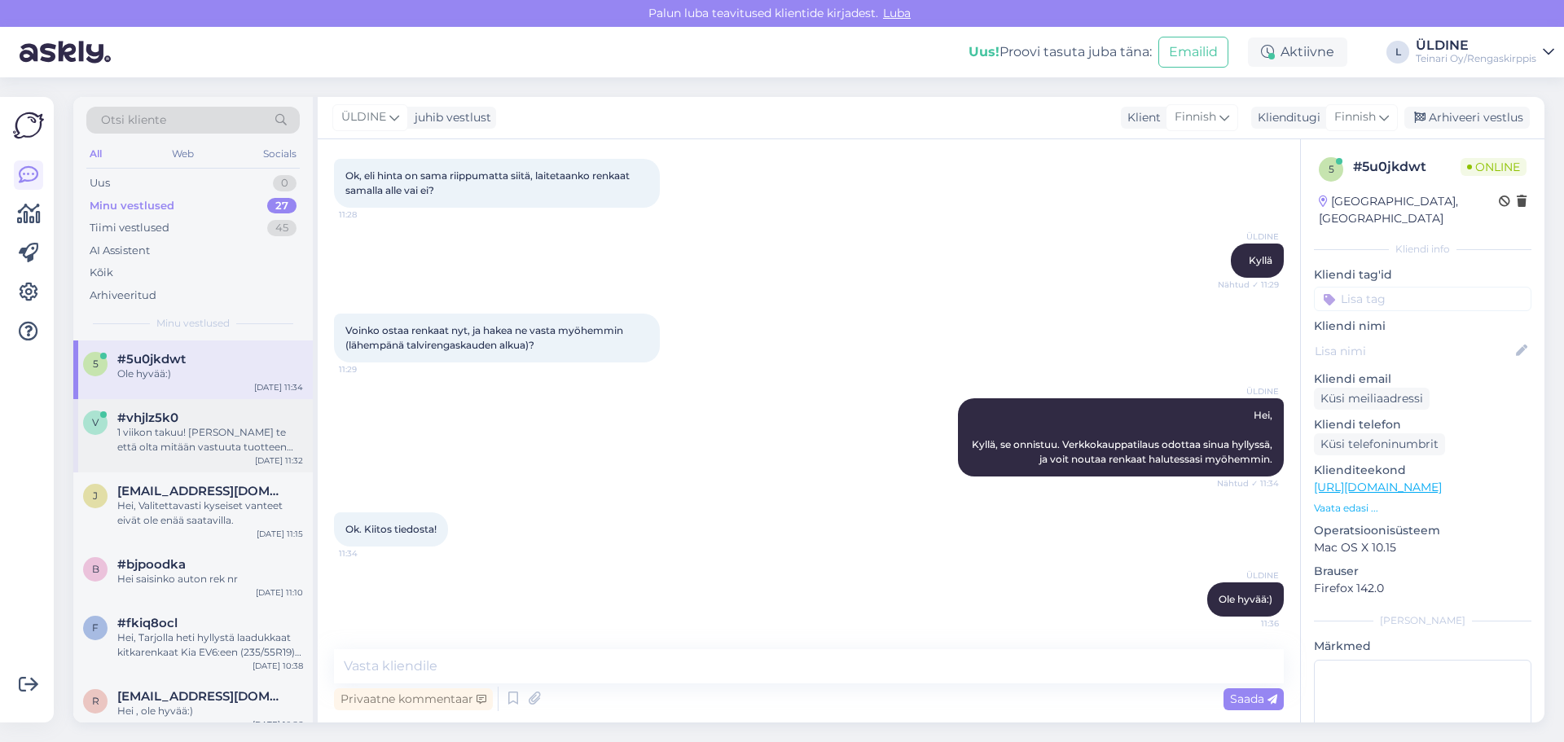
click at [184, 442] on div "1 viikon takuu! [PERSON_NAME] te että olta mitään vastuuta tuotteen rikkoontumi…" at bounding box center [210, 439] width 186 height 29
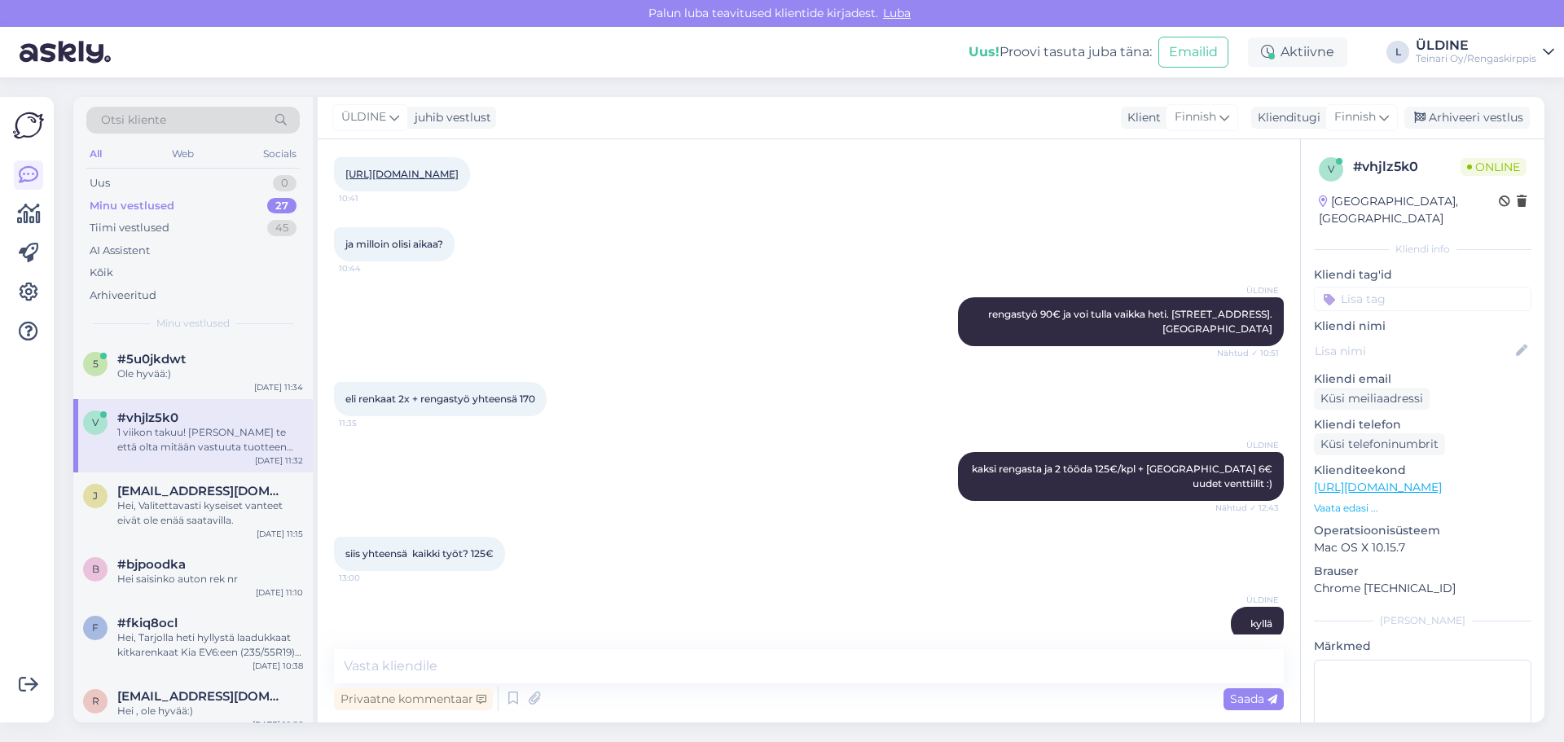
scroll to position [173, 0]
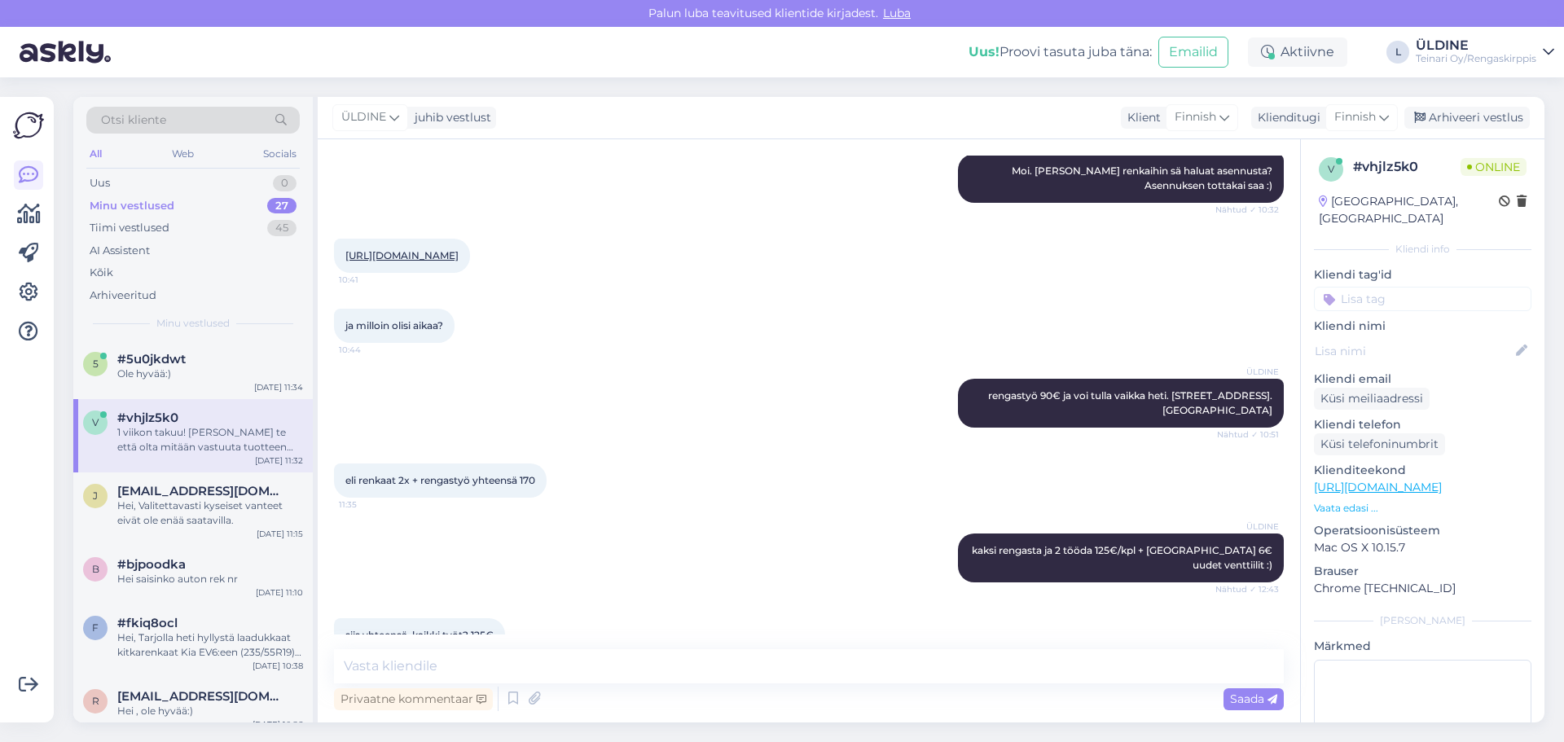
click at [458, 256] on link "[URL][DOMAIN_NAME]" at bounding box center [401, 255] width 113 height 12
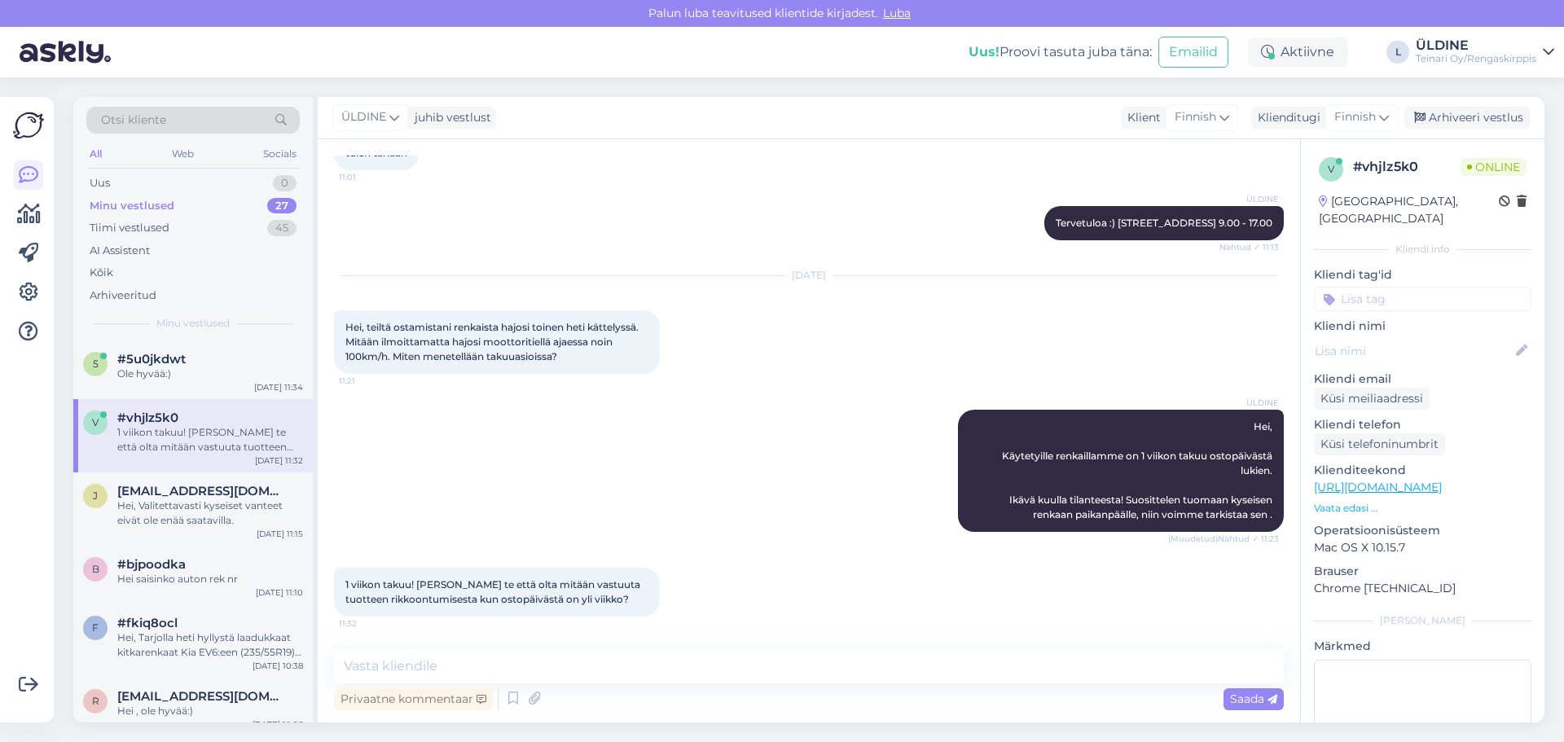
scroll to position [1068, 0]
drag, startPoint x: 346, startPoint y: 584, endPoint x: 634, endPoint y: 603, distance: 288.1
click at [634, 603] on div "1 viikon takuu! [PERSON_NAME] te että olta mitään vastuuta tuotteen rikkoontumi…" at bounding box center [497, 592] width 326 height 49
copy span "1 viikon takuu! [PERSON_NAME] te että olta mitään vastuuta tuotteen rikkoontumi…"
click at [825, 539] on div "ÜLDINE Hei, Käytetyille renkaillamme on 1 viikon takuu ostopäivästä lukien. Ikä…" at bounding box center [809, 471] width 950 height 158
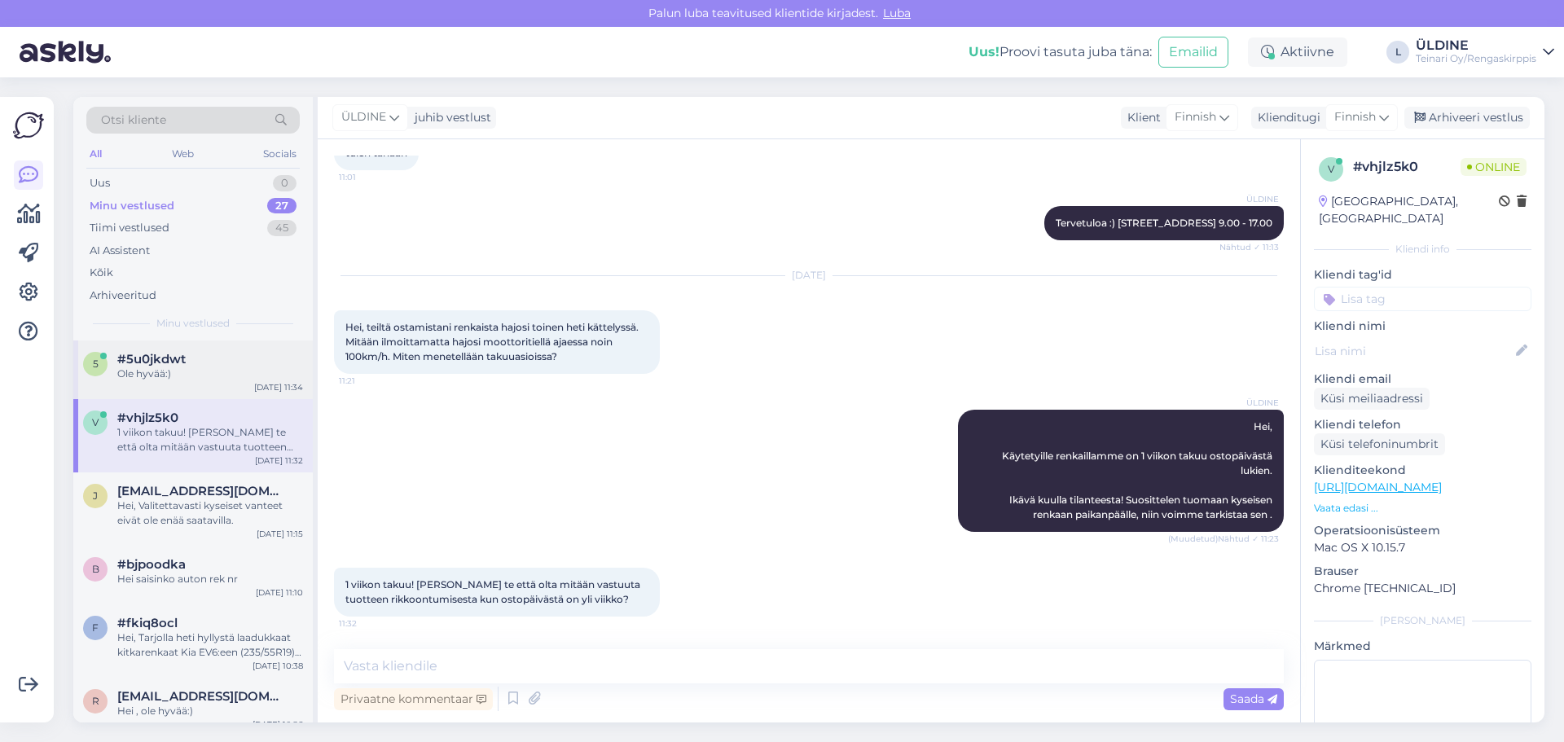
click at [127, 367] on div "Ole hyvää:)" at bounding box center [210, 373] width 186 height 15
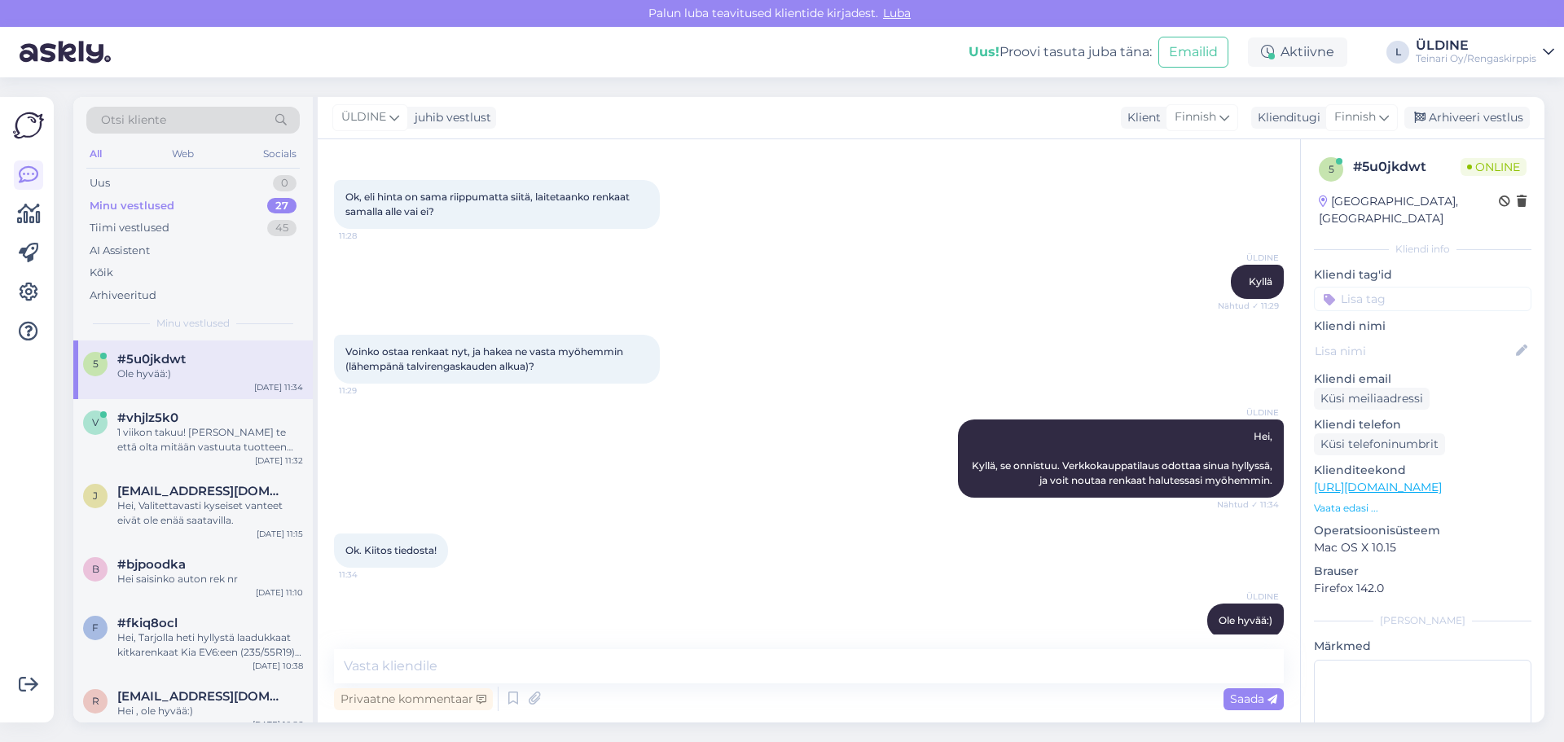
scroll to position [370, 0]
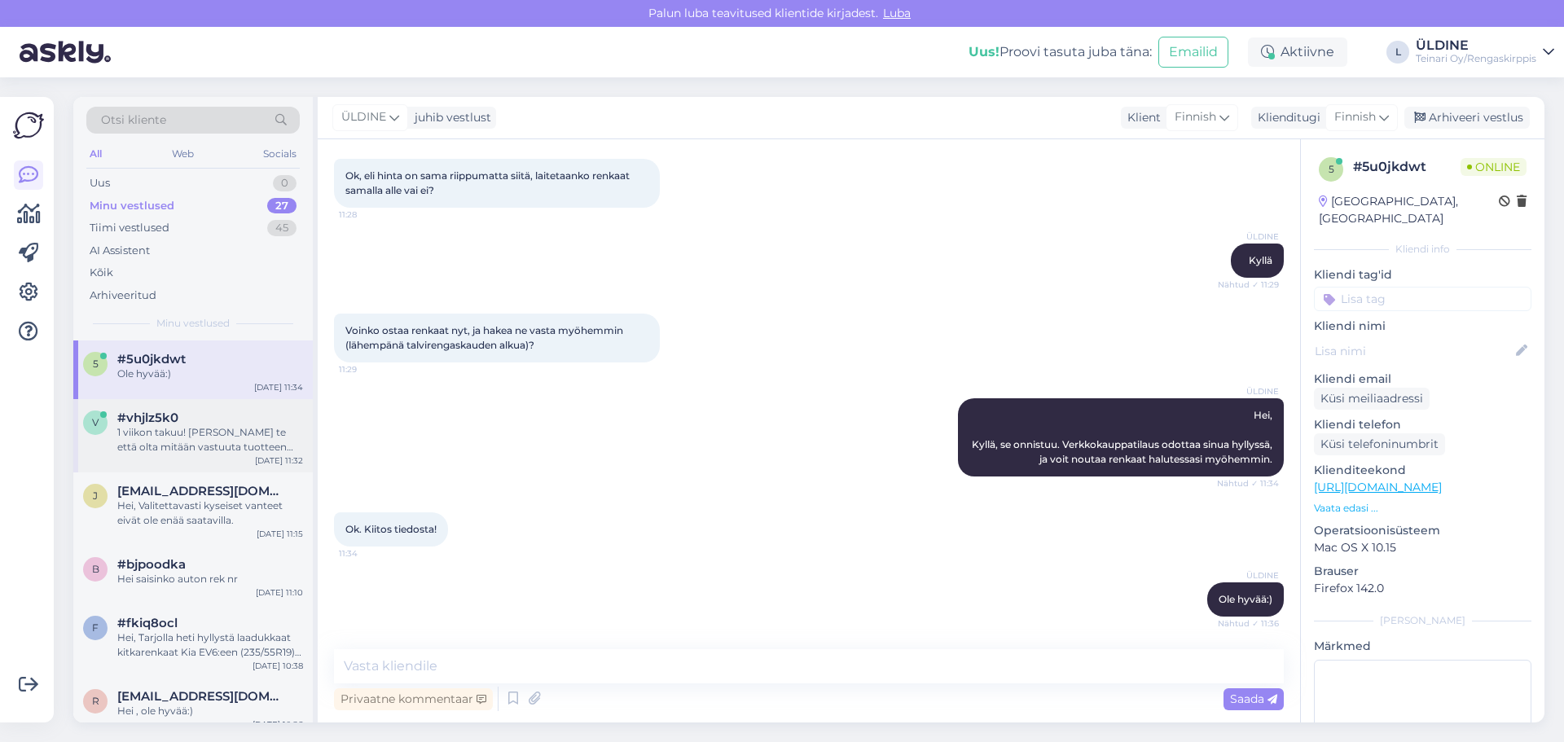
click at [170, 432] on div "1 viikon takuu! [PERSON_NAME] te että olta mitään vastuuta tuotteen rikkoontumi…" at bounding box center [210, 439] width 186 height 29
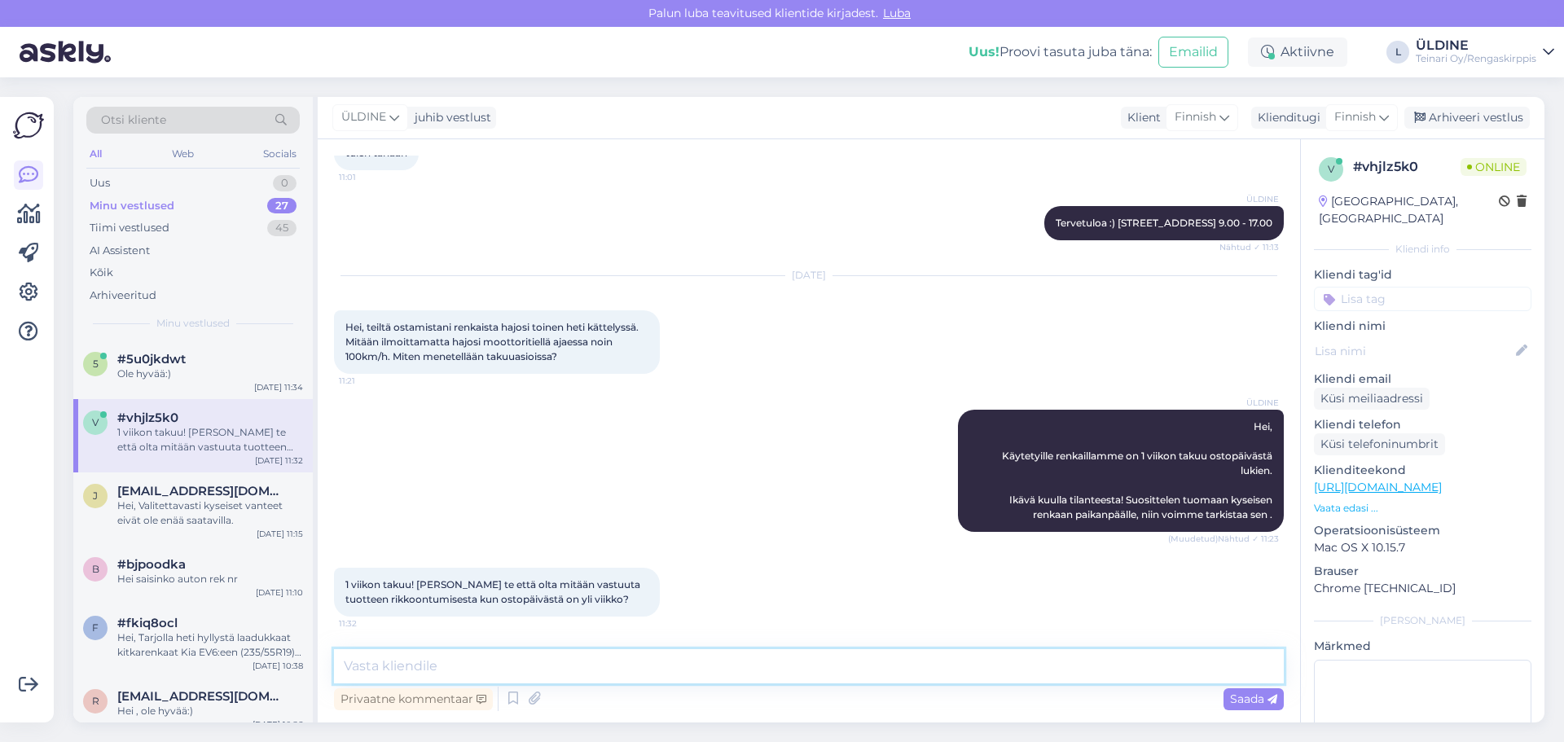
paste textarea "Hei, Käytetyille tuotteille takuu on 1 viikko ostopäivästä. Koska asioitte meil…"
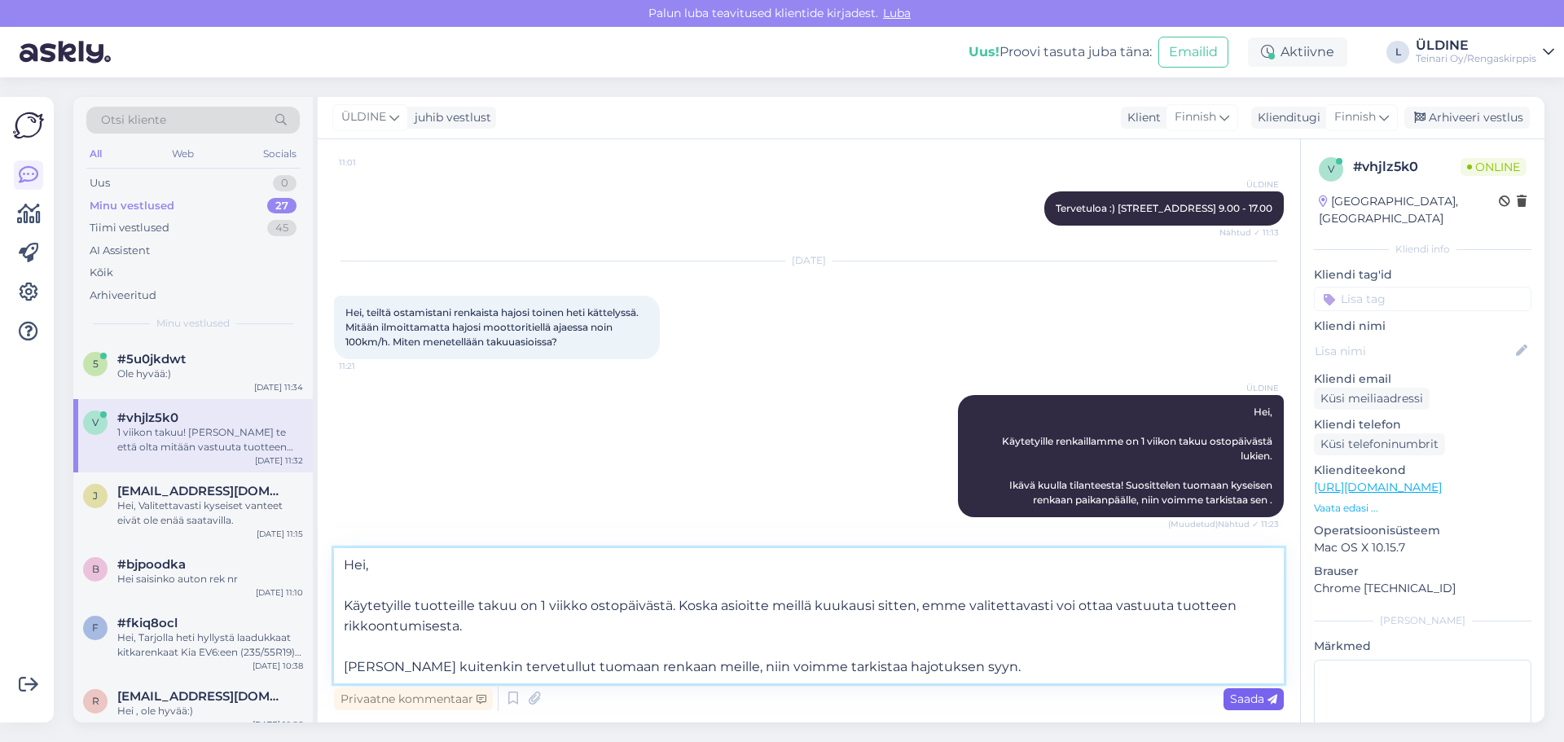
type textarea "Hei, Käytetyille tuotteille takuu on 1 viikko ostopäivästä. Koska asioitte meil…"
click at [1257, 700] on span "Saada" at bounding box center [1253, 698] width 47 height 15
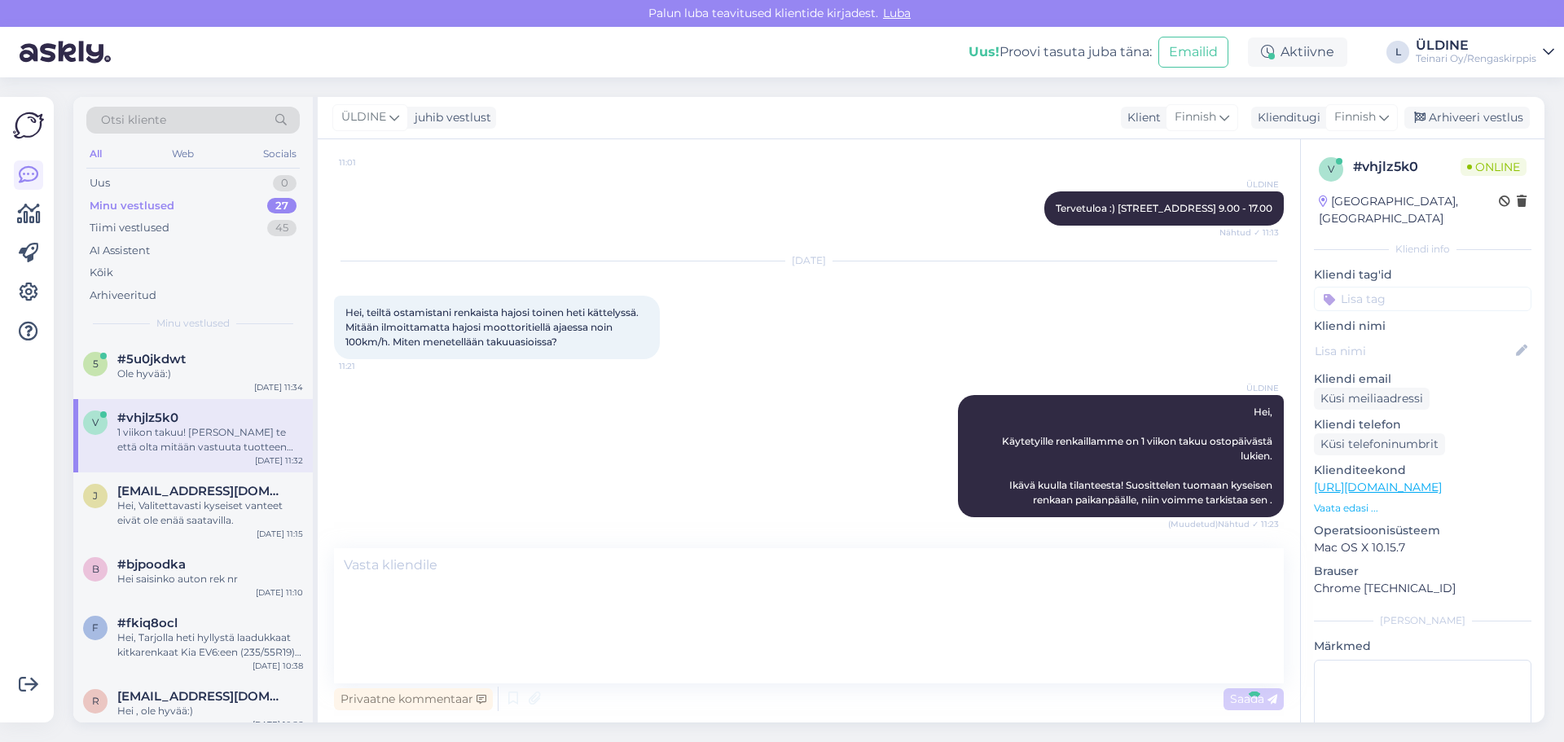
scroll to position [1241, 0]
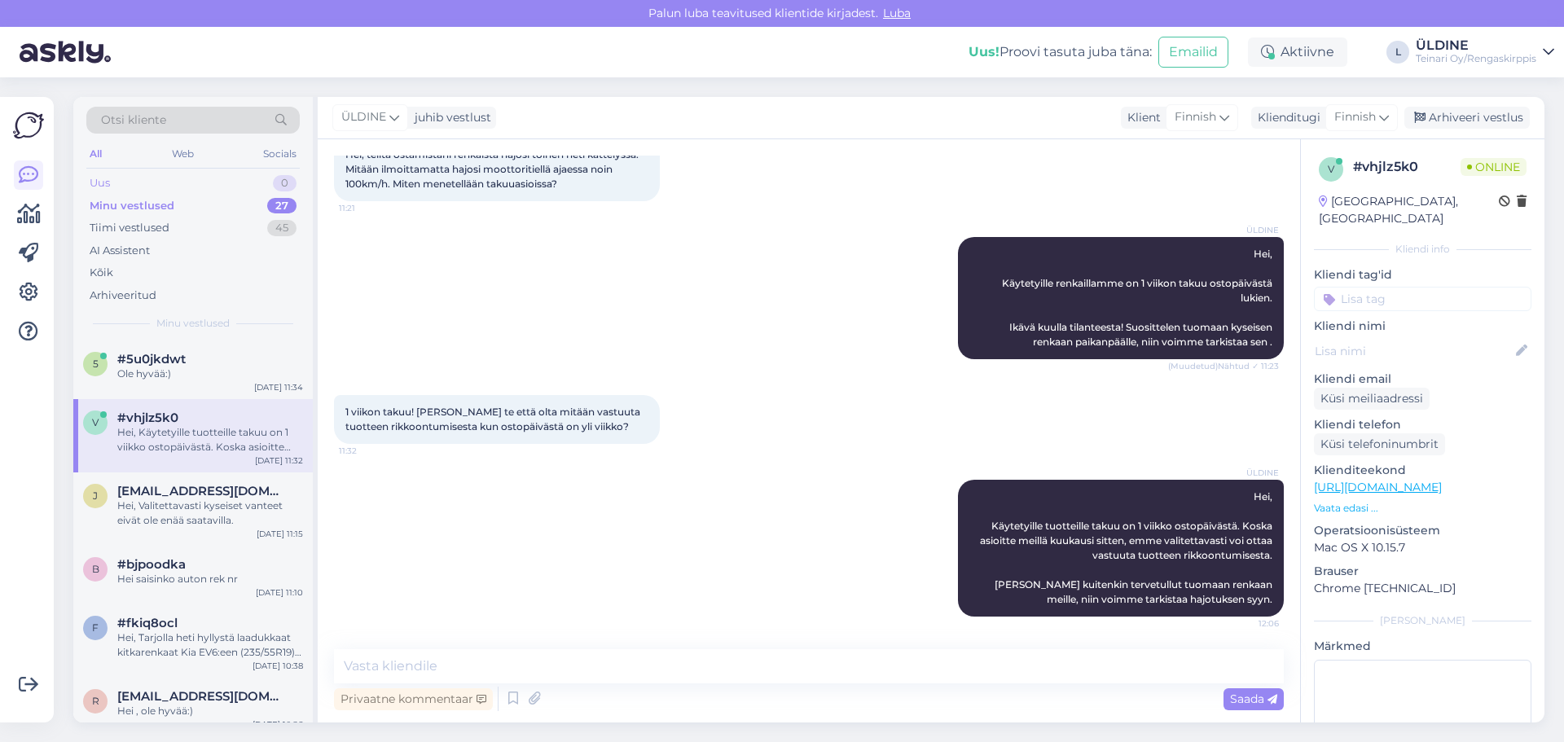
click at [134, 185] on div "Uus 0" at bounding box center [192, 183] width 213 height 23
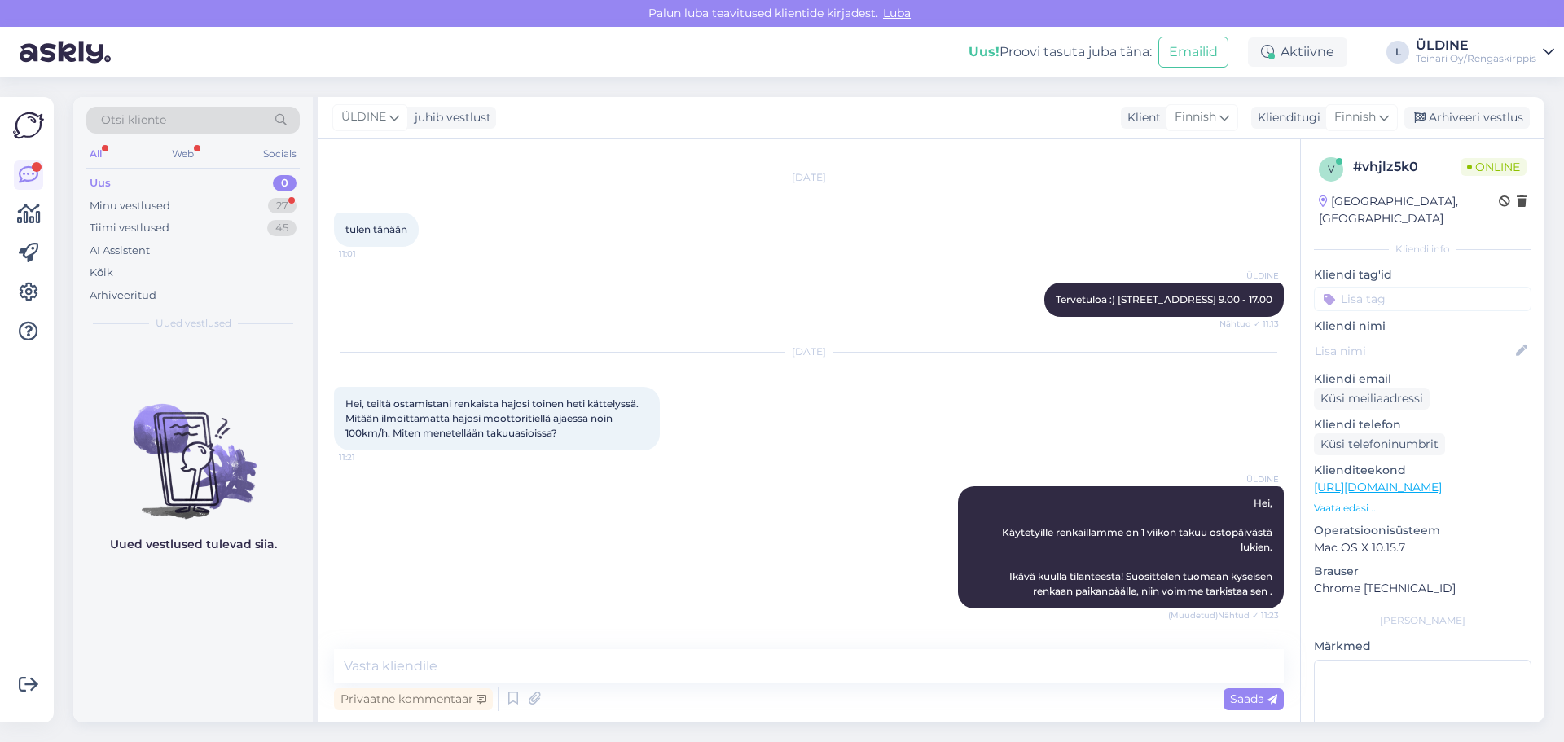
scroll to position [922, 0]
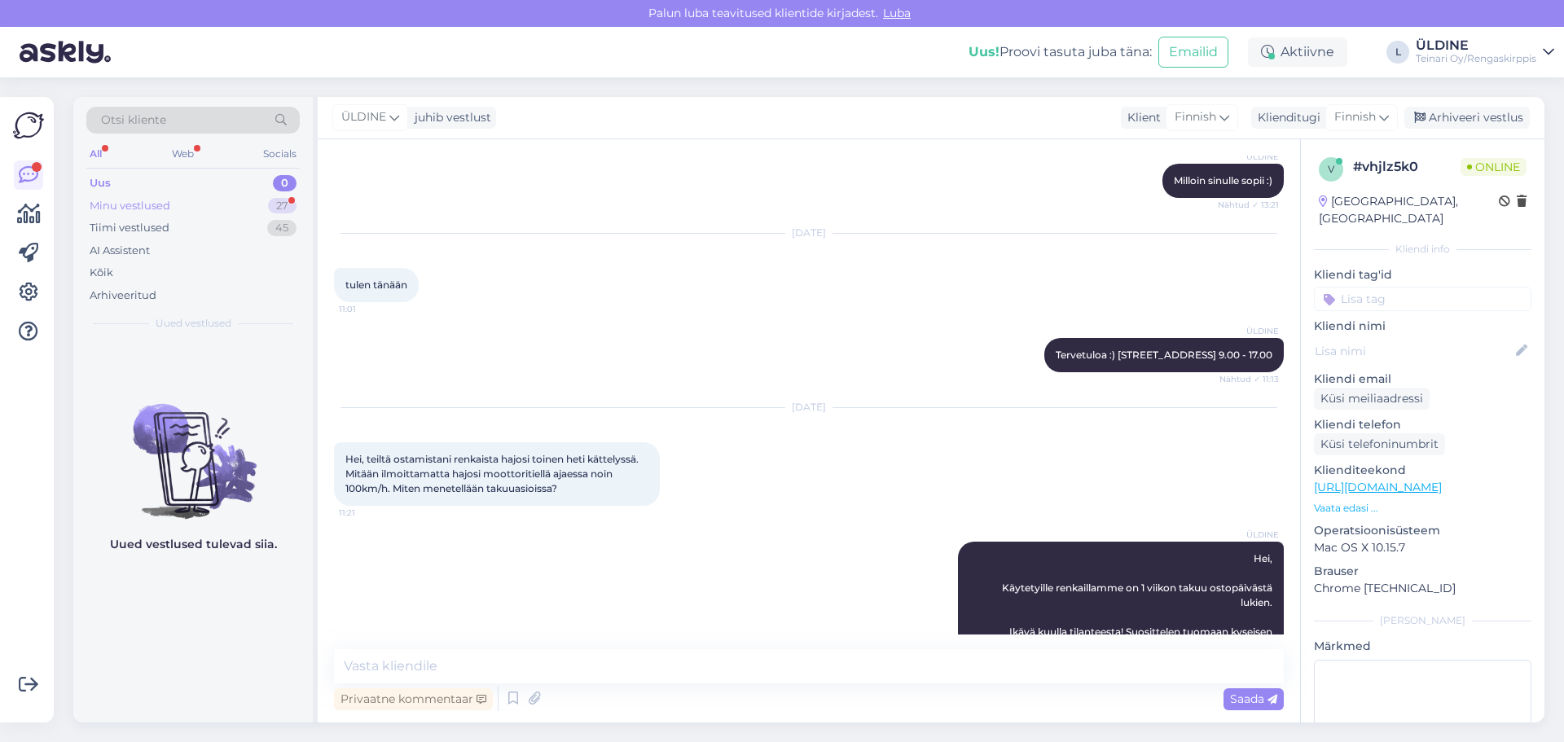
click at [164, 204] on div "Minu vestlused" at bounding box center [130, 206] width 81 height 16
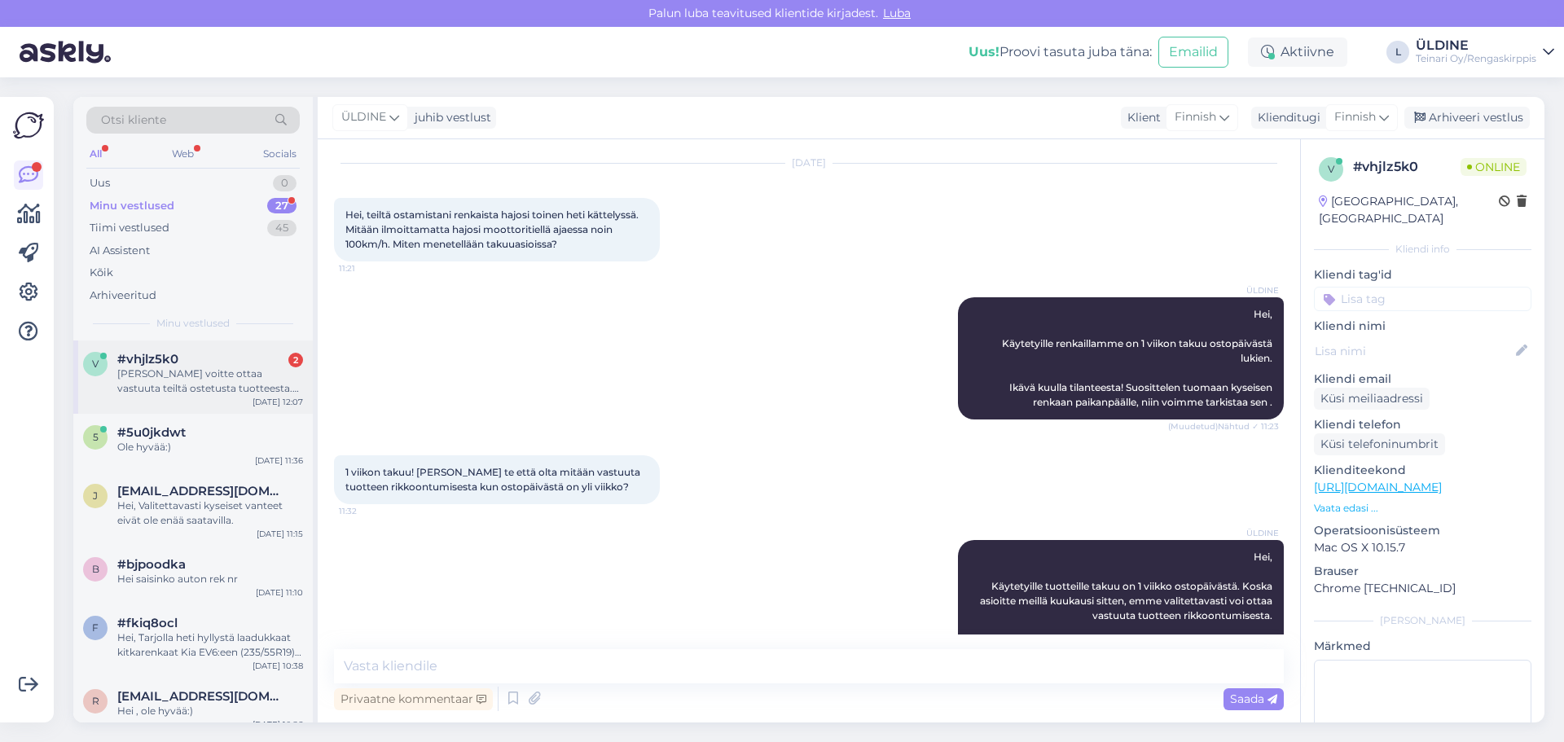
click at [228, 359] on div "#vhjlz5k0 2" at bounding box center [210, 359] width 186 height 15
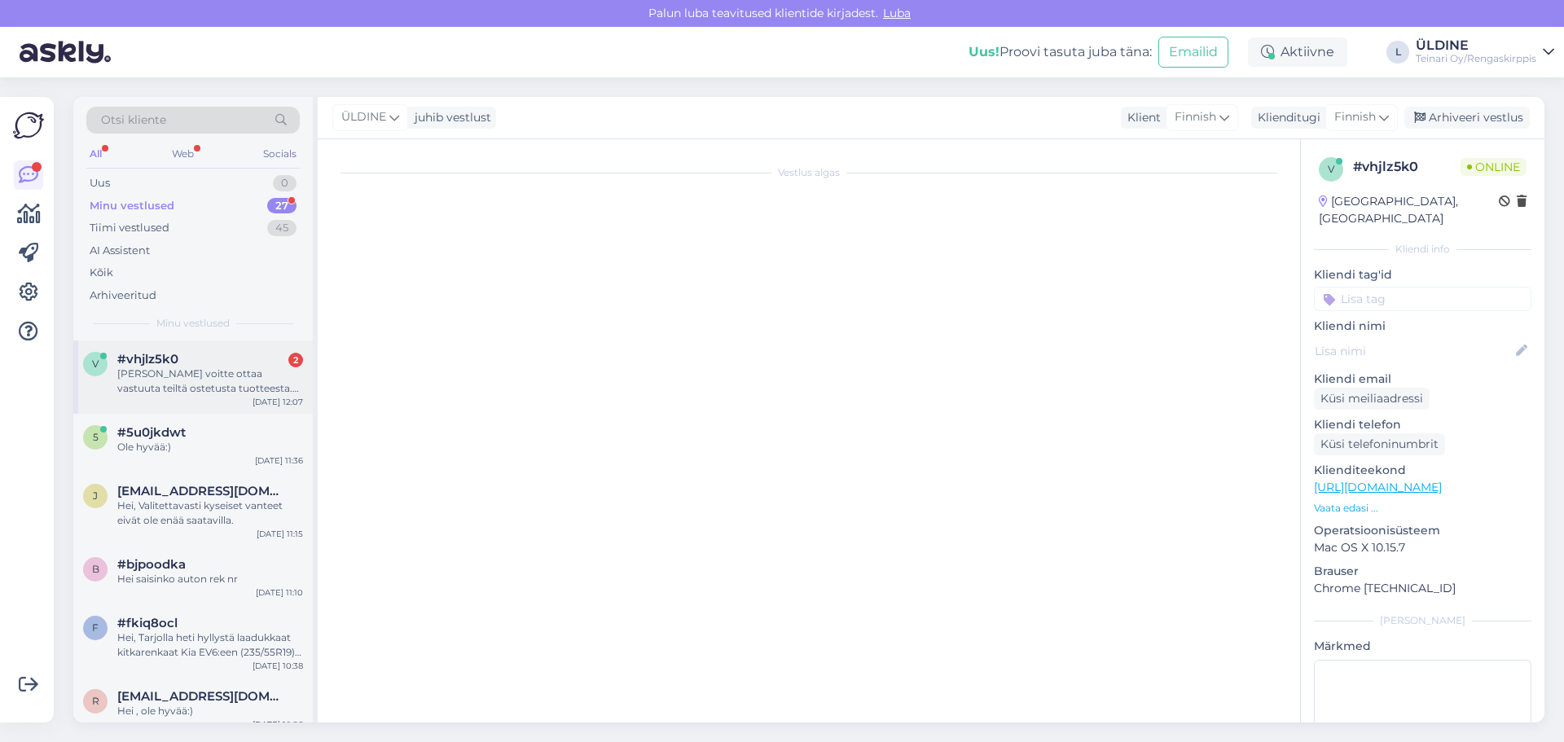
scroll to position [1410, 0]
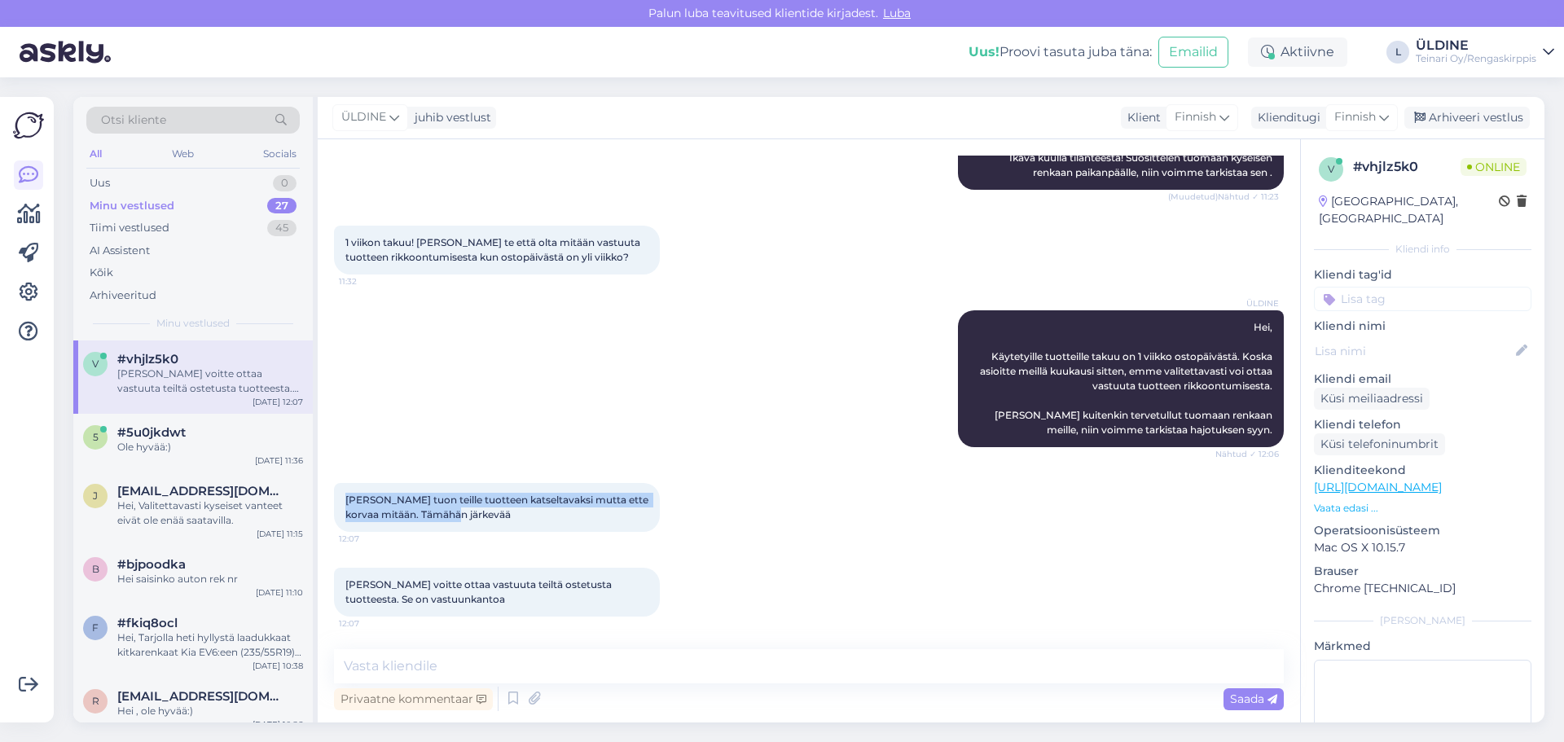
drag, startPoint x: 344, startPoint y: 501, endPoint x: 486, endPoint y: 515, distance: 143.3
click at [486, 515] on div "[PERSON_NAME] tuon teille tuotteen katseltavaksi mutta ette korvaa mitään. Tämä…" at bounding box center [497, 507] width 326 height 49
copy span "[PERSON_NAME] tuon teille tuotteen katseltavaksi mutta ette korvaa mitään. Tämä…"
click at [881, 413] on div "ÜLDINE Hei, Käytetyille tuotteille takuu on 1 viikko ostopäivästä. Koska asioit…" at bounding box center [809, 378] width 950 height 173
drag, startPoint x: 344, startPoint y: 498, endPoint x: 488, endPoint y: 523, distance: 145.5
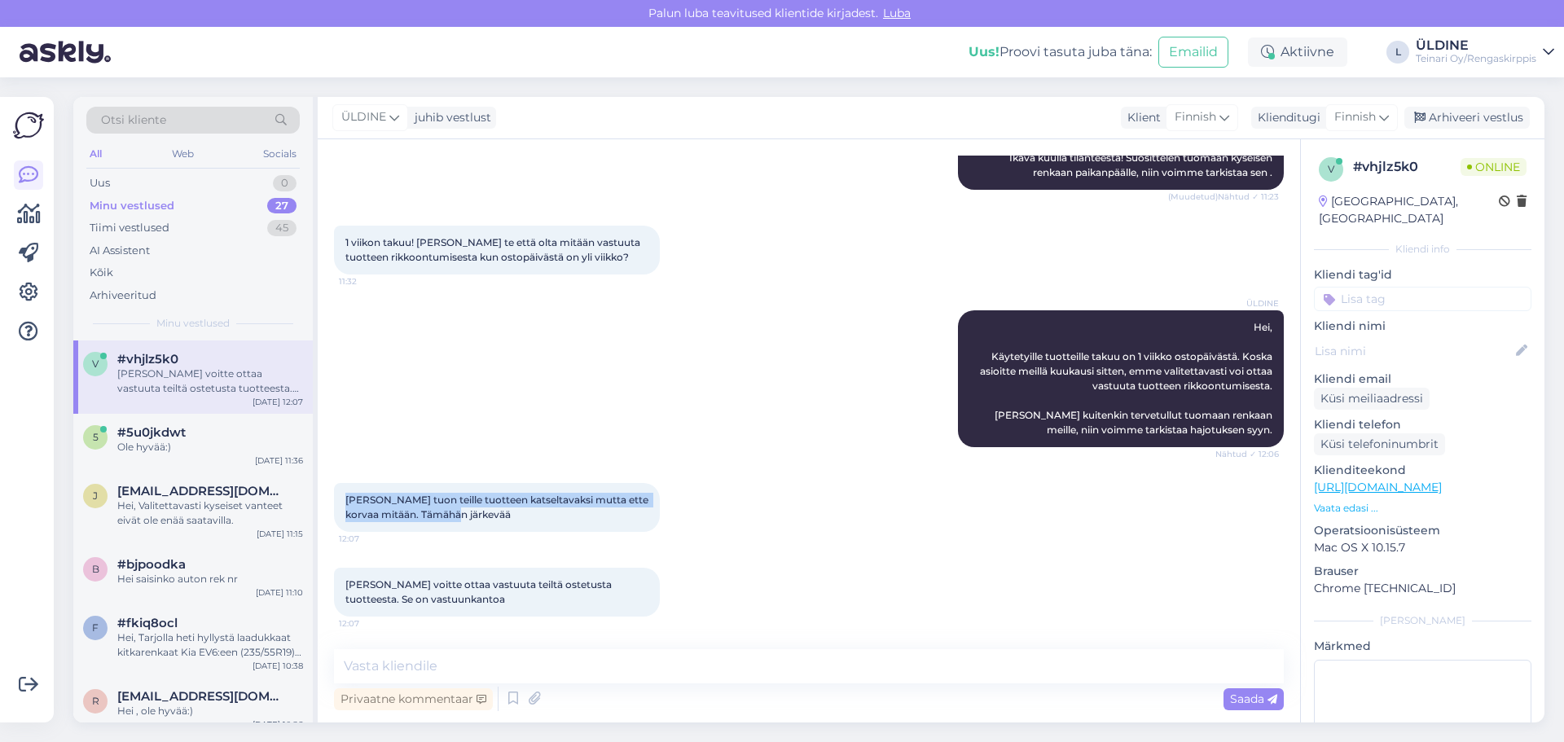
click at [488, 523] on div "[PERSON_NAME] tuon teille tuotteen katseltavaksi mutta ette korvaa mitään. Tämä…" at bounding box center [497, 507] width 326 height 49
copy span "[PERSON_NAME] tuon teille tuotteen katseltavaksi mutta ette korvaa mitään. Tämä…"
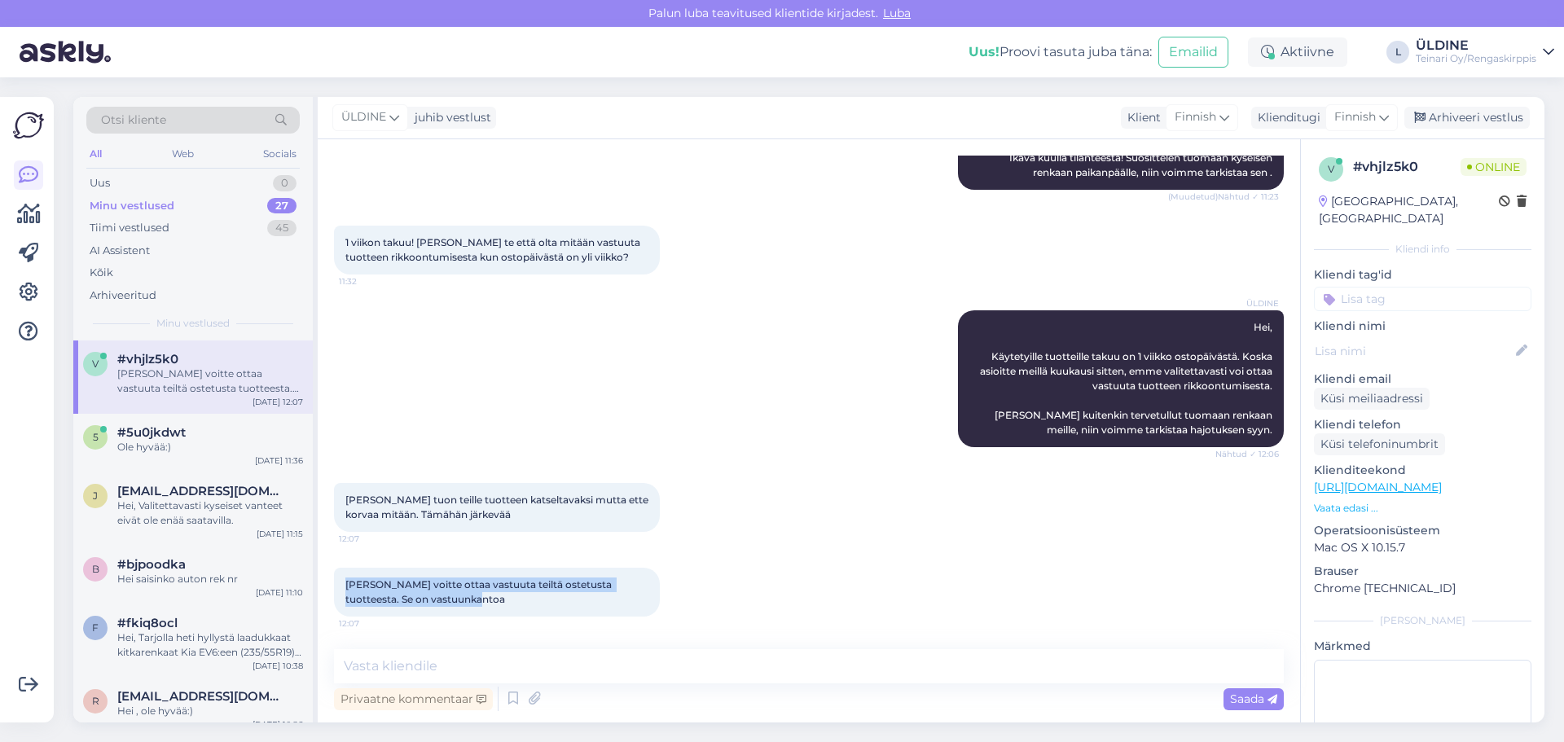
drag, startPoint x: 345, startPoint y: 581, endPoint x: 441, endPoint y: 601, distance: 97.4
click at [441, 601] on div "[PERSON_NAME] voitte ottaa vastuuta teiltä ostetusta tuotteesta. Se on vastuunk…" at bounding box center [497, 592] width 326 height 49
copy span "[PERSON_NAME] voitte ottaa vastuuta teiltä ostetusta tuotteesta. Se on vastuunk…"
click at [845, 471] on div "[PERSON_NAME] tuon teille tuotteen katseltavaksi mutta ette korvaa mitään. Tämä…" at bounding box center [809, 507] width 950 height 85
paste textarea "Hei, Ymmärrän hyvin harmituksen tilanteesta. Käytetyillä renkailla on kuitenkin…"
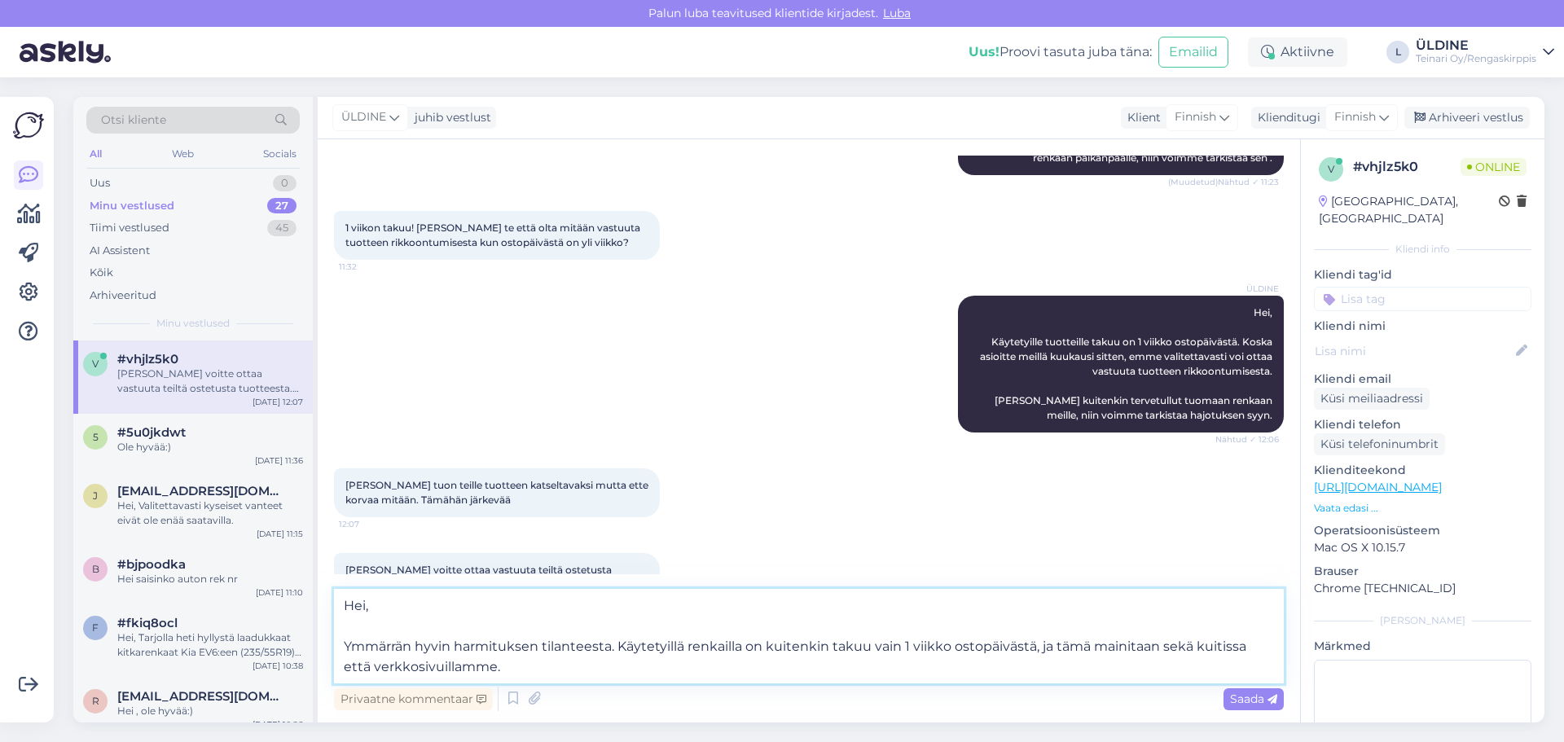
paste textarea "Teidän tapauksessanne ostosta on kulunut jo noin kuukausi, joten takuu ei enää …"
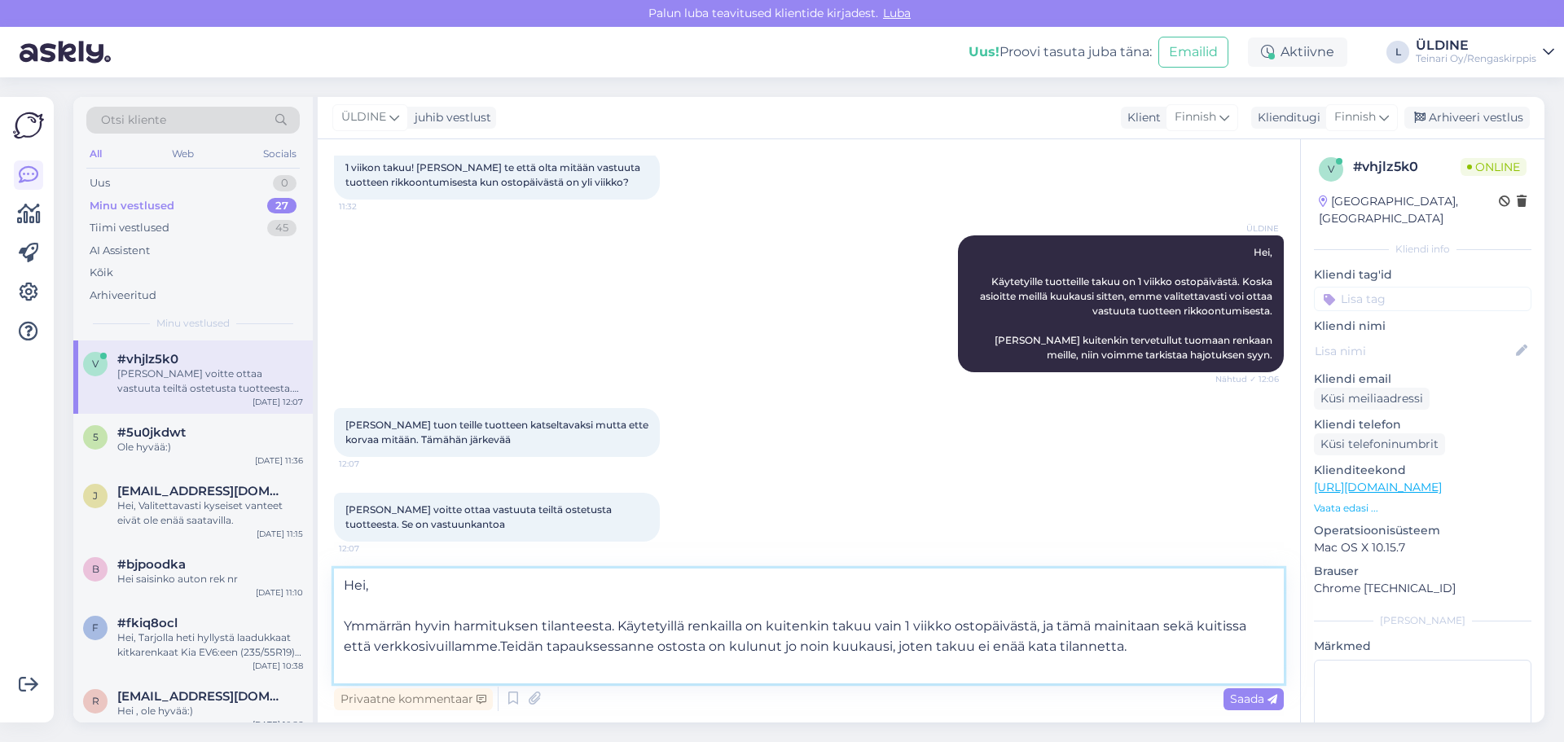
paste textarea "Koska kyseessä on käytetty tuote, meillä ei ole tietoa siitä, mitä renkaalle on…"
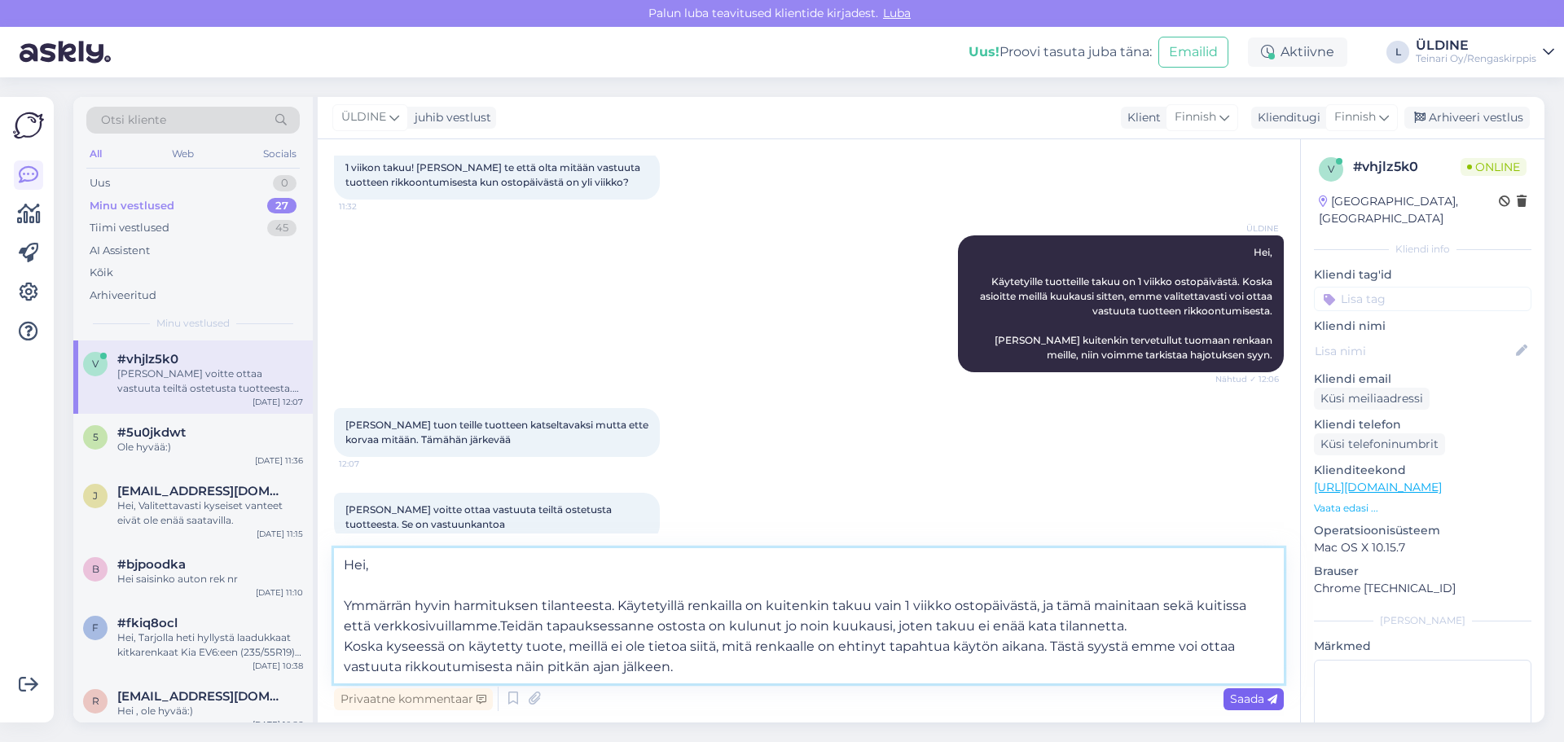
type textarea "Hei, Ymmärrän hyvin harmituksen tilanteesta. Käytetyillä renkailla on kuitenkin…"
click at [1255, 705] on span "Saada" at bounding box center [1253, 698] width 47 height 15
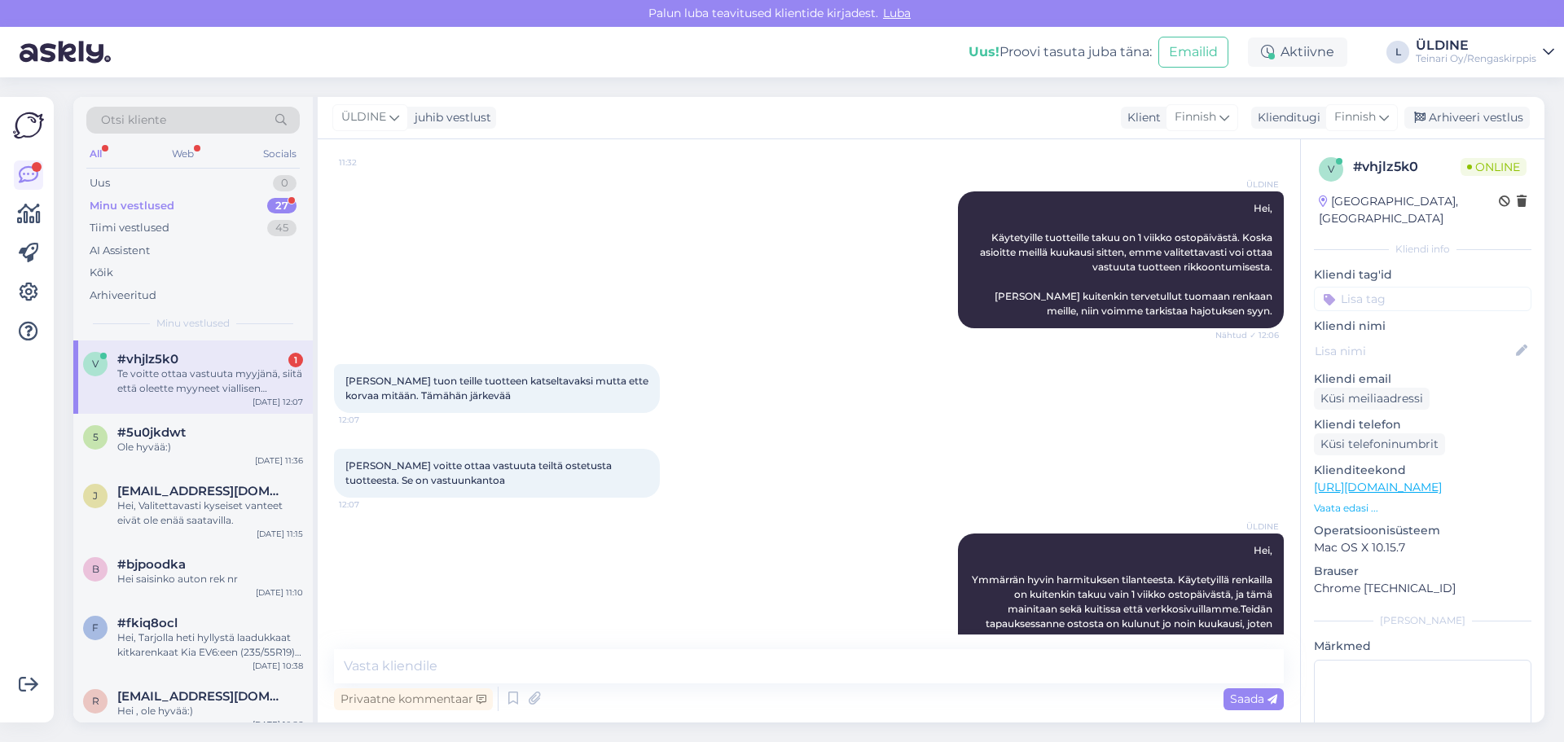
scroll to position [1756, 0]
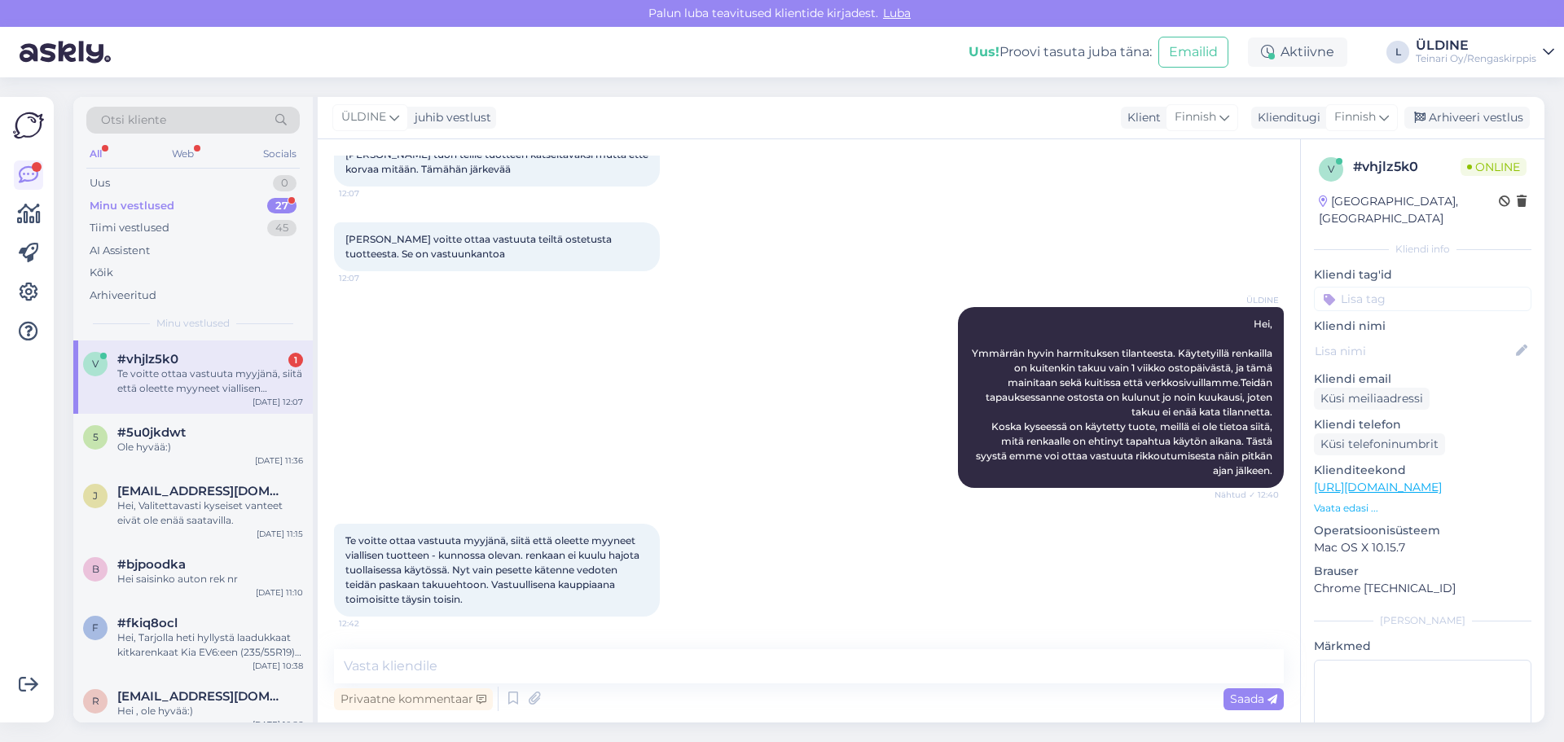
click at [219, 371] on div "Te voitte ottaa vastuuta myyjänä, siitä että oleette myyneet viallisen tuotteen…" at bounding box center [210, 380] width 186 height 29
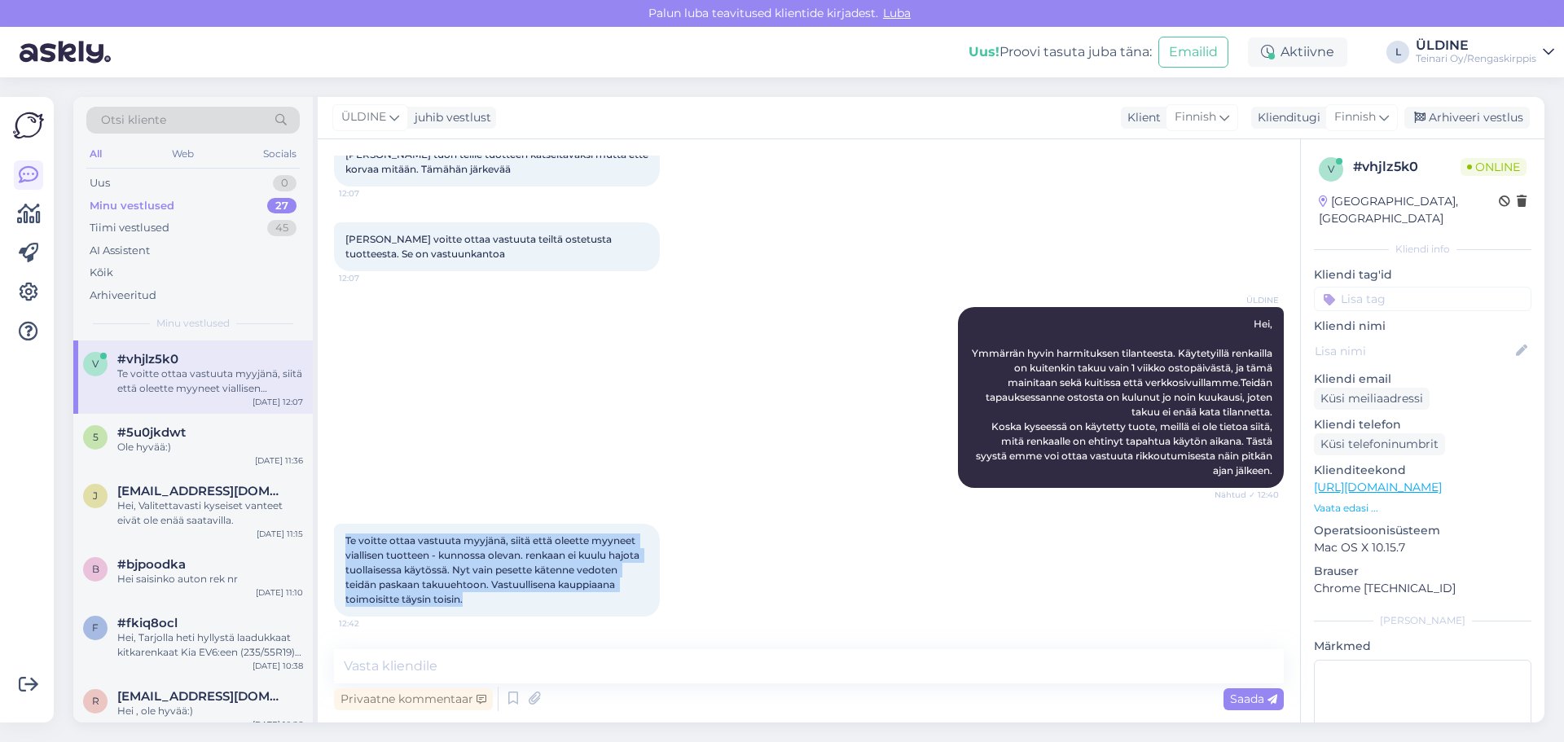
drag, startPoint x: 346, startPoint y: 541, endPoint x: 497, endPoint y: 609, distance: 165.5
click at [497, 609] on div "Te voitte ottaa vastuuta myyjänä, siitä että oleette myyneet viallisen tuotteen…" at bounding box center [497, 570] width 326 height 93
copy span "Te voitte ottaa vastuuta myyjänä, siitä että oleette myyneet viallisen tuotteen…"
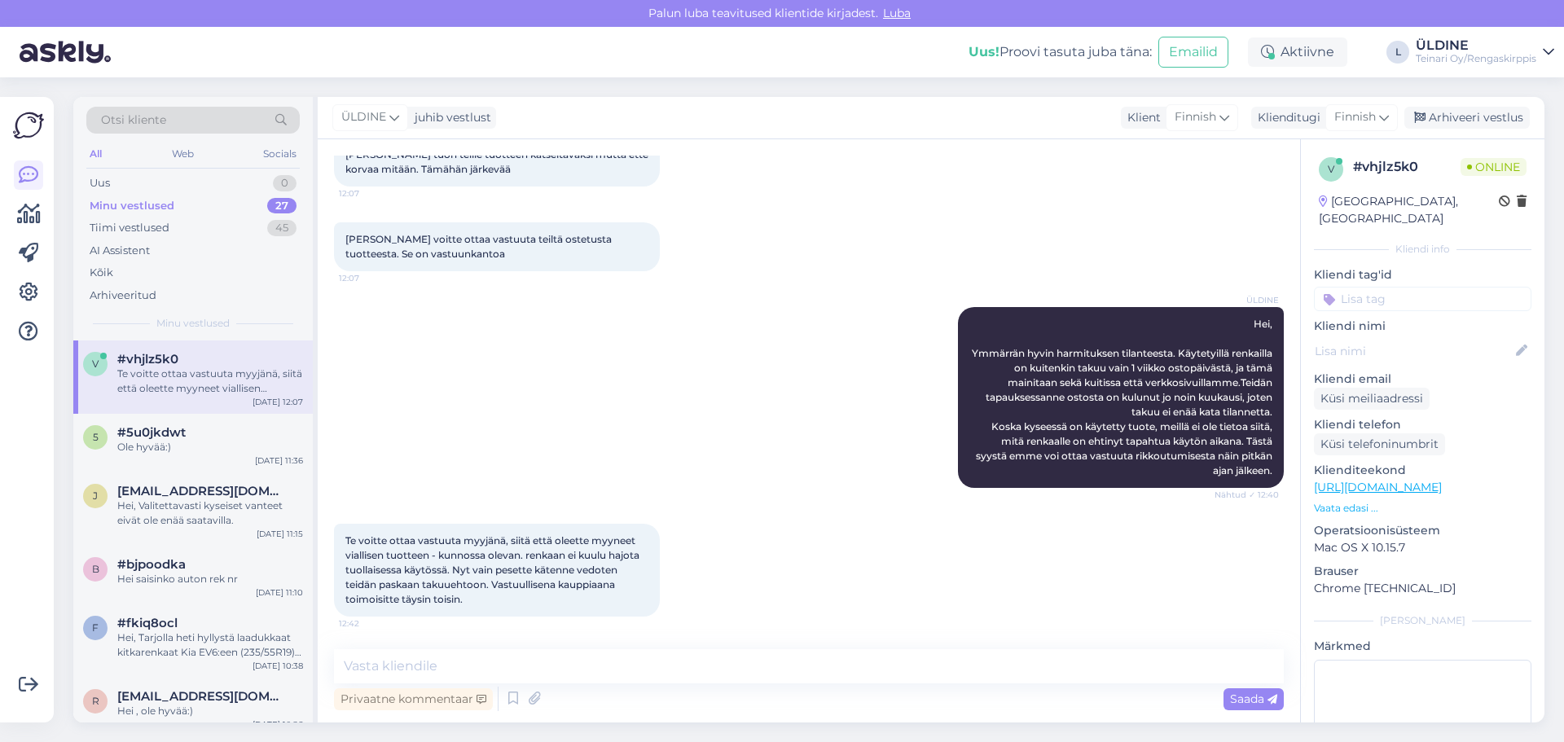
click at [713, 461] on div "ÜLDINE Hei, Ymmärrän hyvin harmituksen tilanteesta. Käytetyillä renkailla on ku…" at bounding box center [809, 397] width 950 height 217
paste textarea "Hei, Ymmärrämme huolesi. Haluamme kuitenkin korostaa, että kaikki käytetyt renk…"
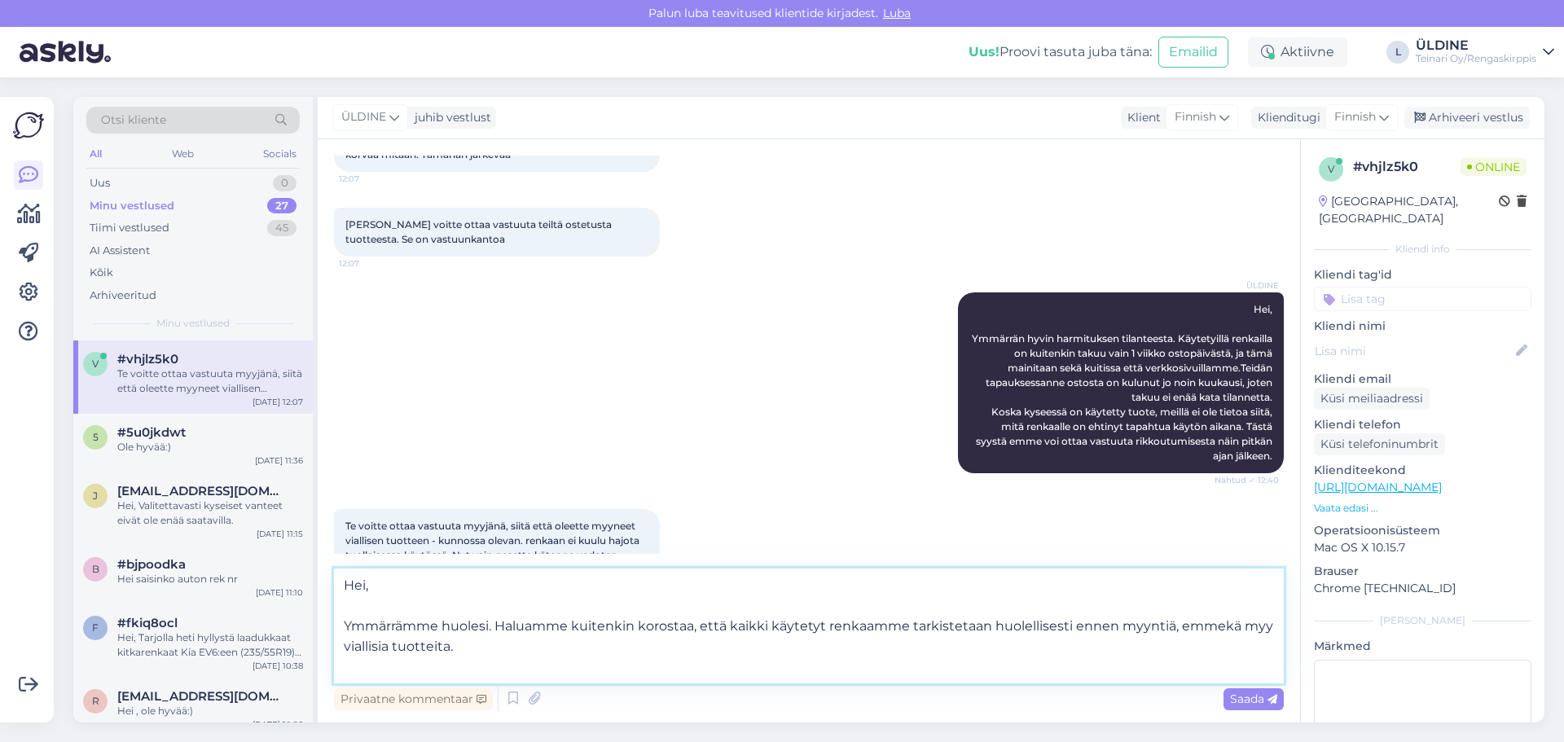
paste textarea "[PERSON_NAME] kuitenkin tervetullut tuomaan renkaan meille tarkistettavaksi, jo…"
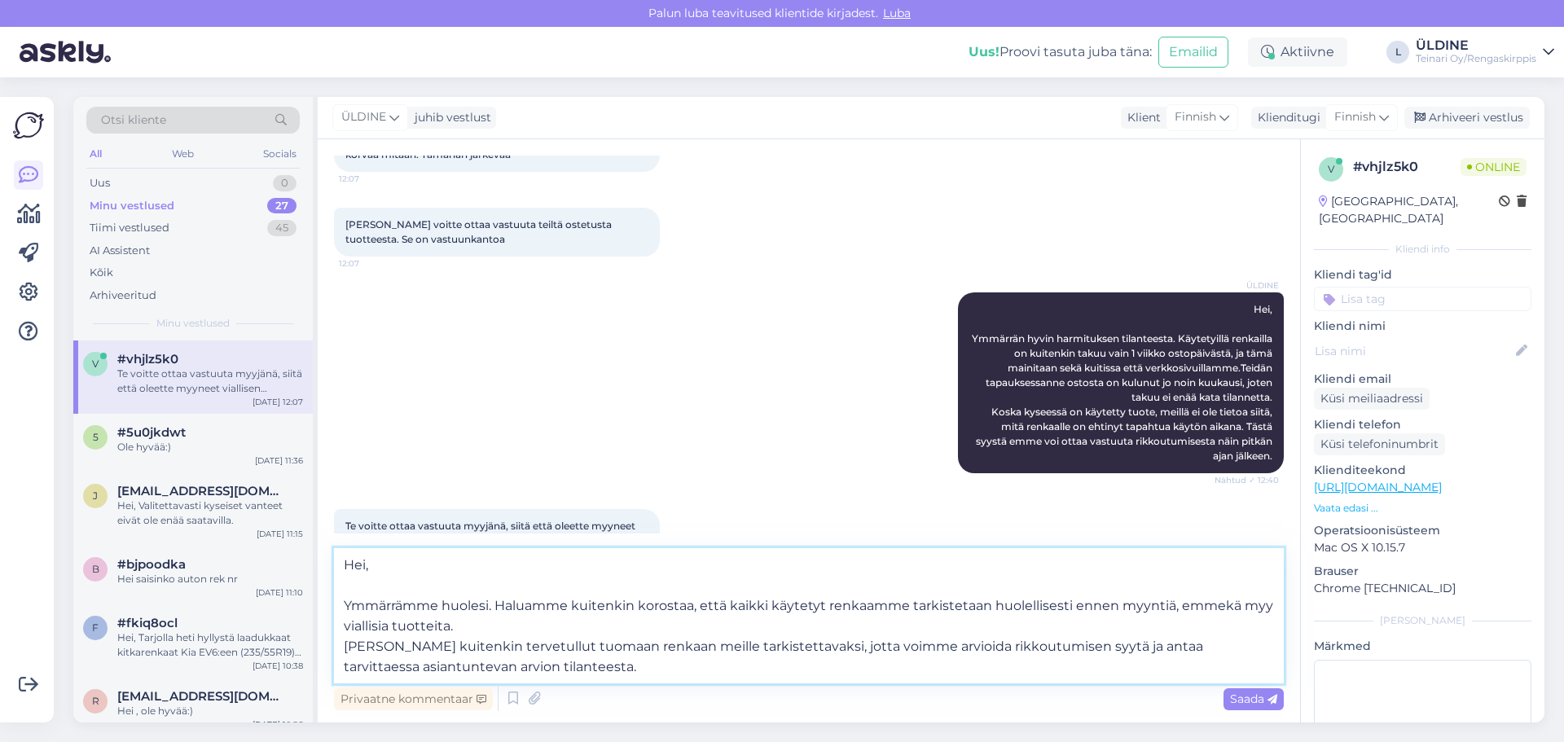
type textarea "Hei, Ymmärrämme huolesi. Haluamme kuitenkin korostaa, että kaikki käytetyt renk…"
click at [1240, 696] on span "Saada" at bounding box center [1253, 698] width 47 height 15
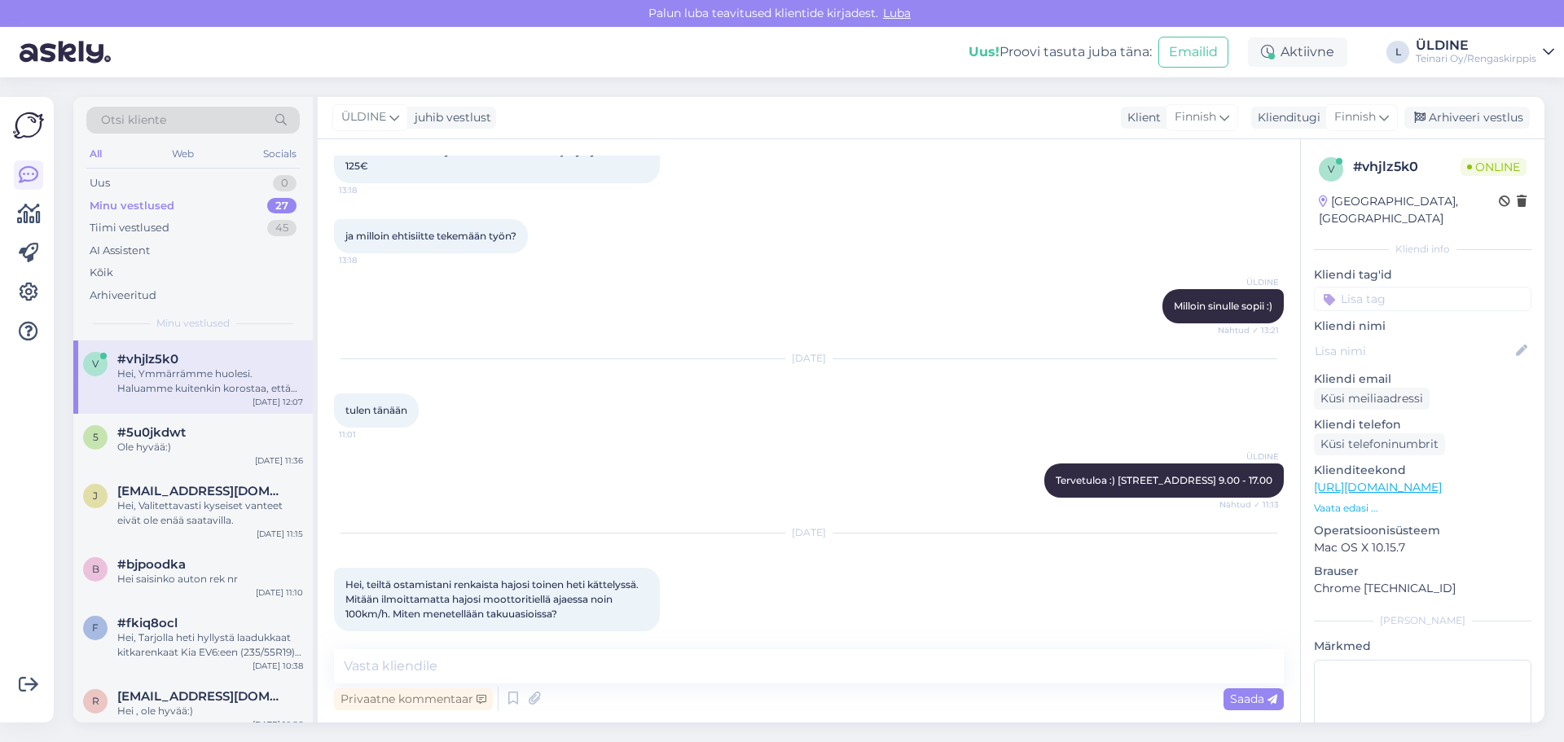
scroll to position [788, 0]
